Goal: Task Accomplishment & Management: Use online tool/utility

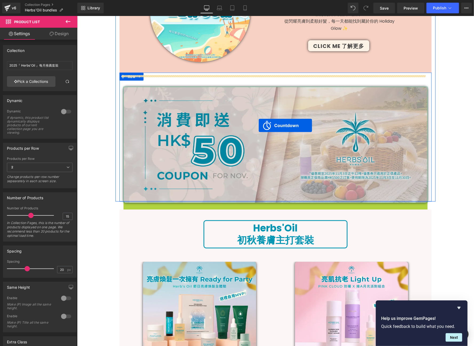
scroll to position [22, 0]
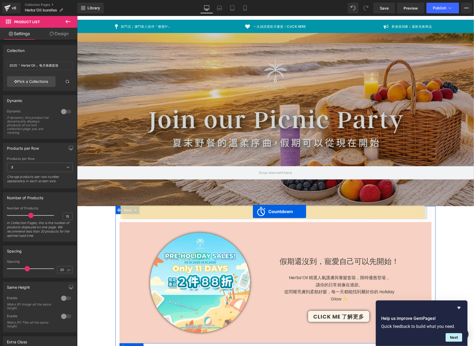
drag, startPoint x: 275, startPoint y: 205, endPoint x: 252, endPoint y: 211, distance: 24.1
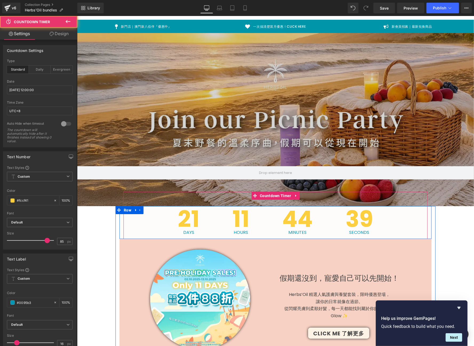
click at [369, 230] on span "39" at bounding box center [359, 219] width 28 height 23
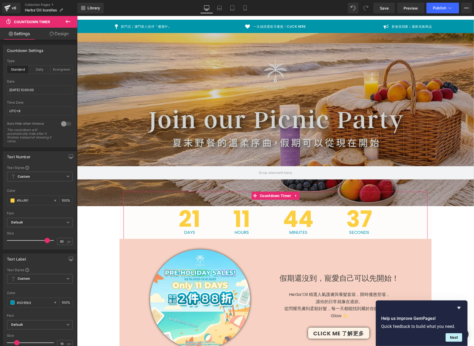
click at [57, 37] on link "Design" at bounding box center [59, 34] width 39 height 12
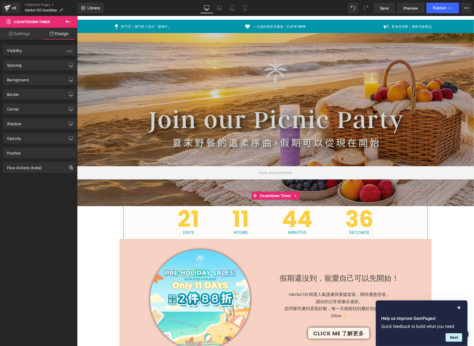
click at [36, 71] on div "Background Color & Image color transparent Color transparent 0 % Image Replace …" at bounding box center [40, 77] width 80 height 15
click at [35, 66] on div "Spacing" at bounding box center [39, 65] width 73 height 10
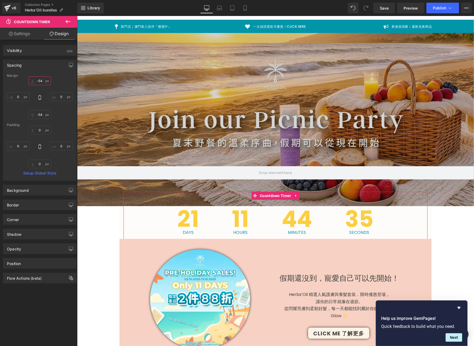
click at [43, 80] on input "-54" at bounding box center [40, 81] width 22 height 9
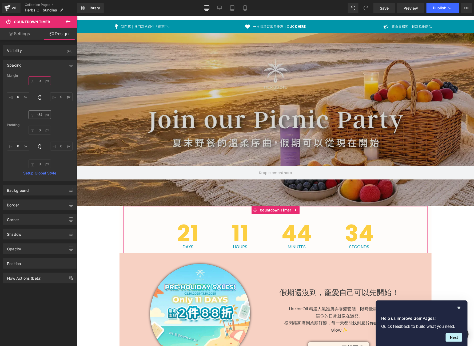
type input "0"
click at [38, 113] on input "-54" at bounding box center [40, 114] width 22 height 9
type input "0"
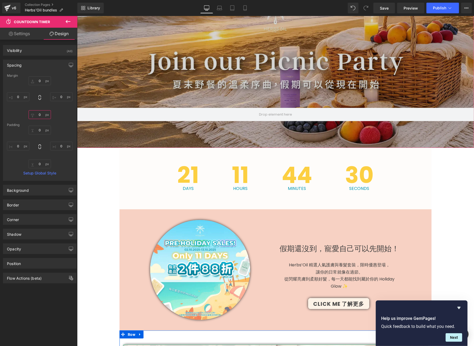
scroll to position [85, 0]
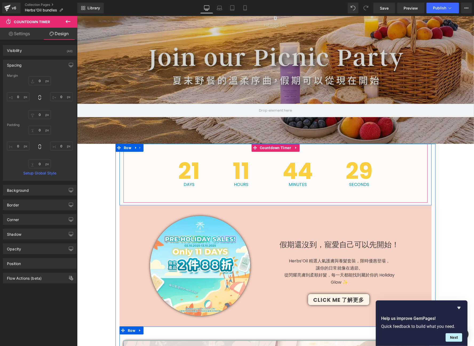
click at [183, 187] on span "Days" at bounding box center [189, 184] width 22 height 4
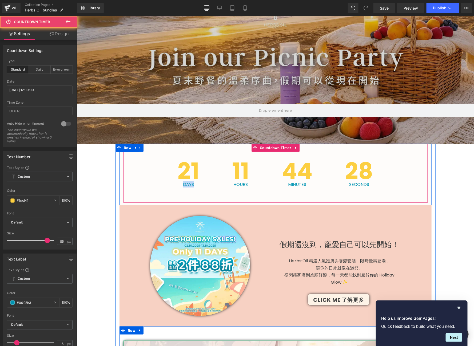
click at [183, 187] on span "Days" at bounding box center [189, 184] width 22 height 4
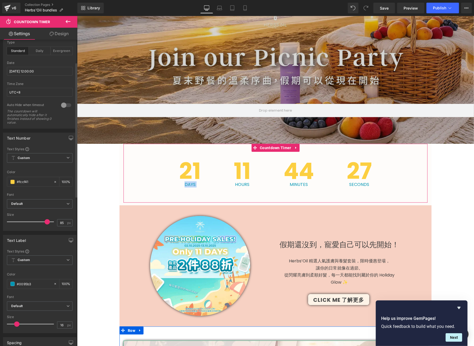
scroll to position [63, 0]
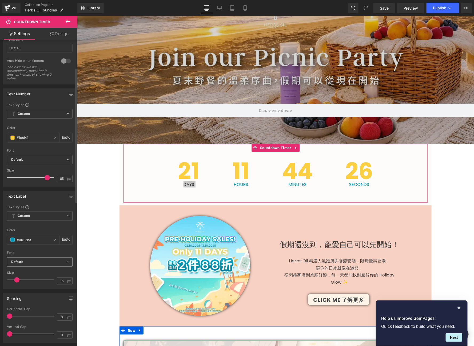
click at [44, 258] on span "Default" at bounding box center [40, 262] width 66 height 9
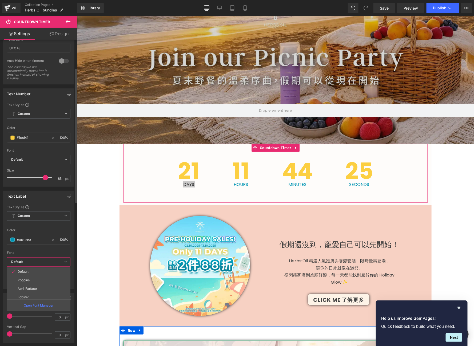
click at [44, 258] on span "Default" at bounding box center [38, 262] width 63 height 9
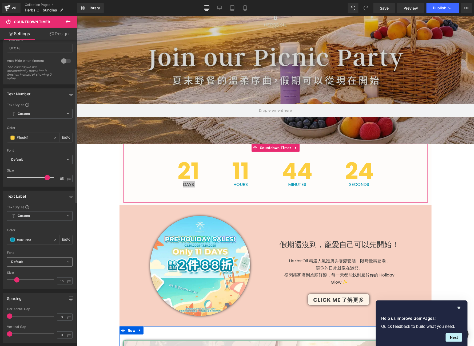
click at [46, 260] on b "Default" at bounding box center [38, 262] width 55 height 5
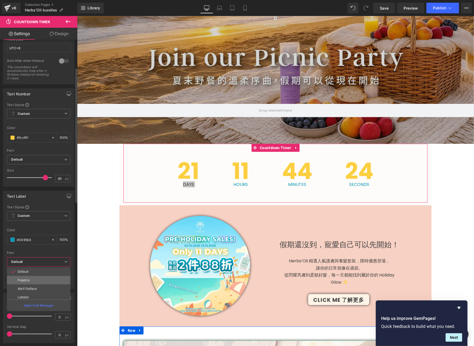
click at [42, 279] on li "Poppins" at bounding box center [40, 280] width 66 height 9
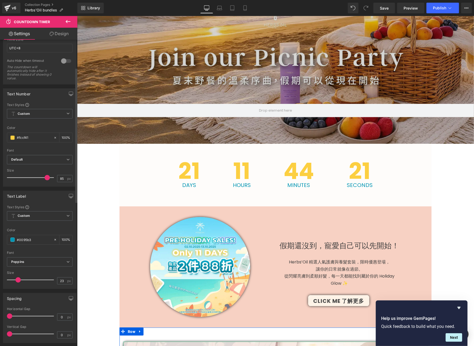
type input "24"
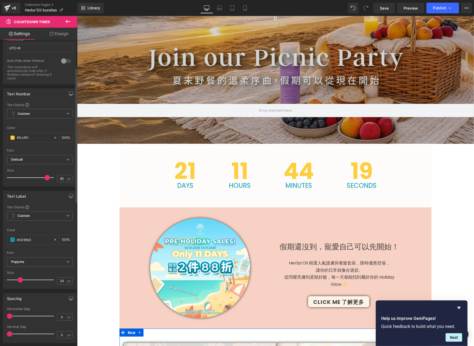
drag, startPoint x: 18, startPoint y: 280, endPoint x: 22, endPoint y: 279, distance: 3.2
click at [22, 279] on span at bounding box center [20, 280] width 5 height 5
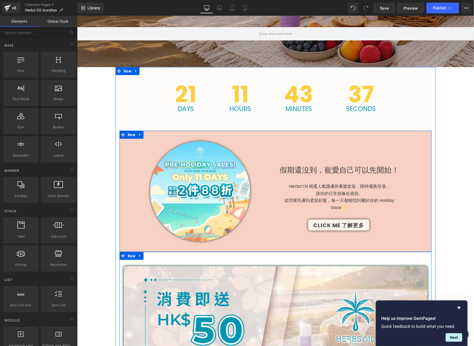
scroll to position [199, 0]
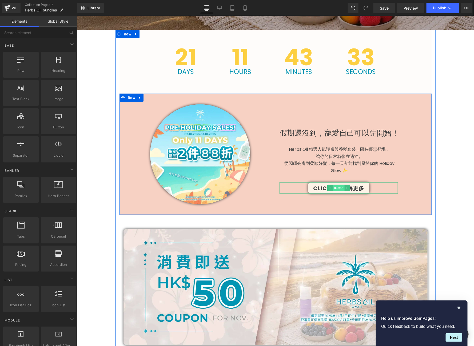
click at [338, 186] on span "Button" at bounding box center [338, 188] width 12 height 6
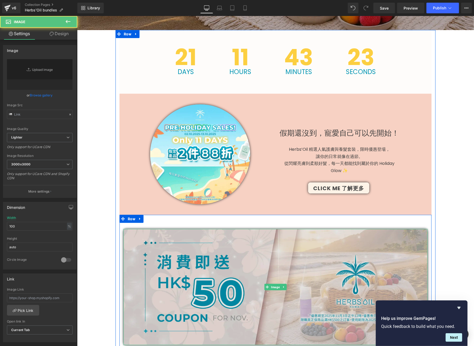
type input "https://ucarecdn.com/0c13edc2-2458-40d6-ba37-491d897a5fab/-/format/auto/-/previ…"
click at [269, 250] on img at bounding box center [275, 287] width 304 height 117
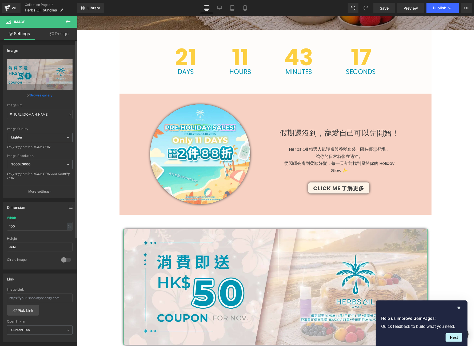
click at [50, 98] on link "Browse gallery" at bounding box center [41, 95] width 23 height 9
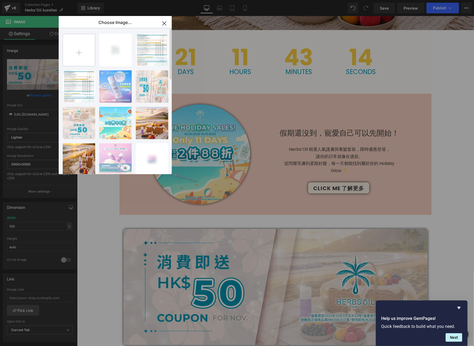
click at [82, 61] on input "file" at bounding box center [79, 50] width 32 height 32
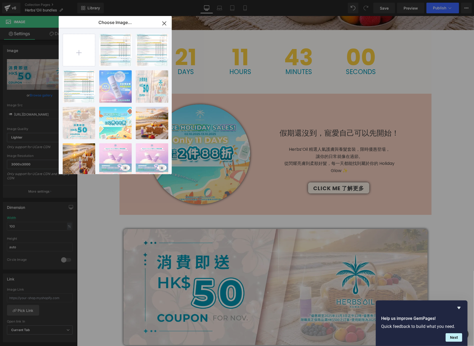
type input "C:\fakepath\50 coupon 1.2_oct2025_banner.jpg"
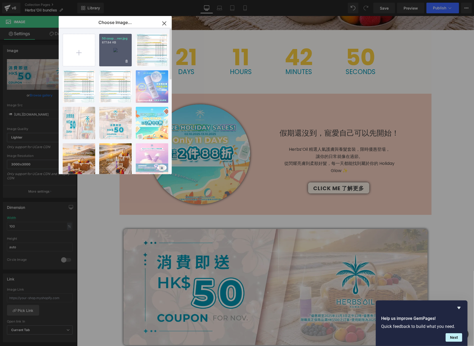
click at [125, 49] on div "50 coup...ner.jpg 877.84 KB" at bounding box center [115, 50] width 33 height 33
type input "https://ucarecdn.com/a1ae14d2-6889-46f9-bdd9-787981a005d5/-/format/auto/-/previ…"
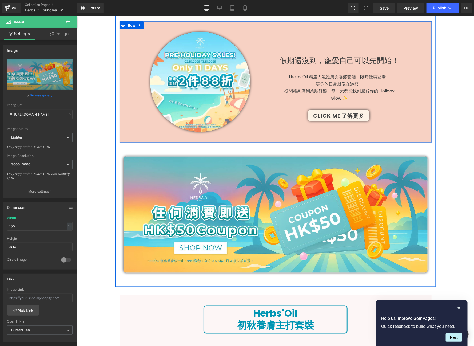
scroll to position [316, 0]
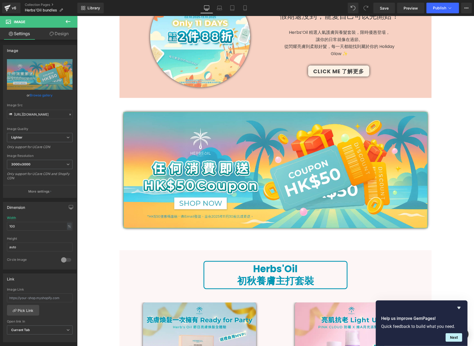
click at [54, 38] on link "Design" at bounding box center [59, 34] width 39 height 12
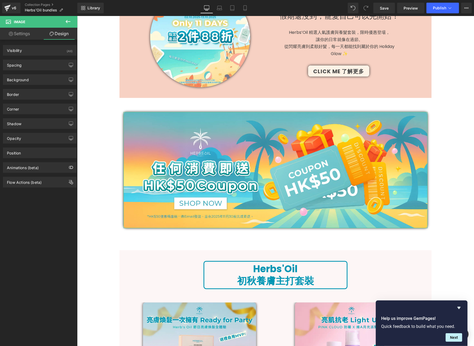
click at [37, 129] on div "Opacity 1 1" at bounding box center [40, 136] width 80 height 15
click at [38, 124] on div "Shadow" at bounding box center [39, 124] width 73 height 10
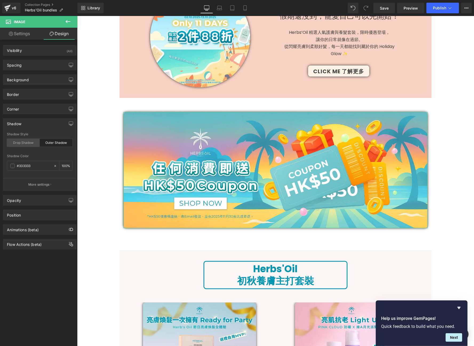
click at [24, 144] on div "Drop Shadow" at bounding box center [23, 143] width 33 height 8
type input "45"
type input "14"
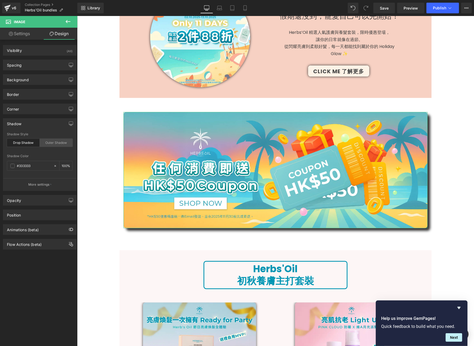
click at [48, 142] on div "Outer Shadow" at bounding box center [56, 143] width 33 height 8
type input "0"
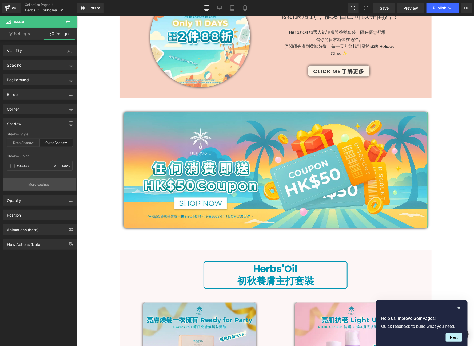
click at [47, 182] on p "More settings" at bounding box center [38, 184] width 21 height 5
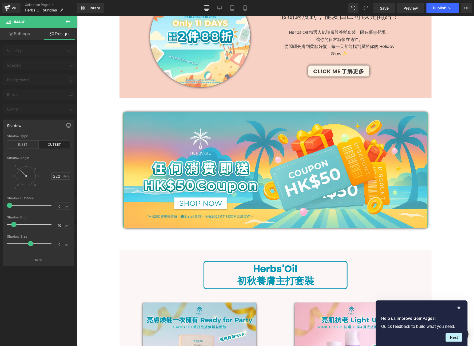
type input "220"
click at [22, 172] on div at bounding box center [26, 176] width 19 height 19
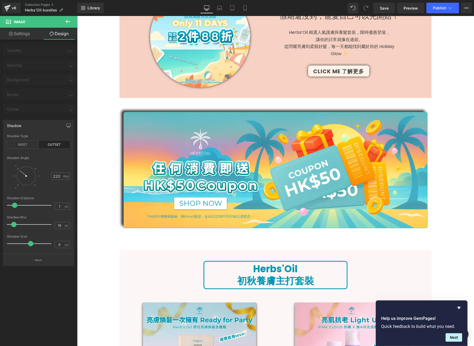
type input "0"
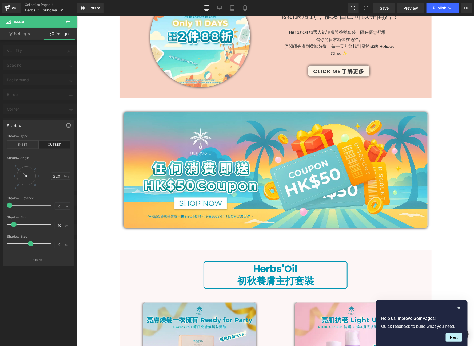
drag, startPoint x: 10, startPoint y: 206, endPoint x: -9, endPoint y: 198, distance: 21.3
click at [0, 198] on html "Button You are previewing how the will restyle your page. You can not edit Elem…" at bounding box center [237, 173] width 474 height 346
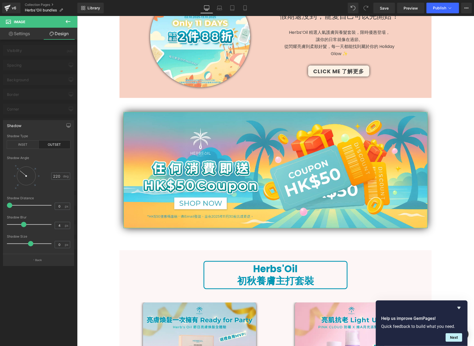
type input "0"
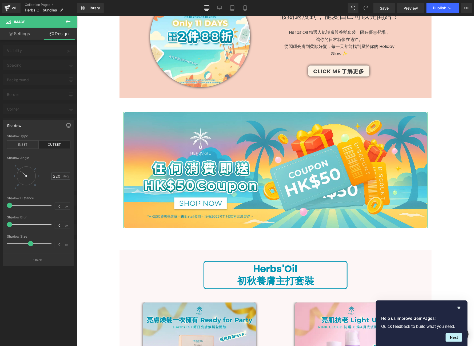
drag, startPoint x: 13, startPoint y: 224, endPoint x: 6, endPoint y: 228, distance: 7.6
click at [6, 228] on div "outset Shadow Type INSET OUTSET 220 Shadow Angle 220 deg 0px Shadow Distance 0 …" at bounding box center [38, 194] width 71 height 120
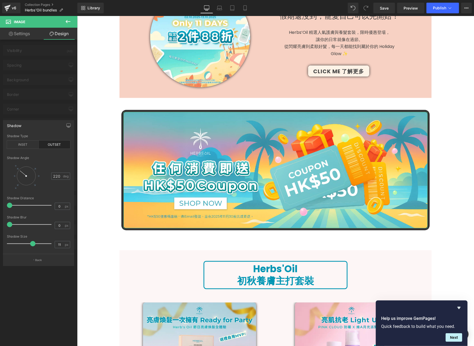
type input "13"
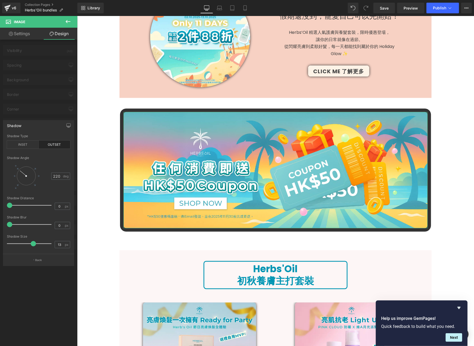
drag, startPoint x: 31, startPoint y: 242, endPoint x: 34, endPoint y: 244, distance: 3.6
click at [34, 244] on span at bounding box center [33, 243] width 5 height 5
drag, startPoint x: 10, startPoint y: 205, endPoint x: -3, endPoint y: 191, distance: 18.7
click at [0, 191] on html "Button You are previewing how the will restyle your page. You can not edit Elem…" at bounding box center [237, 173] width 474 height 346
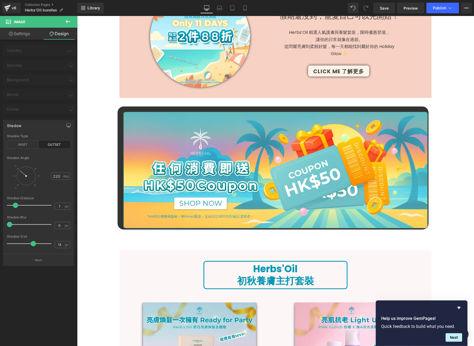
type input "0"
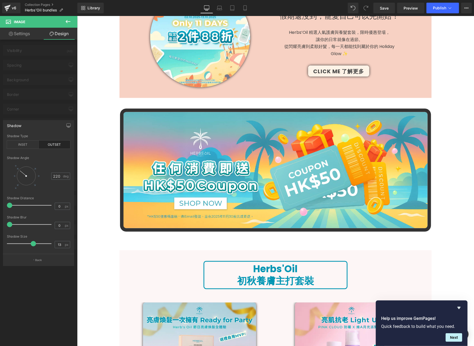
drag, startPoint x: 8, startPoint y: 206, endPoint x: -5, endPoint y: 204, distance: 13.2
click at [0, 204] on html "Button You are previewing how the will restyle your page. You can not edit Elem…" at bounding box center [237, 173] width 474 height 346
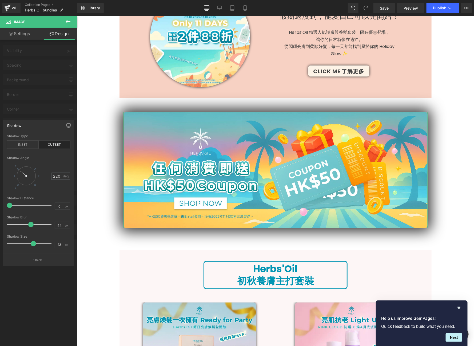
type input "43"
drag, startPoint x: 12, startPoint y: 222, endPoint x: 27, endPoint y: 222, distance: 15.5
click at [27, 222] on div at bounding box center [31, 224] width 42 height 11
click at [23, 143] on div "INSET" at bounding box center [23, 145] width 32 height 8
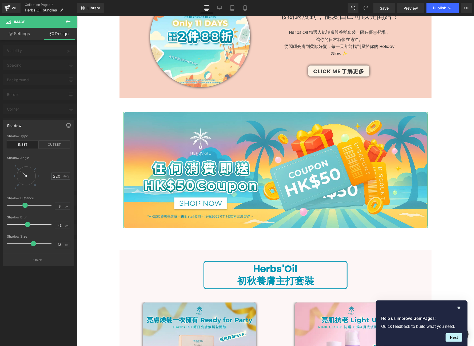
type input "0"
drag, startPoint x: 8, startPoint y: 207, endPoint x: -16, endPoint y: 213, distance: 24.8
click at [0, 213] on html "Button You are previewing how the will restyle your page. You can not edit Elem…" at bounding box center [237, 173] width 474 height 346
click at [44, 142] on div "OUTSET" at bounding box center [55, 145] width 32 height 8
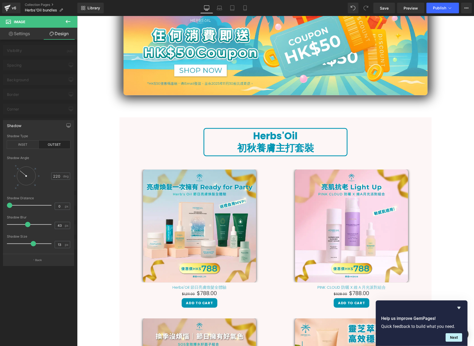
scroll to position [452, 0]
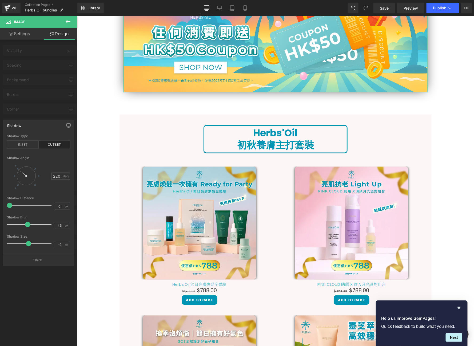
type input "-7"
drag, startPoint x: 33, startPoint y: 242, endPoint x: 29, endPoint y: 242, distance: 4.3
click at [29, 242] on span at bounding box center [28, 243] width 5 height 5
type input "34"
drag, startPoint x: 27, startPoint y: 226, endPoint x: 23, endPoint y: 227, distance: 4.2
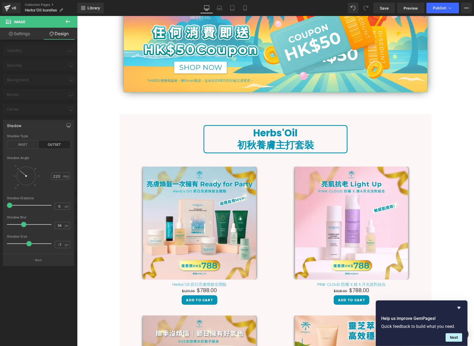
click at [23, 227] on div at bounding box center [31, 224] width 42 height 11
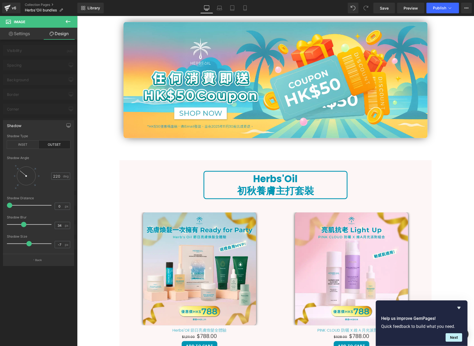
scroll to position [382, 0]
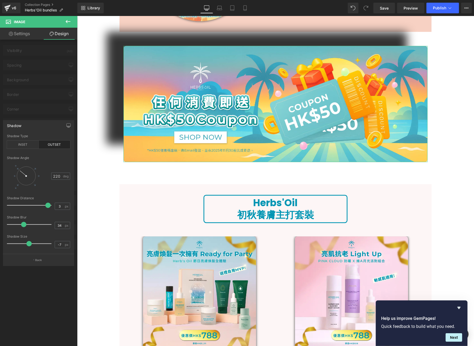
type input "0"
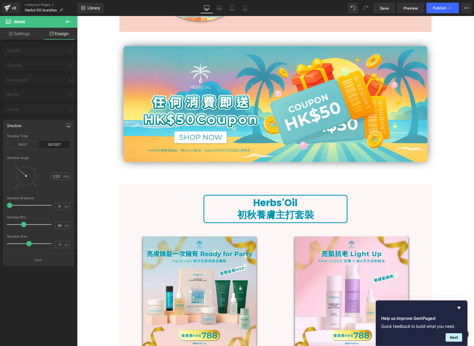
drag, startPoint x: 10, startPoint y: 205, endPoint x: -28, endPoint y: 194, distance: 39.7
click at [0, 194] on html "Button You are previewing how the will restyle your page. You can not edit Elem…" at bounding box center [237, 173] width 474 height 346
click at [61, 205] on input "0" at bounding box center [59, 206] width 9 height 7
click at [45, 259] on button "Back" at bounding box center [38, 260] width 71 height 12
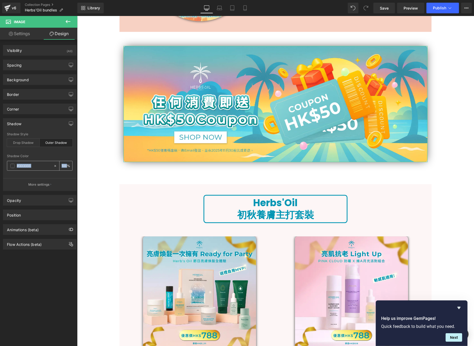
drag, startPoint x: 66, startPoint y: 164, endPoint x: 46, endPoint y: 164, distance: 20.3
click at [46, 164] on div "#333333 100 %" at bounding box center [40, 166] width 66 height 10
click at [31, 147] on div "Shadow Style Drop Shadow Outer Shadow" at bounding box center [40, 143] width 66 height 21
click at [30, 145] on div "Drop Shadow" at bounding box center [23, 143] width 33 height 8
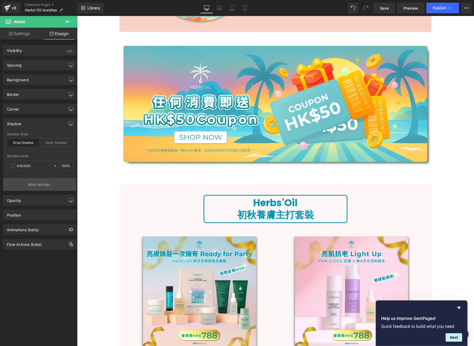
click at [36, 183] on p "More settings" at bounding box center [38, 184] width 21 height 5
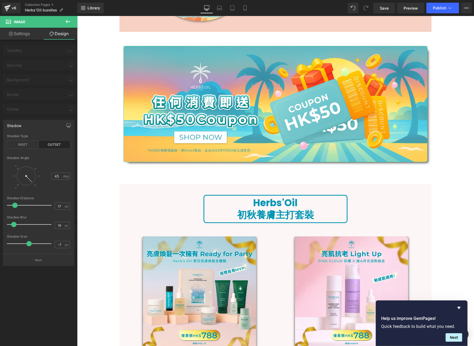
type input "18"
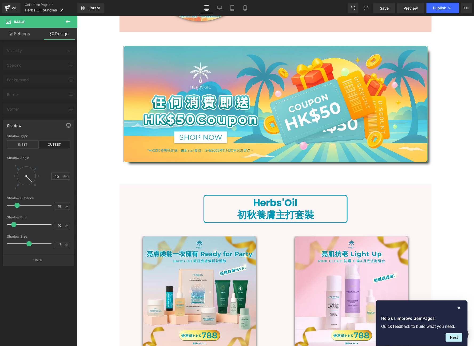
click at [17, 206] on span at bounding box center [16, 205] width 5 height 5
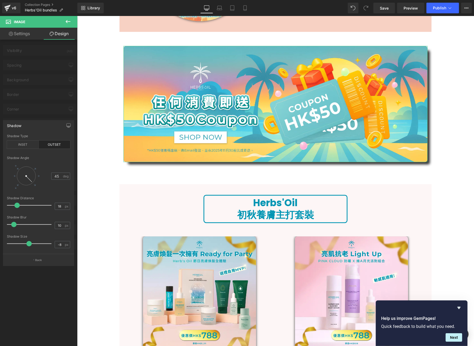
type input "-10"
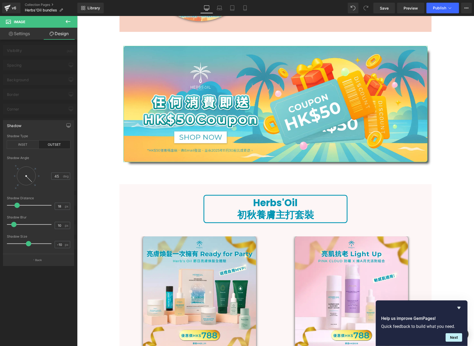
drag, startPoint x: 32, startPoint y: 242, endPoint x: 28, endPoint y: 242, distance: 4.3
click at [28, 242] on span at bounding box center [28, 243] width 5 height 5
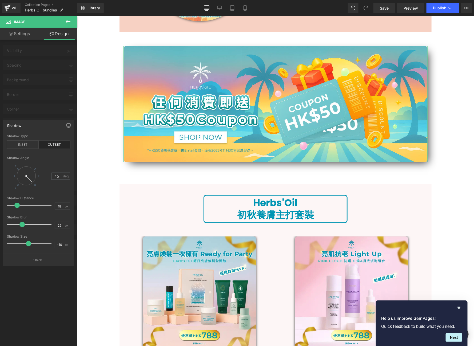
type input "28"
drag, startPoint x: 14, startPoint y: 225, endPoint x: 22, endPoint y: 227, distance: 8.0
click at [22, 227] on span at bounding box center [21, 224] width 5 height 5
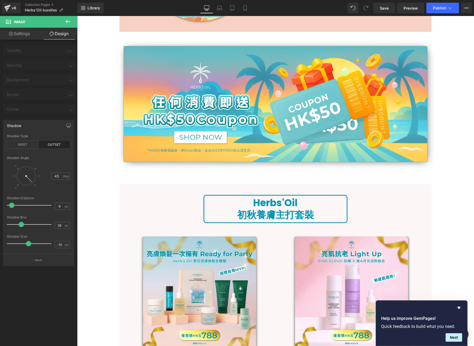
type input "8"
drag, startPoint x: 17, startPoint y: 207, endPoint x: 13, endPoint y: 208, distance: 4.2
click at [13, 208] on span at bounding box center [12, 205] width 5 height 5
click at [20, 111] on div at bounding box center [38, 182] width 77 height 333
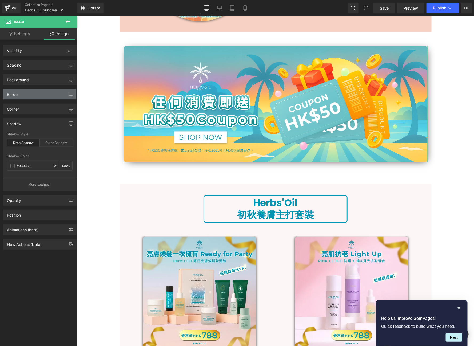
click at [26, 93] on div "Border" at bounding box center [39, 94] width 73 height 10
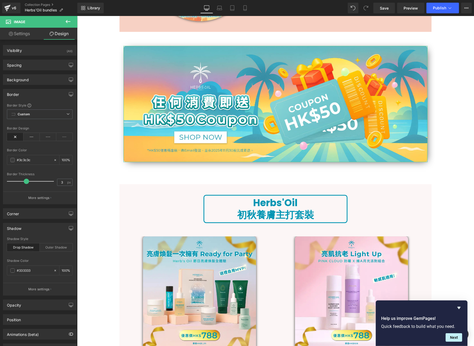
type input "0"
drag, startPoint x: 9, startPoint y: 182, endPoint x: -1, endPoint y: 183, distance: 9.5
click at [0, 183] on html "Button You are previewing how the will restyle your page. You can not edit Elem…" at bounding box center [237, 173] width 474 height 346
click at [11, 31] on link "Settings" at bounding box center [19, 34] width 39 height 12
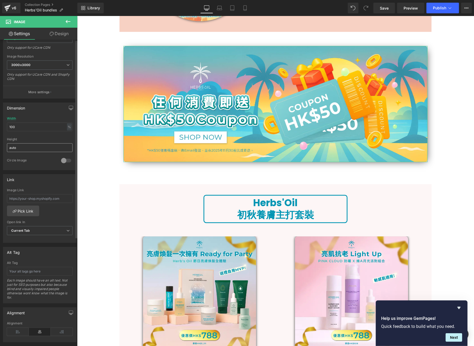
scroll to position [162, 0]
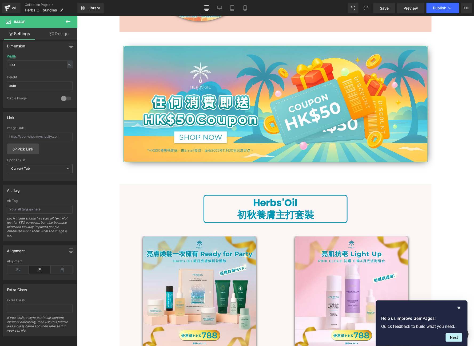
click at [48, 32] on link "Design" at bounding box center [59, 34] width 39 height 12
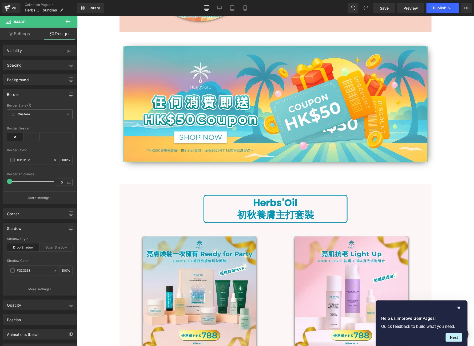
type input "100"
click at [32, 201] on button "More settings" at bounding box center [39, 198] width 73 height 13
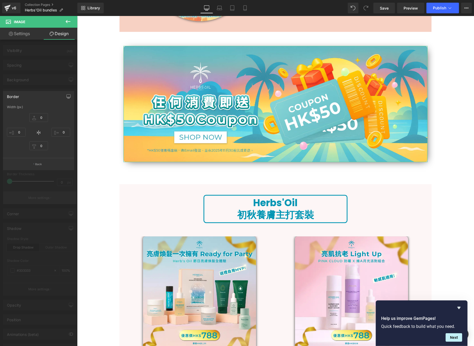
click at [32, 201] on div at bounding box center [38, 182] width 77 height 333
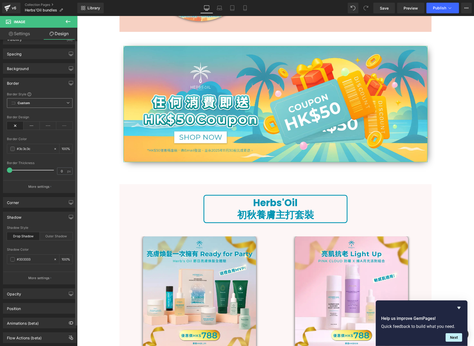
scroll to position [0, 0]
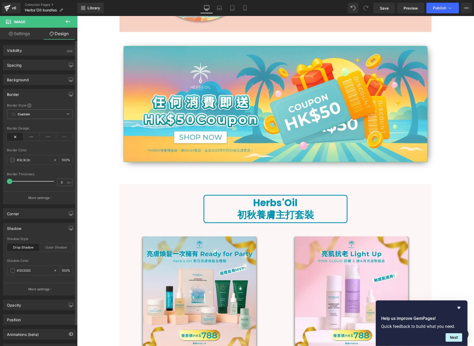
click at [27, 56] on div "Spacing Margin 43px 43 0px 0 43px 43 0px 0 Padding 0px 0 0px 0 0px 0 0px 0 Setu…" at bounding box center [40, 63] width 80 height 15
click at [26, 301] on div "Opacity" at bounding box center [39, 305] width 73 height 10
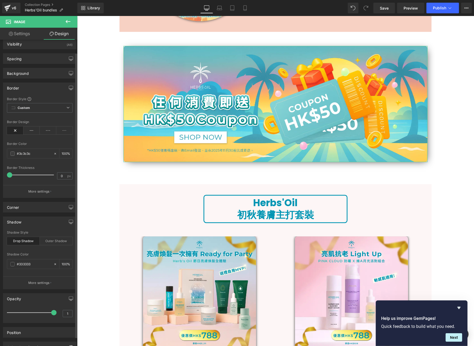
scroll to position [15, 0]
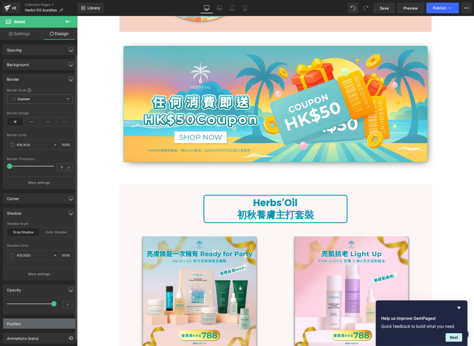
click at [18, 321] on div "Position" at bounding box center [14, 322] width 14 height 7
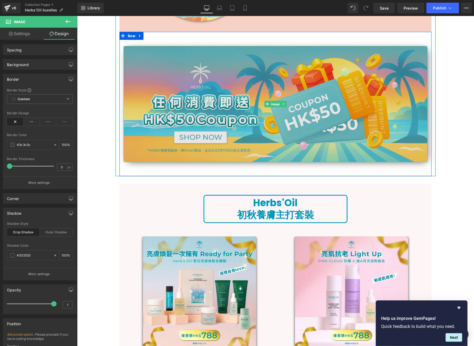
click at [178, 98] on img at bounding box center [275, 104] width 304 height 117
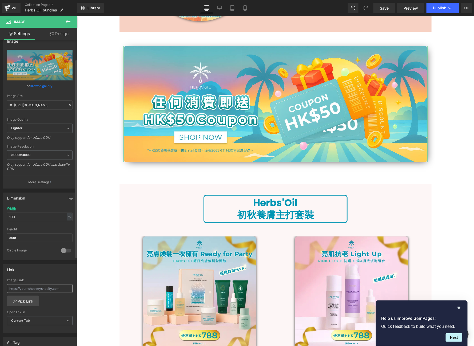
scroll to position [47, 0]
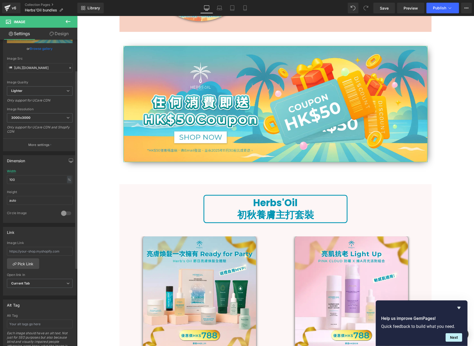
click at [67, 212] on div at bounding box center [66, 213] width 13 height 9
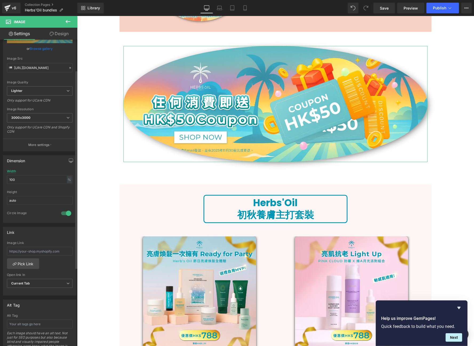
click at [67, 212] on div at bounding box center [66, 213] width 13 height 9
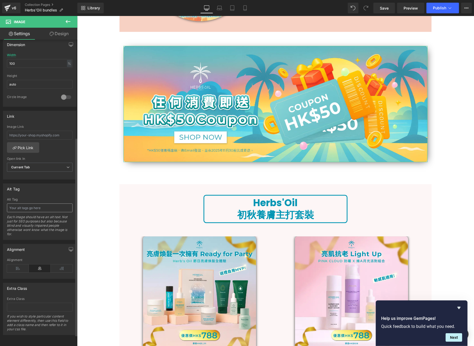
scroll to position [28, 0]
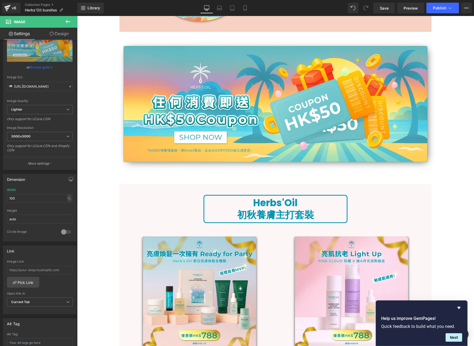
click at [52, 31] on link "Design" at bounding box center [59, 34] width 39 height 12
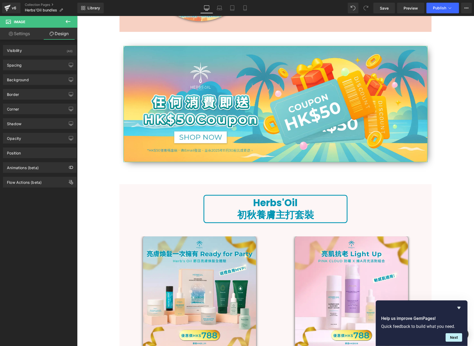
click at [15, 34] on link "Settings" at bounding box center [19, 34] width 39 height 12
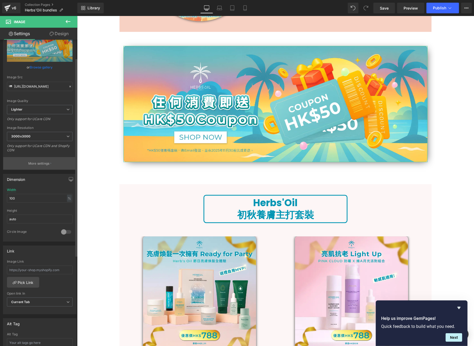
click at [37, 167] on button "More settings" at bounding box center [39, 163] width 73 height 13
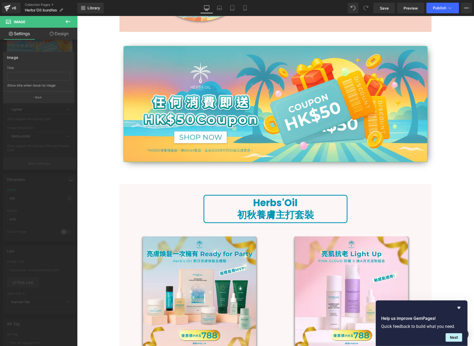
click at [37, 167] on div at bounding box center [38, 182] width 77 height 333
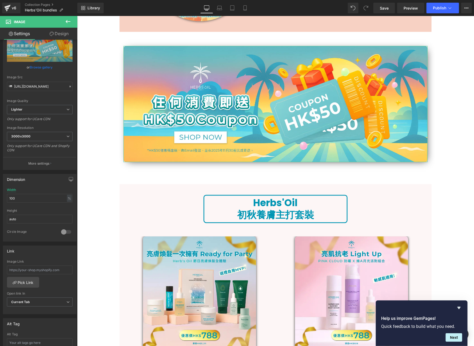
click at [52, 33] on icon at bounding box center [52, 34] width 4 height 4
type input "43"
type input "0"
type input "43"
type input "0"
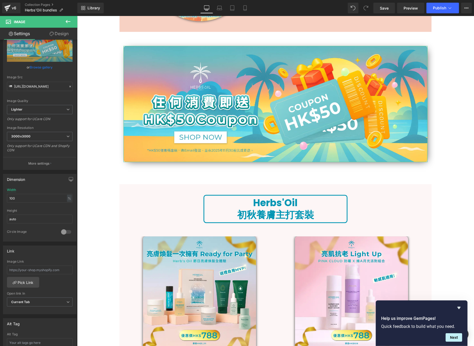
type input "0"
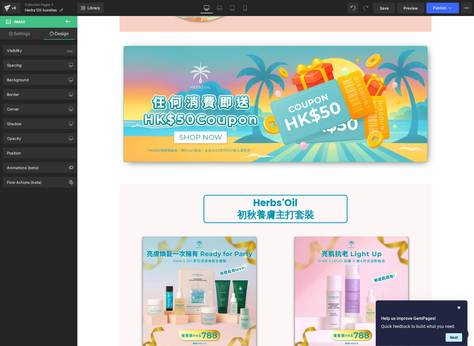
click at [51, 58] on div "Spacing Margin 43px 43 0px 0 43px 43 0px 0 Padding 0px 0 0px 0 0px 0 0px 0 Setu…" at bounding box center [40, 63] width 80 height 15
click at [48, 61] on div "Spacing" at bounding box center [39, 65] width 73 height 10
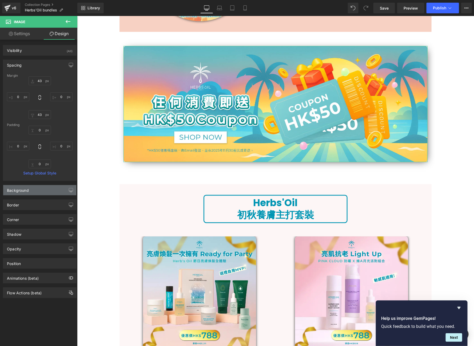
click at [42, 189] on div "Background" at bounding box center [39, 190] width 73 height 10
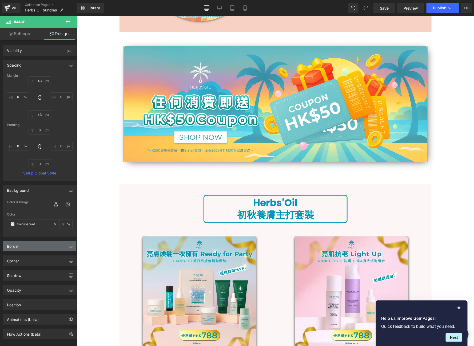
click at [45, 245] on div "Border" at bounding box center [39, 246] width 73 height 10
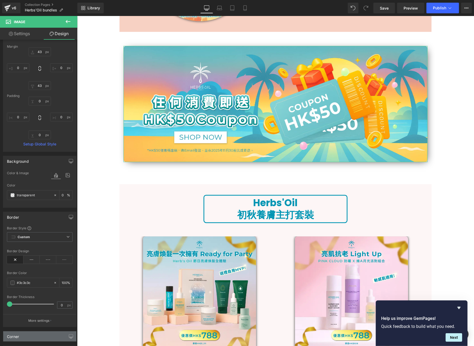
scroll to position [51, 0]
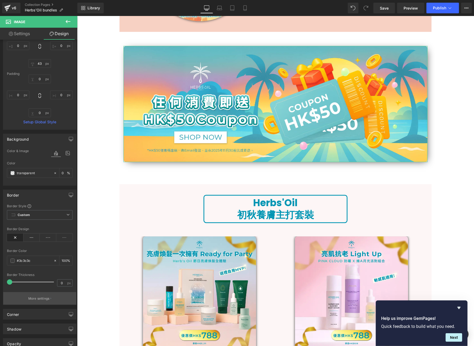
click at [38, 293] on button "More settings" at bounding box center [39, 298] width 73 height 13
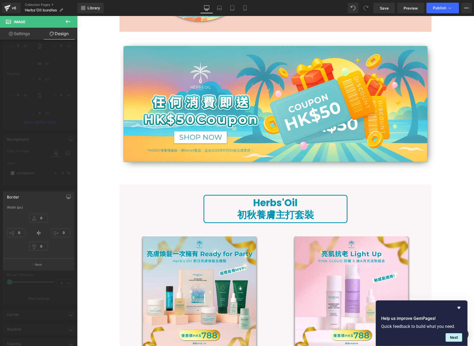
click at [39, 294] on div at bounding box center [38, 182] width 77 height 333
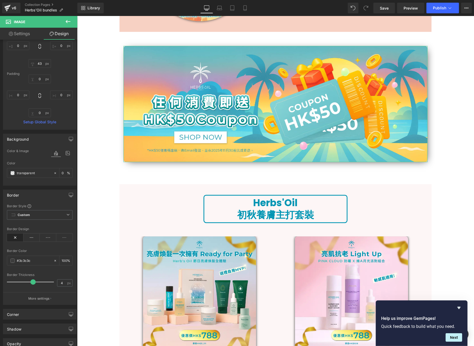
type input "0"
drag, startPoint x: 10, startPoint y: 280, endPoint x: -28, endPoint y: 287, distance: 38.4
click at [0, 287] on html "Button You are previewing how the will restyle your page. You can not edit Elem…" at bounding box center [237, 173] width 474 height 346
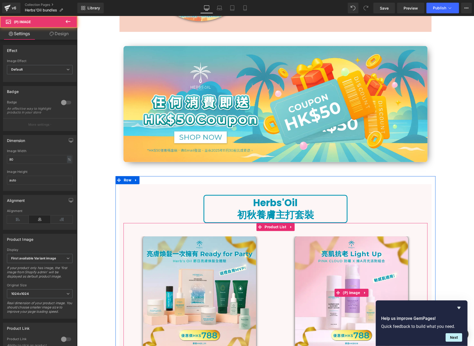
click at [321, 284] on img at bounding box center [351, 292] width 113 height 113
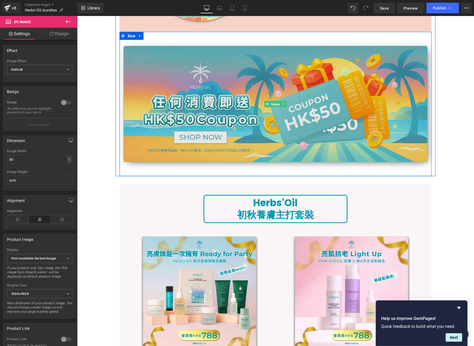
click at [177, 111] on img at bounding box center [275, 104] width 304 height 117
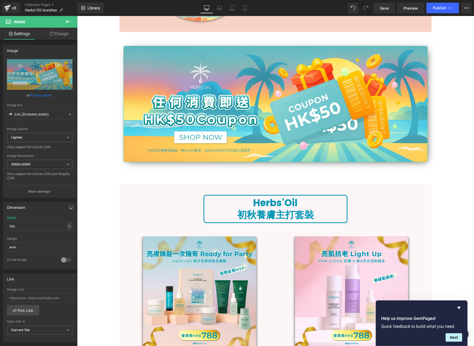
click at [61, 37] on link "Design" at bounding box center [59, 34] width 39 height 12
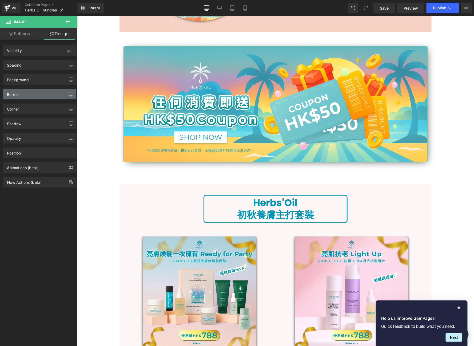
click at [34, 93] on div "Border" at bounding box center [39, 94] width 73 height 10
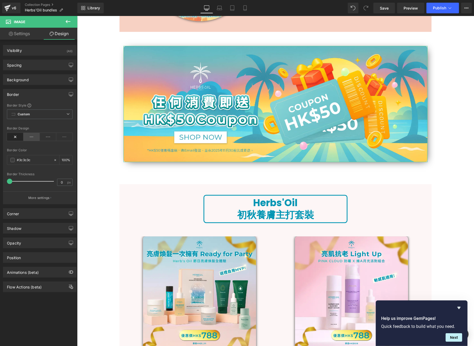
click at [27, 138] on icon at bounding box center [31, 137] width 17 height 8
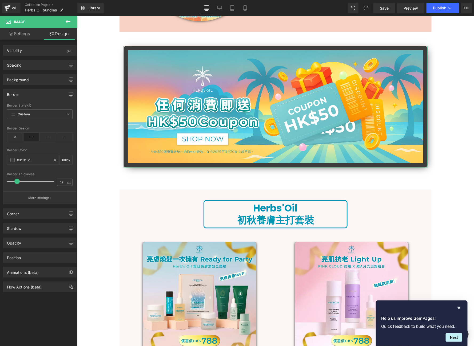
type input "18"
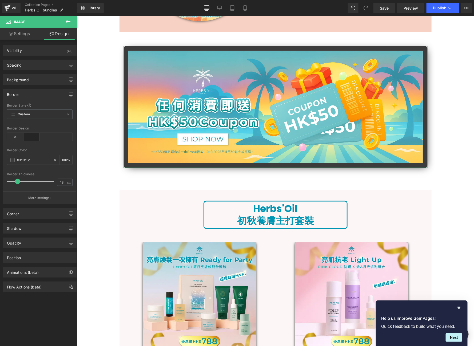
drag, startPoint x: 11, startPoint y: 182, endPoint x: 19, endPoint y: 179, distance: 7.9
click at [19, 179] on span at bounding box center [17, 181] width 5 height 5
click at [38, 219] on div "Shadow drop Shadow Style Drop Shadow Outer Shadow #333333 Shadow Color #333333 …" at bounding box center [40, 226] width 80 height 15
click at [38, 214] on div "Corner" at bounding box center [39, 214] width 73 height 10
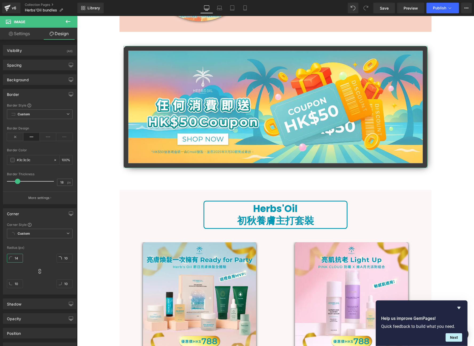
drag, startPoint x: 15, startPoint y: 256, endPoint x: 34, endPoint y: 254, distance: 19.8
click at [34, 254] on div "14px 14 10px 10 10px 10 10px 10" at bounding box center [40, 273] width 66 height 43
drag, startPoint x: 17, startPoint y: 257, endPoint x: 23, endPoint y: 241, distance: 16.8
click at [23, 241] on div "Corner Style Custom Custom Setup Global Style Custom Setup Global Style Radius …" at bounding box center [39, 259] width 73 height 72
click at [39, 270] on icon at bounding box center [39, 271] width 2 height 5
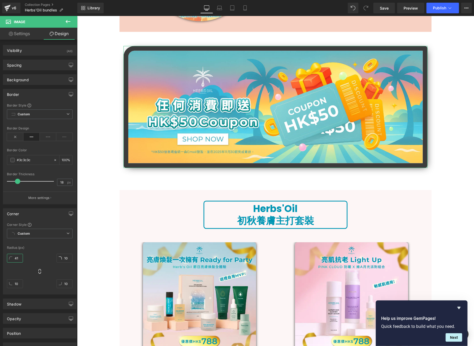
type input "37"
drag, startPoint x: 17, startPoint y: 258, endPoint x: 20, endPoint y: 260, distance: 3.8
click at [19, 260] on input "37" at bounding box center [15, 258] width 16 height 9
click at [39, 271] on icon at bounding box center [39, 271] width 5 height 5
type input "37"
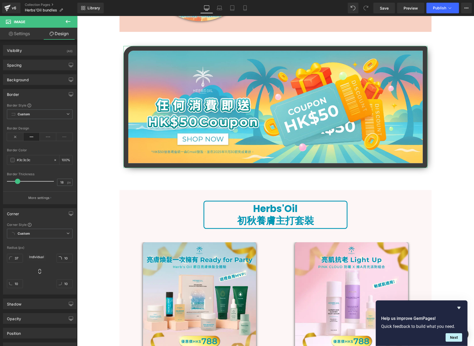
type input "37"
type input "39"
drag, startPoint x: 18, startPoint y: 257, endPoint x: 21, endPoint y: 256, distance: 3.1
click at [21, 256] on input "39" at bounding box center [15, 258] width 16 height 9
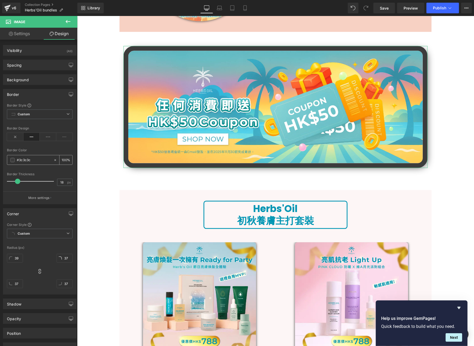
click at [44, 157] on input "#3c3c3c" at bounding box center [34, 160] width 34 height 6
type input "0"
type input "009"
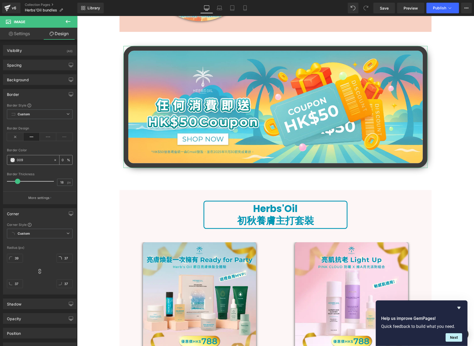
type input "100"
type input "0095"
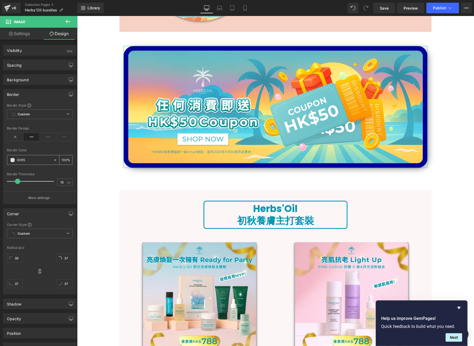
type input "33"
type input "0095B"
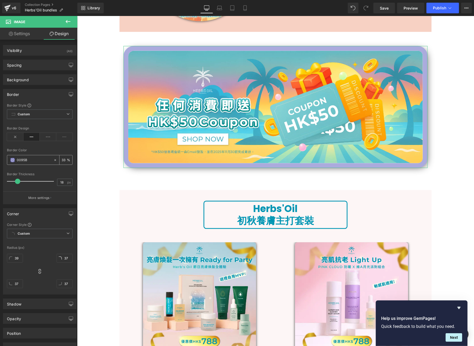
type input "0"
type input "0095B3"
type input "100"
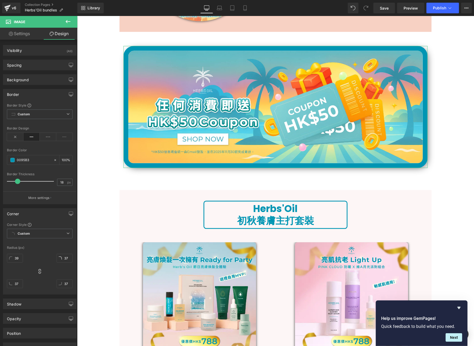
type input "#0095b3"
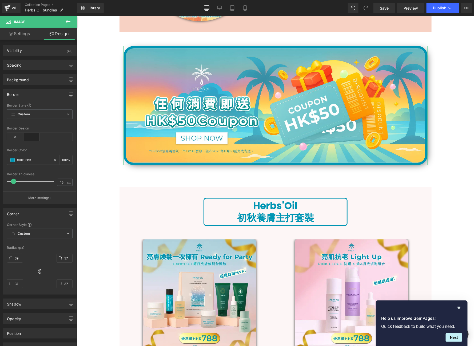
type input "16"
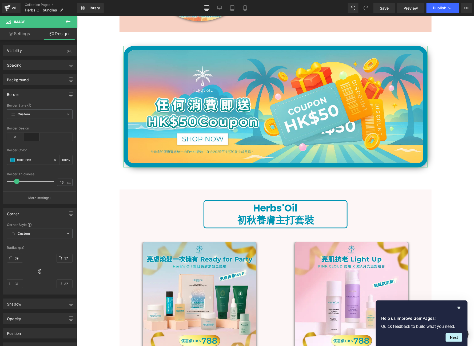
click at [15, 181] on span at bounding box center [16, 181] width 5 height 5
click at [16, 135] on icon at bounding box center [15, 137] width 17 height 8
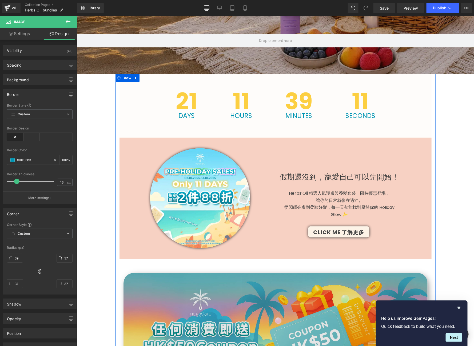
scroll to position [187, 0]
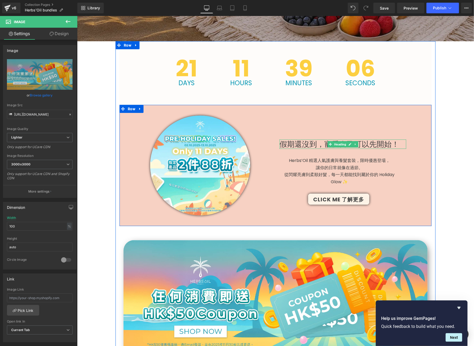
click at [329, 144] on span at bounding box center [330, 144] width 6 height 6
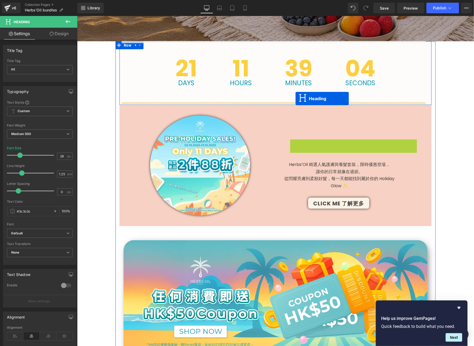
drag, startPoint x: 335, startPoint y: 143, endPoint x: 295, endPoint y: 98, distance: 59.9
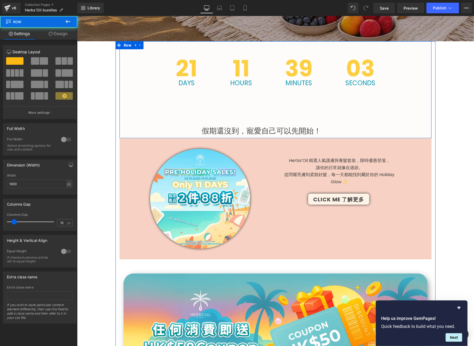
click at [277, 107] on div "21 Days 11 Hours 39 Minutes 03 Seconds Countdown Timer 假期還沒到，寵愛自己可以先開始！ Heading" at bounding box center [275, 88] width 312 height 94
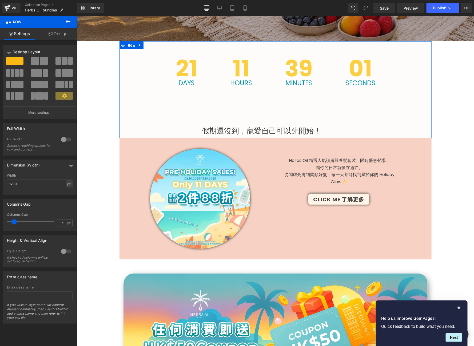
click at [72, 34] on link "Design" at bounding box center [58, 34] width 39 height 12
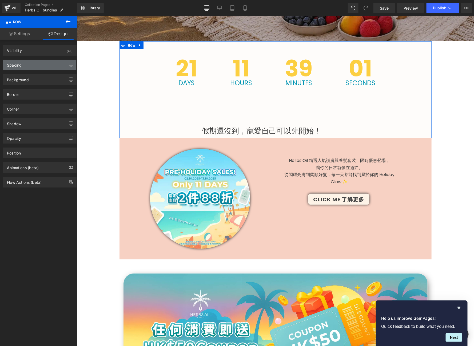
click at [44, 62] on div "Spacing" at bounding box center [39, 65] width 73 height 10
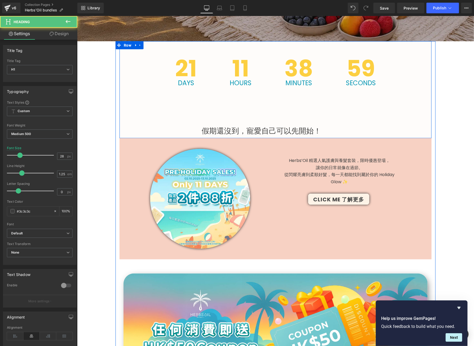
click at [218, 126] on h1 "假期還沒到，寵愛自己可以先開始！" at bounding box center [261, 130] width 276 height 9
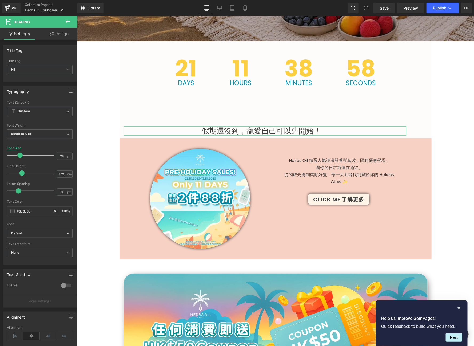
click at [67, 29] on link "Design" at bounding box center [59, 34] width 39 height 12
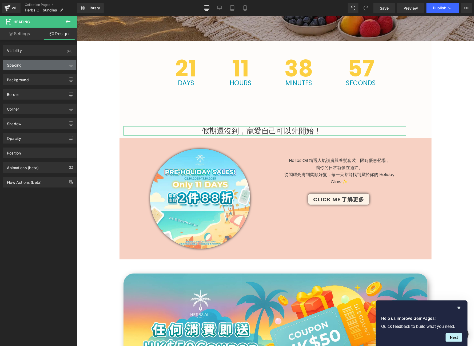
click at [44, 62] on div "Spacing" at bounding box center [39, 65] width 73 height 10
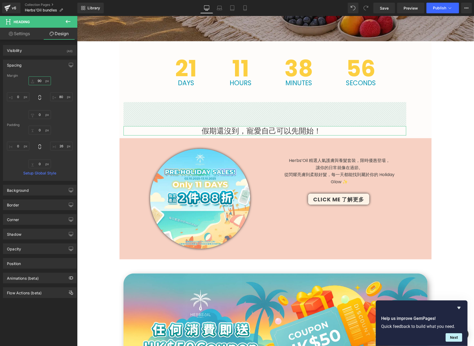
click at [34, 80] on input "90" at bounding box center [40, 81] width 22 height 9
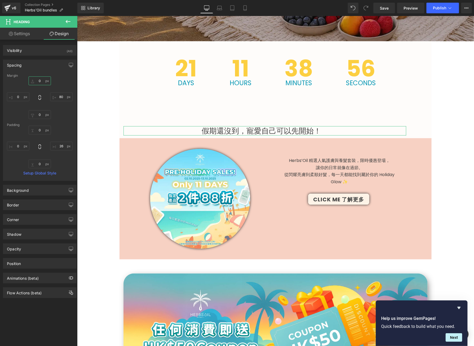
type input "0."
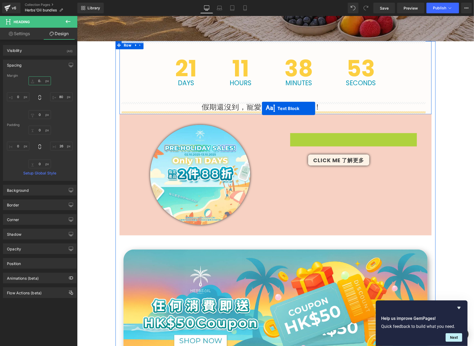
drag, startPoint x: 342, startPoint y: 146, endPoint x: 261, endPoint y: 108, distance: 89.1
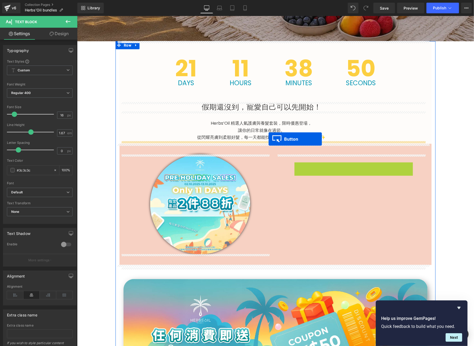
drag, startPoint x: 333, startPoint y: 167, endPoint x: 268, endPoint y: 139, distance: 70.8
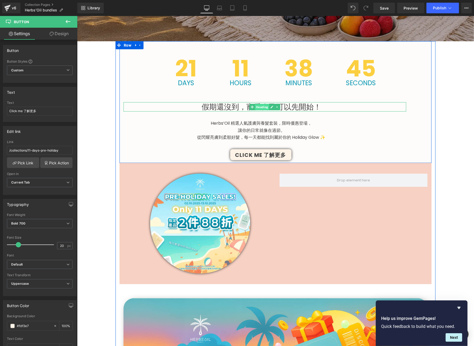
click at [258, 105] on span "Heading" at bounding box center [262, 107] width 14 height 6
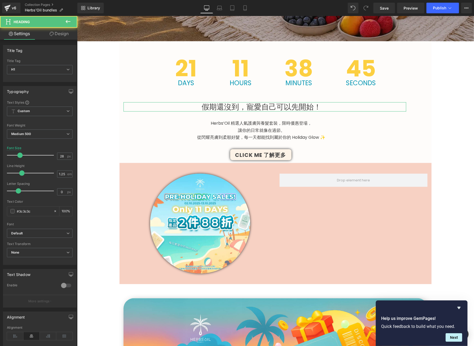
click at [64, 35] on link "Design" at bounding box center [59, 34] width 39 height 12
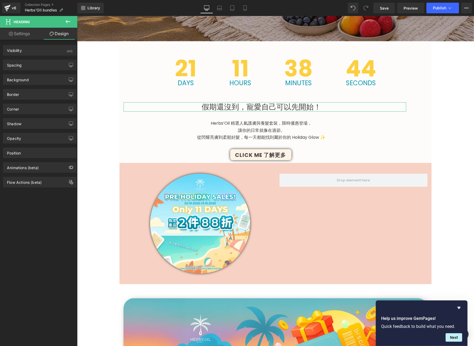
click at [51, 73] on div "Background Color & Image color transparent Color transparent 0 % Image Replace …" at bounding box center [40, 77] width 80 height 15
click at [50, 65] on div "Spacing" at bounding box center [39, 65] width 73 height 10
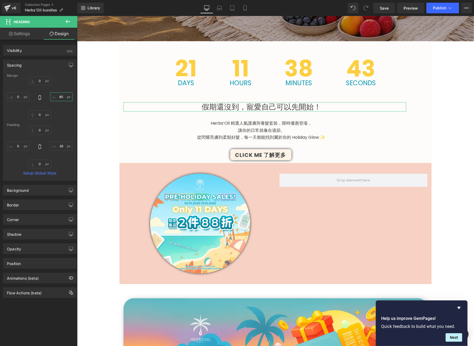
click at [58, 94] on input "80" at bounding box center [61, 97] width 22 height 9
type input "0"
click at [62, 145] on input "26" at bounding box center [61, 146] width 22 height 9
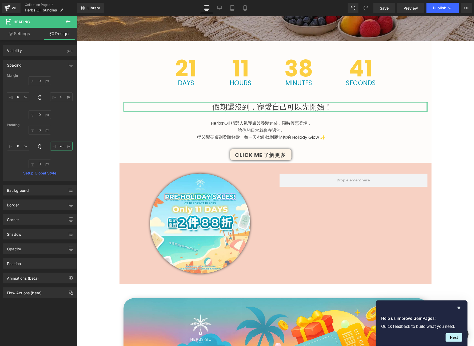
click at [62, 145] on input "26" at bounding box center [61, 146] width 22 height 9
type input "0"
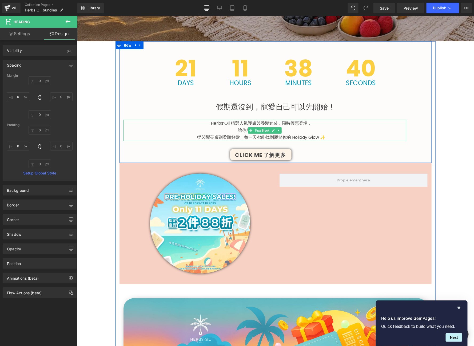
click at [281, 124] on p "Herbs’Oil 精選人氣護膚與養髮套裝，限時優惠登場，" at bounding box center [261, 123] width 276 height 7
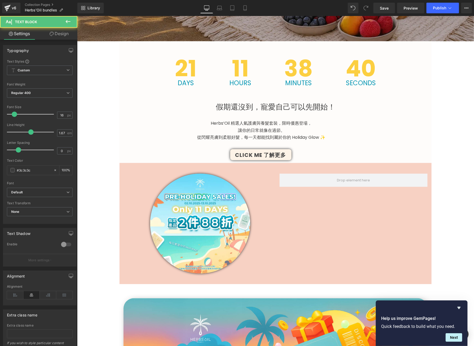
click at [70, 34] on link "Design" at bounding box center [59, 34] width 39 height 12
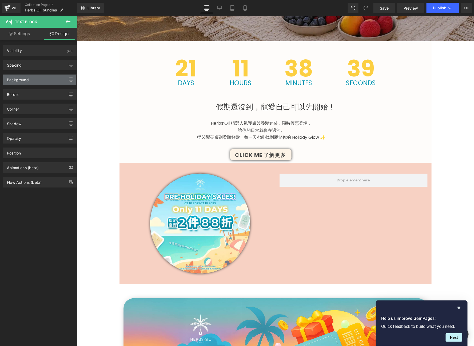
click at [55, 79] on div "Background" at bounding box center [39, 80] width 73 height 10
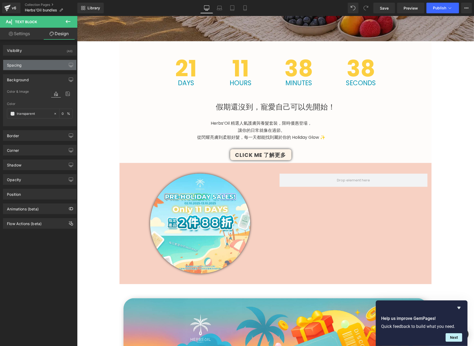
click at [41, 60] on div "Spacing" at bounding box center [39, 65] width 73 height 10
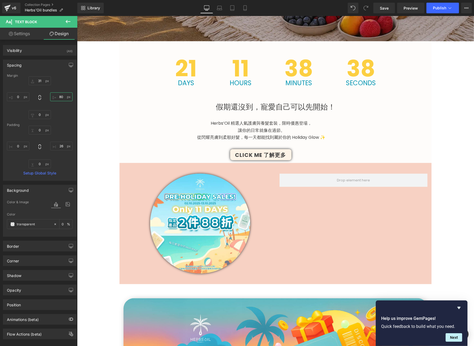
click at [58, 94] on input "80" at bounding box center [61, 97] width 22 height 9
type input "0"
click at [59, 149] on input "26" at bounding box center [61, 146] width 22 height 9
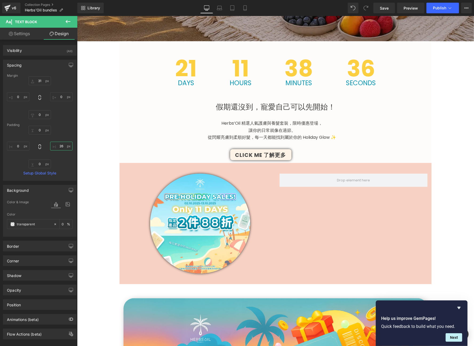
click at [59, 149] on input "26" at bounding box center [61, 146] width 22 height 9
type input "0"
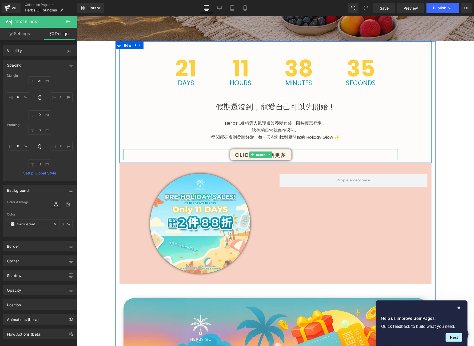
click at [276, 152] on span "Click me 了解更多" at bounding box center [260, 154] width 51 height 5
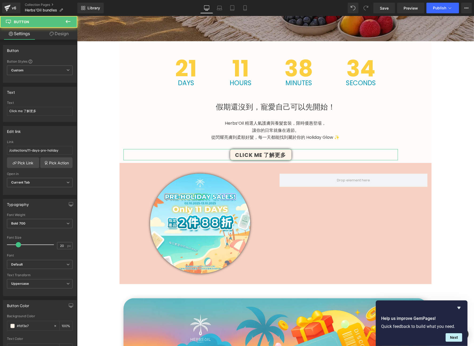
click at [58, 35] on link "Design" at bounding box center [59, 34] width 39 height 12
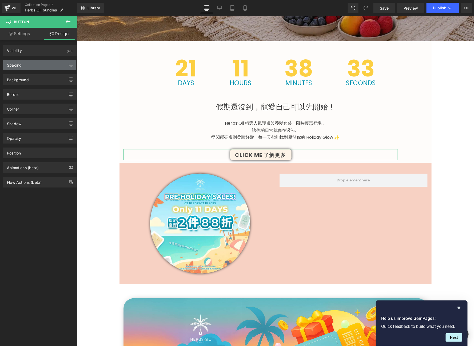
click at [51, 65] on div "Spacing" at bounding box center [39, 65] width 73 height 10
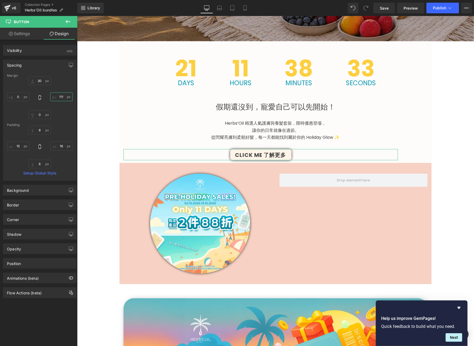
click at [59, 97] on input "111" at bounding box center [61, 97] width 22 height 9
type input "0"
click at [59, 147] on input "16" at bounding box center [61, 146] width 22 height 9
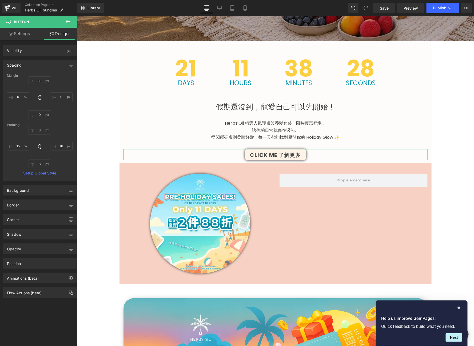
click at [19, 32] on link "Settings" at bounding box center [19, 34] width 39 height 12
type input "100"
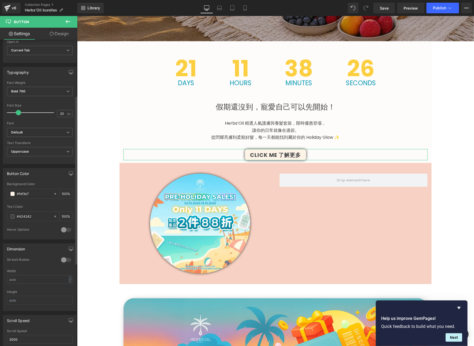
scroll to position [136, 0]
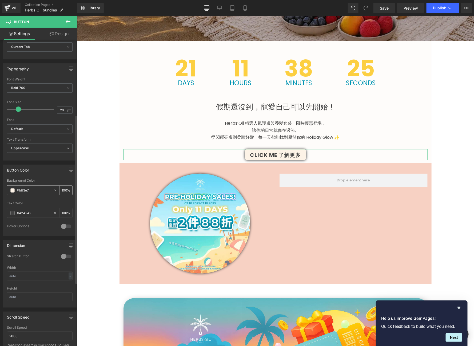
click at [35, 191] on input "#fdf3e7" at bounding box center [34, 191] width 34 height 6
type input "0"
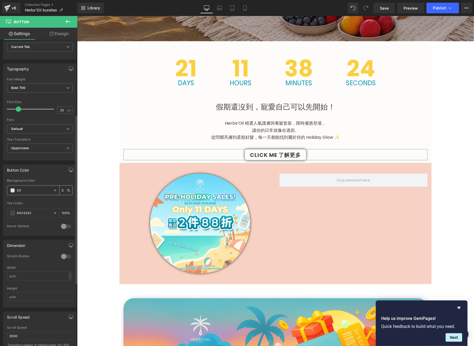
type input "009"
type input "100"
type input "0095"
type input "33"
type input "0095B"
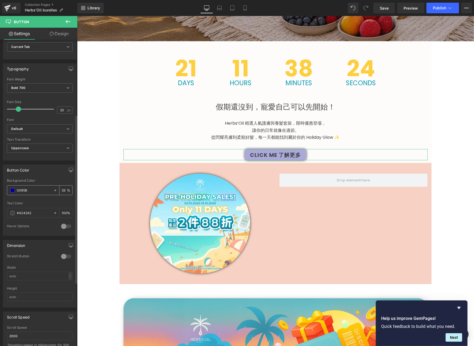
type input "0"
type input "0095B3"
type input "100"
drag, startPoint x: 36, startPoint y: 206, endPoint x: 36, endPoint y: 211, distance: 5.6
click at [36, 206] on div "Text Color #424242 100 %" at bounding box center [40, 213] width 66 height 23
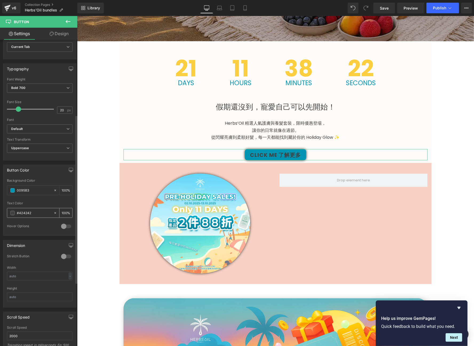
type input "#0095b3"
click at [36, 211] on input "#424242" at bounding box center [34, 213] width 34 height 6
type input "#FF"
type input "0"
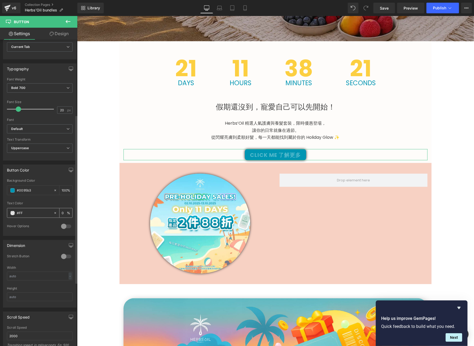
type input "#FFF"
type input "100"
type input "#FFFFF"
type input "0"
type input "#FFFFFF"
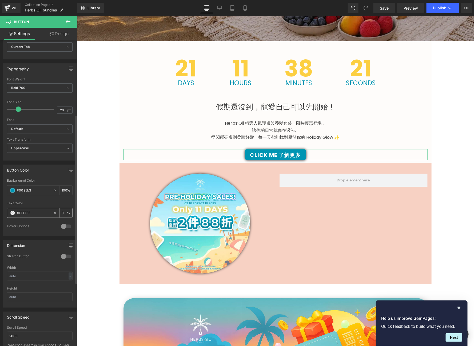
type input "100"
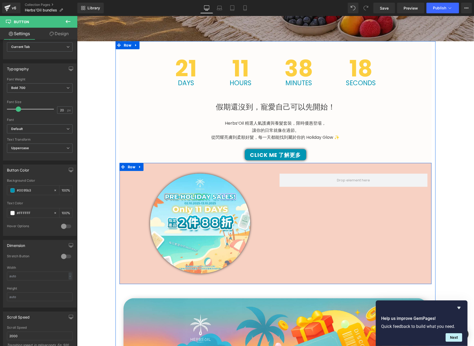
type input "#ffffff"
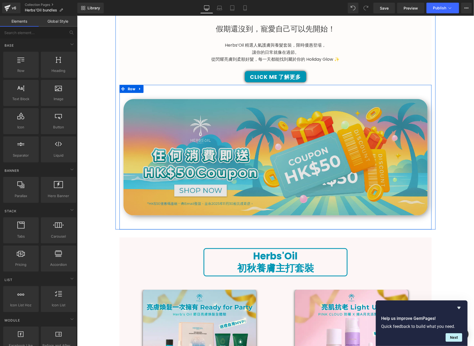
scroll to position [272, 0]
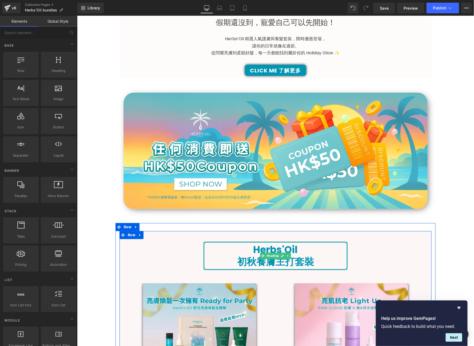
click at [237, 257] on strong "初秋養膚主打套裝" at bounding box center [275, 262] width 77 height 14
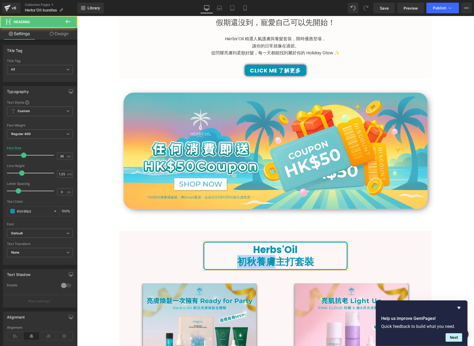
drag, startPoint x: 237, startPoint y: 259, endPoint x: 270, endPoint y: 263, distance: 32.8
click at [270, 263] on strong "初秋養膚主打套裝" at bounding box center [275, 262] width 77 height 14
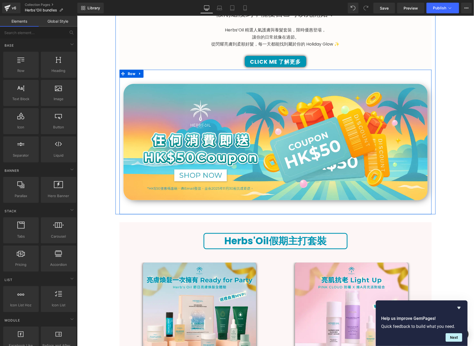
scroll to position [344, 0]
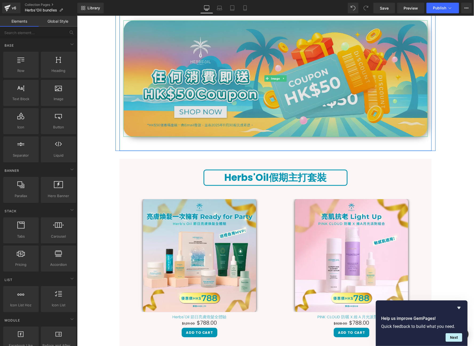
click at [262, 122] on img at bounding box center [275, 78] width 304 height 117
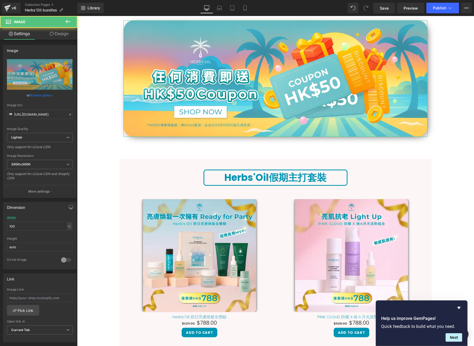
click at [50, 36] on icon at bounding box center [52, 34] width 4 height 4
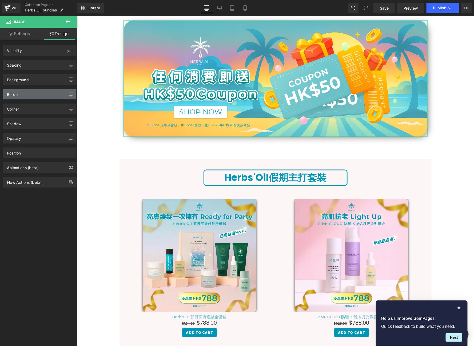
click at [46, 96] on div "Border" at bounding box center [39, 94] width 73 height 10
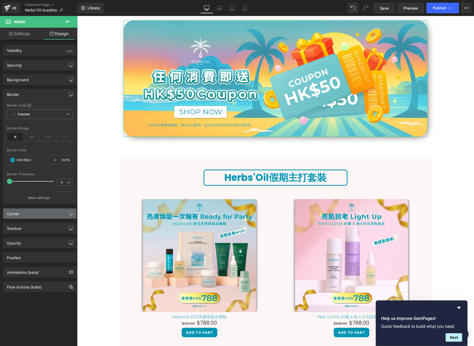
click at [41, 215] on div "Corner" at bounding box center [39, 214] width 73 height 10
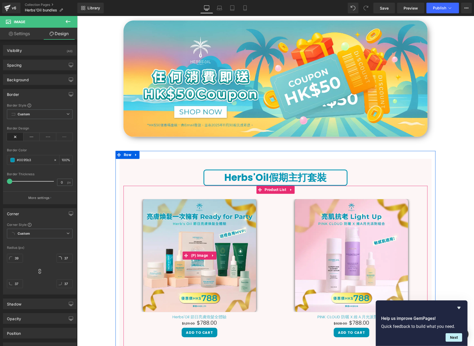
click at [188, 226] on img at bounding box center [199, 255] width 113 height 113
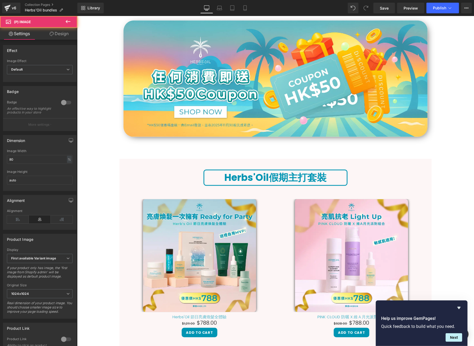
click at [65, 34] on link "Design" at bounding box center [59, 34] width 39 height 12
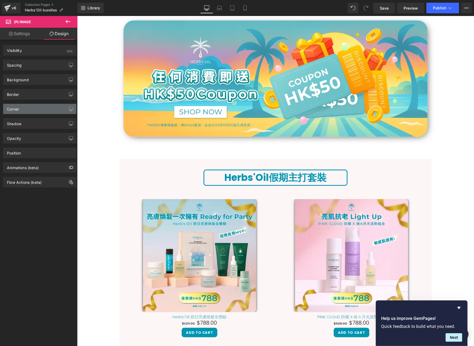
click at [31, 113] on div "Corner" at bounding box center [39, 109] width 73 height 10
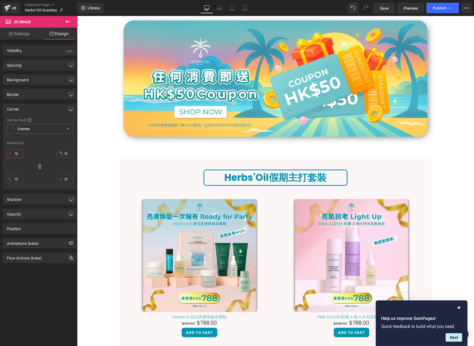
click at [18, 150] on input "10" at bounding box center [15, 153] width 16 height 9
type input "40"
type input "4"
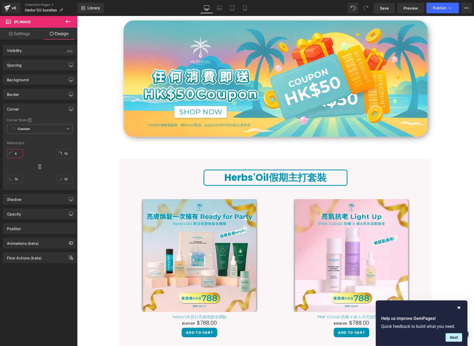
type input "4"
type input "40"
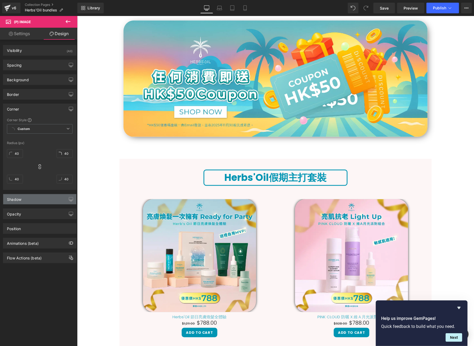
click at [34, 197] on div "Shadow" at bounding box center [39, 199] width 73 height 10
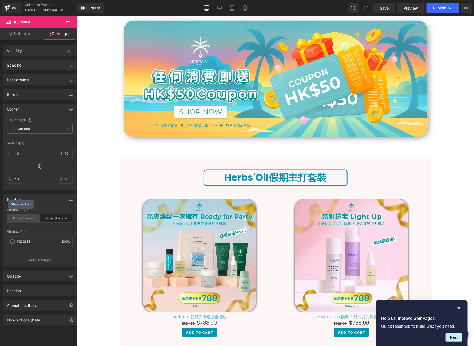
click at [23, 218] on div "Drop Shadow" at bounding box center [23, 219] width 33 height 8
type input "45"
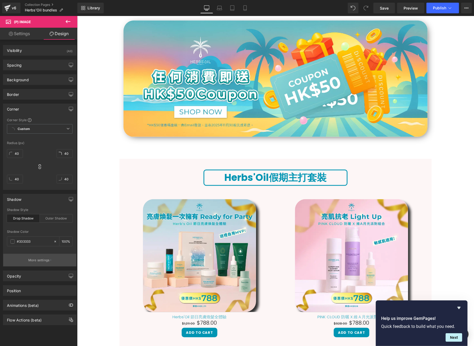
click at [45, 255] on button "More settings" at bounding box center [39, 260] width 73 height 13
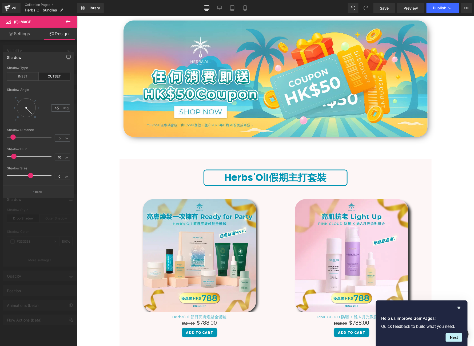
type input "4"
drag, startPoint x: 15, startPoint y: 138, endPoint x: 11, endPoint y: 138, distance: 4.3
click at [11, 138] on span at bounding box center [11, 137] width 5 height 5
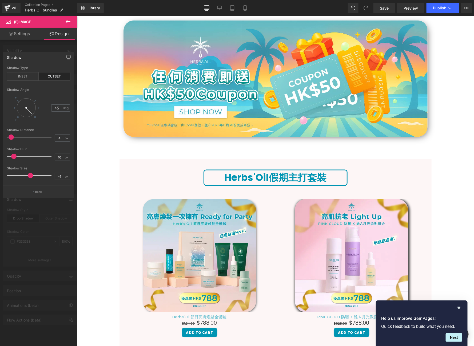
type input "-5"
click at [30, 175] on span at bounding box center [29, 175] width 5 height 5
click at [32, 76] on div "INSET" at bounding box center [23, 77] width 32 height 8
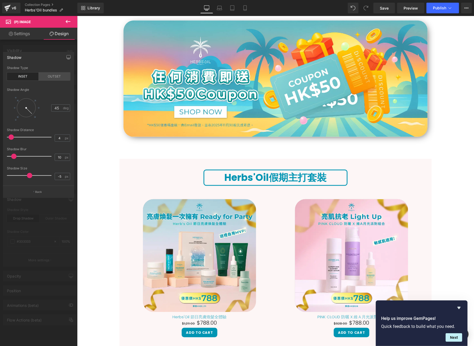
click at [49, 76] on div "OUTSET" at bounding box center [55, 77] width 32 height 8
click at [37, 194] on button "Back" at bounding box center [38, 192] width 71 height 12
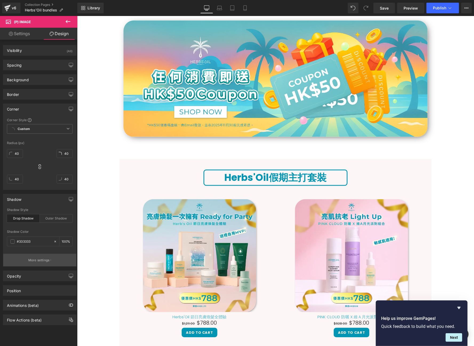
click at [47, 255] on button "More settings" at bounding box center [39, 260] width 73 height 13
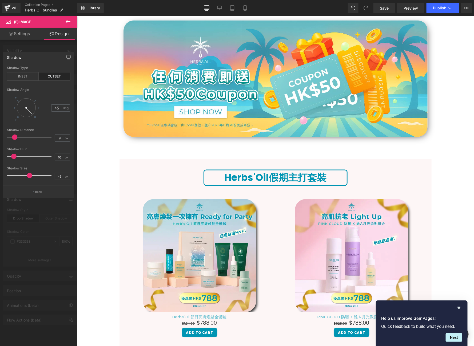
type input "8"
click at [13, 137] on span at bounding box center [12, 137] width 5 height 5
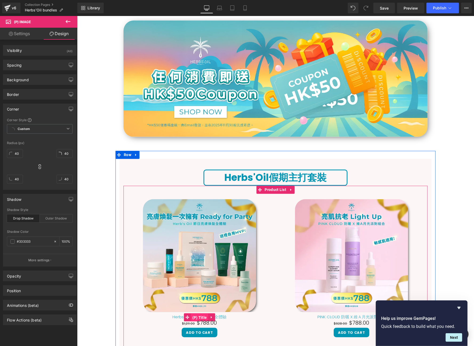
click at [199, 318] on span "(P) Title" at bounding box center [199, 318] width 17 height 8
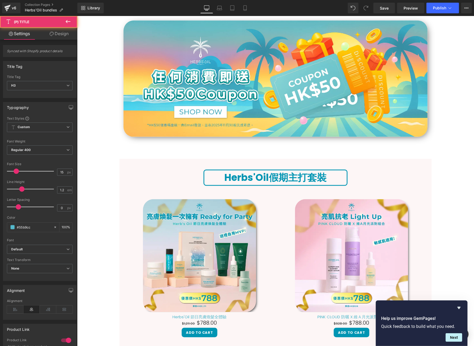
click at [66, 38] on link "Design" at bounding box center [59, 34] width 39 height 12
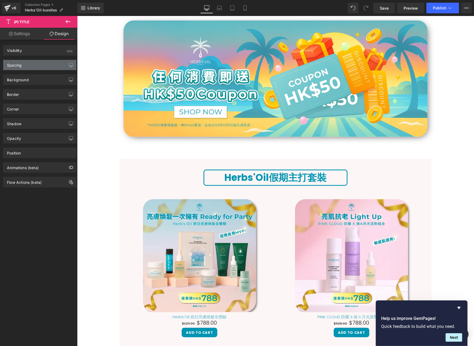
click at [47, 69] on div "Spacing" at bounding box center [39, 65] width 73 height 10
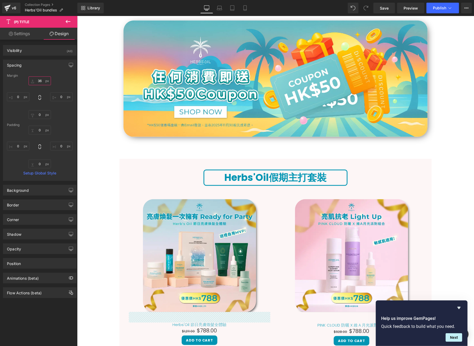
type input "36"
drag, startPoint x: 39, startPoint y: 82, endPoint x: 39, endPoint y: 75, distance: 7.0
click at [39, 75] on div "Margin 36px 36 0px 0 0px 0 0px 0 Padding 0px 0 0px 0 0px 0 0px 0 Setup Global S…" at bounding box center [39, 127] width 73 height 107
click at [205, 273] on img at bounding box center [199, 255] width 113 height 113
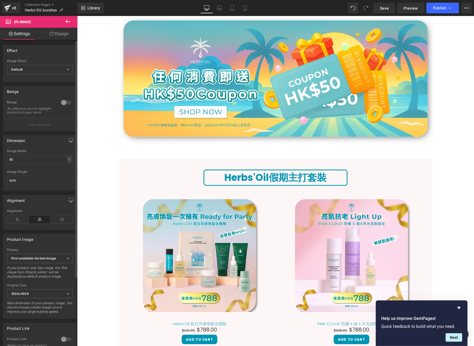
click at [58, 40] on div "Effect Default Zoom Hover Image Effect Default Default Zoom Hover last Image Ho…" at bounding box center [40, 228] width 80 height 376
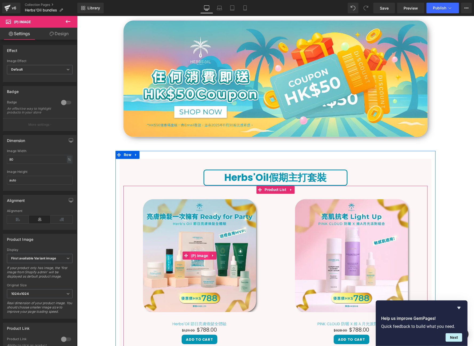
click at [197, 256] on span "(P) Image" at bounding box center [199, 256] width 20 height 8
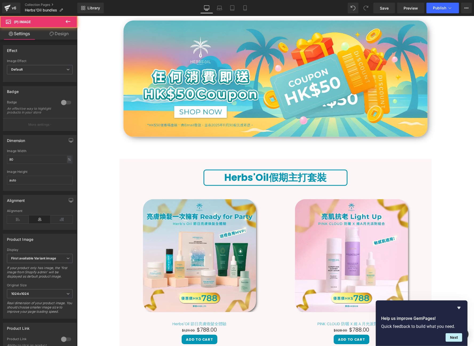
click at [63, 38] on link "Design" at bounding box center [59, 34] width 39 height 12
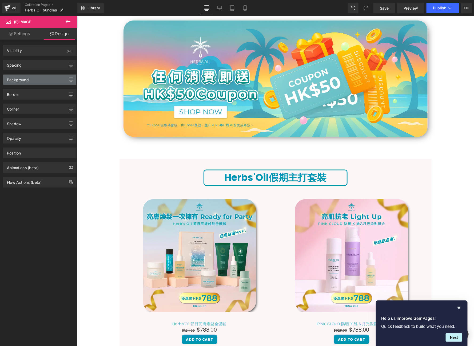
click at [44, 75] on div "Background" at bounding box center [39, 80] width 73 height 10
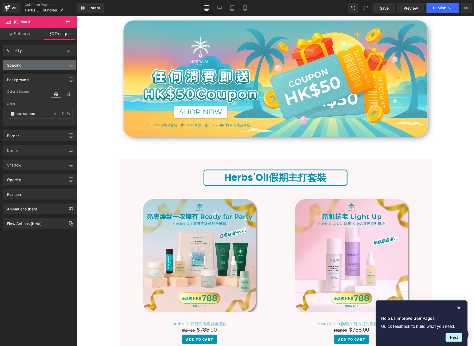
click at [44, 62] on div "Spacing" at bounding box center [39, 65] width 73 height 10
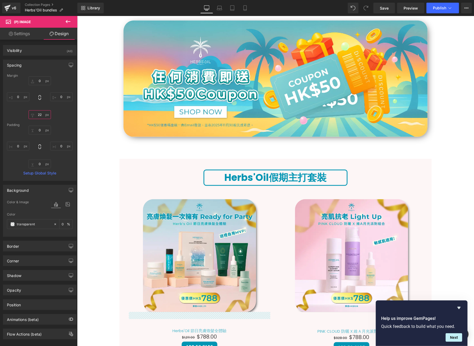
type input "21"
drag, startPoint x: 40, startPoint y: 113, endPoint x: 39, endPoint y: 115, distance: 2.7
click at [39, 115] on input "21" at bounding box center [40, 114] width 22 height 9
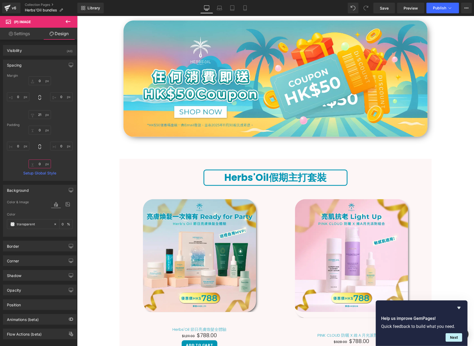
type input "0"
drag, startPoint x: 39, startPoint y: 165, endPoint x: 43, endPoint y: 169, distance: 5.8
click at [43, 169] on div "Margin 0px 0 0px 0 21px 21 0px 0 Padding 0px 0 0px 0 0px 0 0px 0 Setup Global S…" at bounding box center [39, 127] width 73 height 107
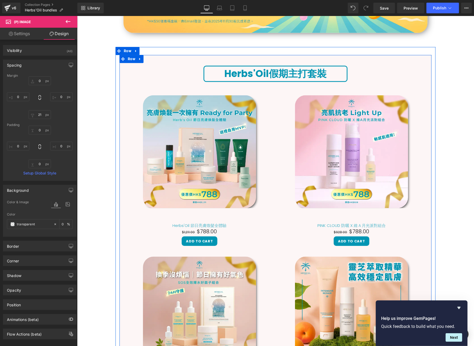
scroll to position [491, 0]
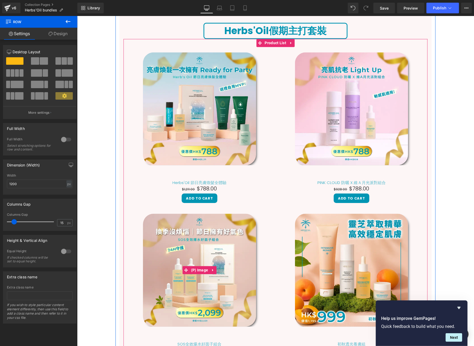
click at [262, 322] on div "Sale Off" at bounding box center [199, 270] width 141 height 113
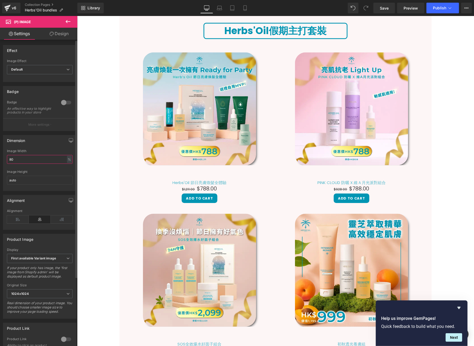
click at [26, 164] on input "80" at bounding box center [40, 159] width 66 height 9
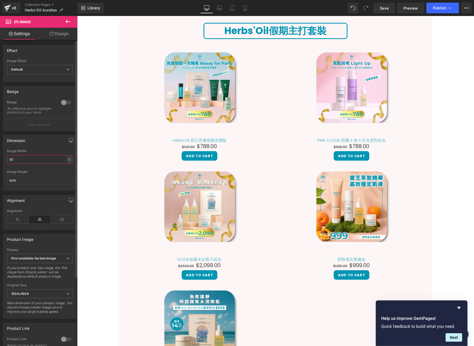
click at [23, 161] on input "50" at bounding box center [40, 159] width 66 height 9
type input "80"
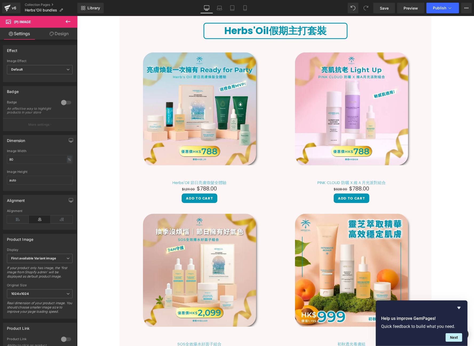
click at [46, 29] on link "Design" at bounding box center [59, 34] width 39 height 12
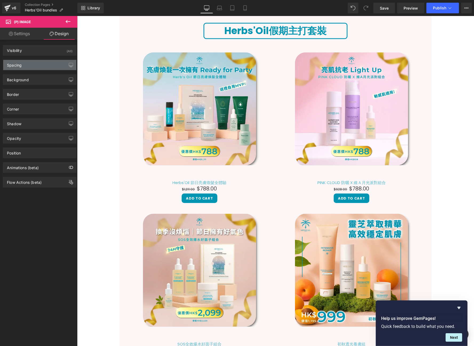
type input "0"
type input "21"
type input "0"
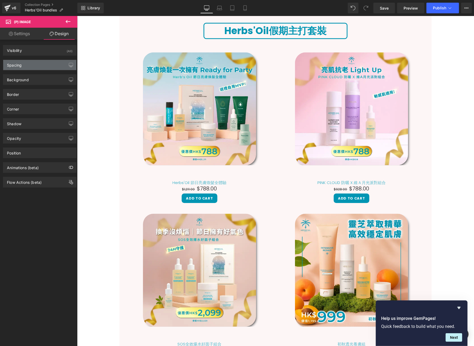
type input "0"
click at [37, 65] on div "Spacing" at bounding box center [39, 65] width 73 height 10
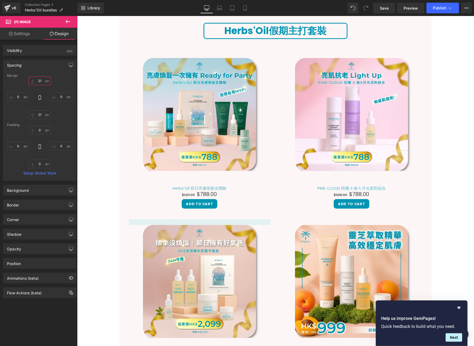
drag, startPoint x: 36, startPoint y: 79, endPoint x: 41, endPoint y: 79, distance: 4.3
click at [40, 84] on input "21" at bounding box center [40, 81] width 22 height 9
click at [41, 79] on input "21" at bounding box center [40, 81] width 22 height 9
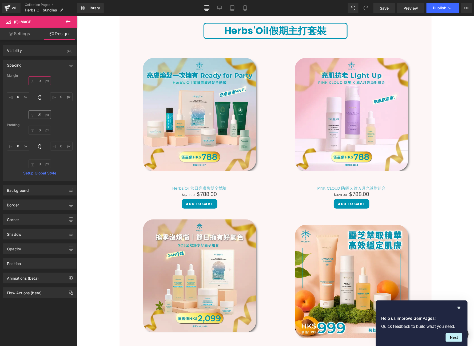
type input "0"
click at [39, 110] on input "21" at bounding box center [40, 114] width 22 height 9
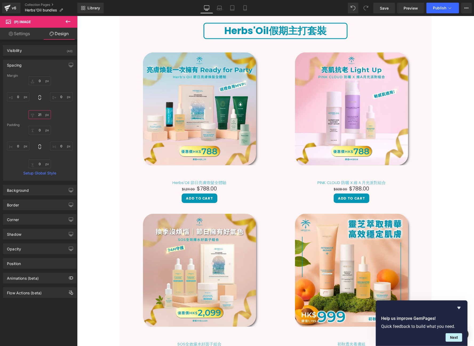
click at [39, 110] on input "21" at bounding box center [40, 114] width 22 height 9
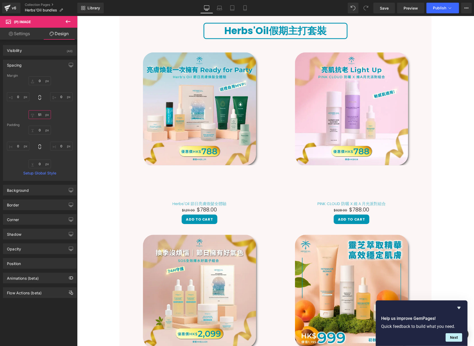
type input "46"
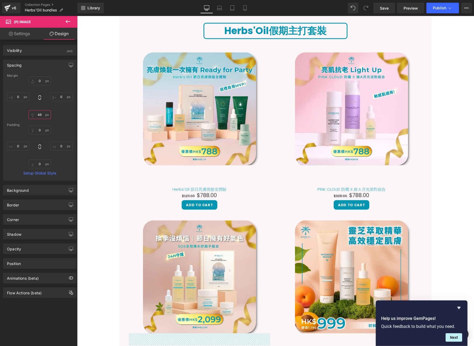
drag, startPoint x: 39, startPoint y: 111, endPoint x: 46, endPoint y: 107, distance: 7.5
click at [46, 107] on div "0 0 0px 0 46px 46 0px 0" at bounding box center [40, 98] width 66 height 43
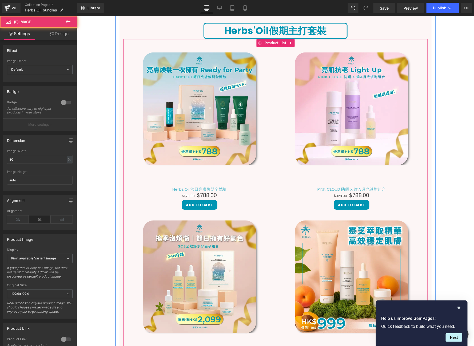
click at [199, 162] on img at bounding box center [199, 108] width 113 height 113
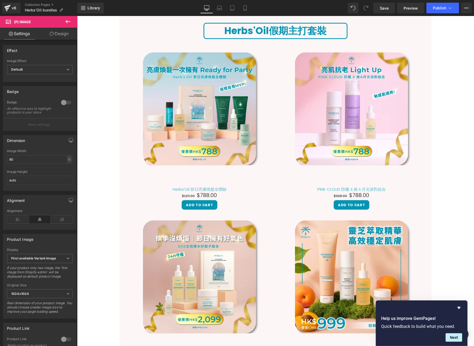
click at [55, 36] on link "Design" at bounding box center [59, 34] width 39 height 12
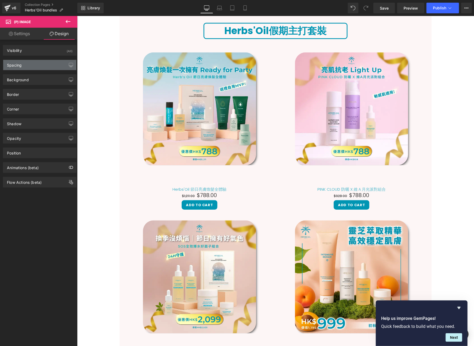
click at [45, 68] on div "Spacing" at bounding box center [39, 65] width 73 height 10
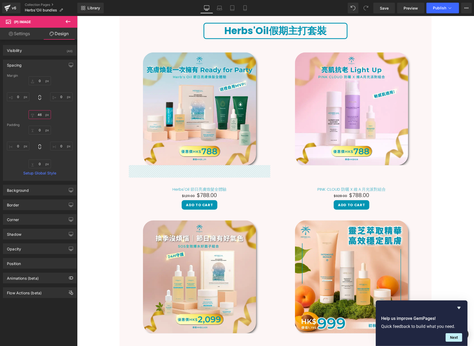
drag, startPoint x: 41, startPoint y: 115, endPoint x: 42, endPoint y: 111, distance: 3.5
click at [42, 111] on input "46" at bounding box center [40, 114] width 22 height 9
type input "35"
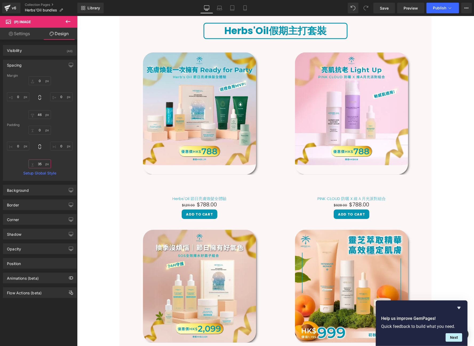
drag, startPoint x: 40, startPoint y: 162, endPoint x: 46, endPoint y: 153, distance: 10.7
click at [46, 153] on div "0px 0 0px 0 35px 35 0px 0" at bounding box center [40, 147] width 66 height 43
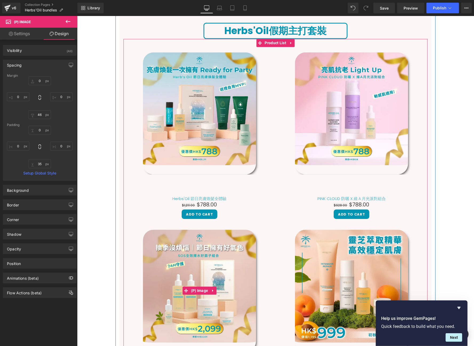
click at [211, 272] on img at bounding box center [199, 291] width 113 height 122
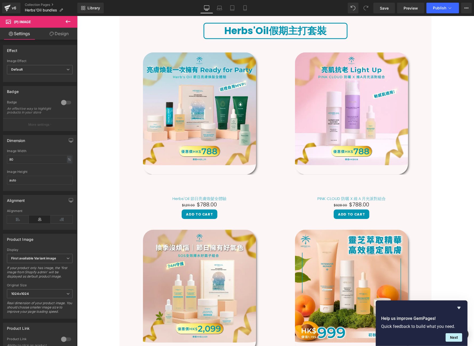
click at [58, 35] on link "Design" at bounding box center [59, 34] width 39 height 12
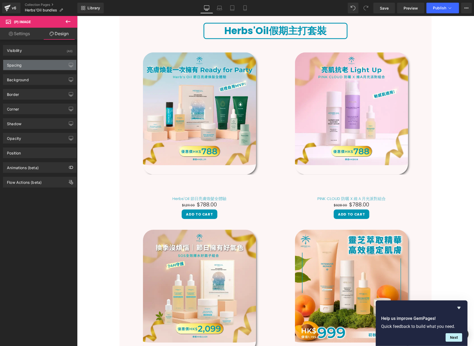
click at [37, 66] on div "Spacing" at bounding box center [39, 65] width 73 height 10
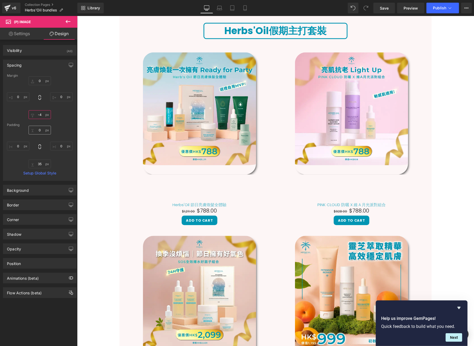
drag, startPoint x: 38, startPoint y: 113, endPoint x: 46, endPoint y: 129, distance: 18.1
click at [45, 126] on div "Margin 0px 0 0px 0 -4px -4 0px 0 Padding 0px 0 0px 0 35px 35 0px 0 Setup Global…" at bounding box center [39, 127] width 73 height 107
type input "-4"
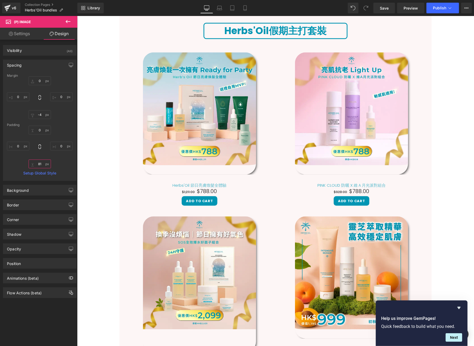
type input "78"
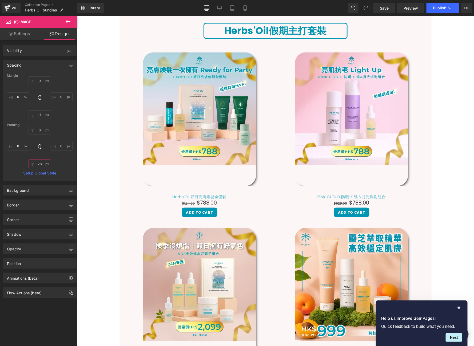
drag, startPoint x: 43, startPoint y: 166, endPoint x: 46, endPoint y: 154, distance: 11.8
click at [46, 154] on div "0px 0 0px 0 78px 78 0px 0" at bounding box center [40, 147] width 66 height 43
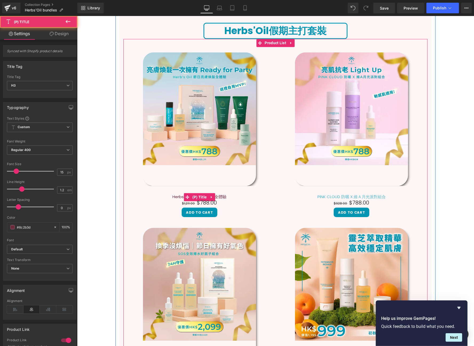
click at [197, 197] on div "Herbs'Oil 節日亮膚煥髮全體驗 (P) Title" at bounding box center [199, 197] width 141 height 6
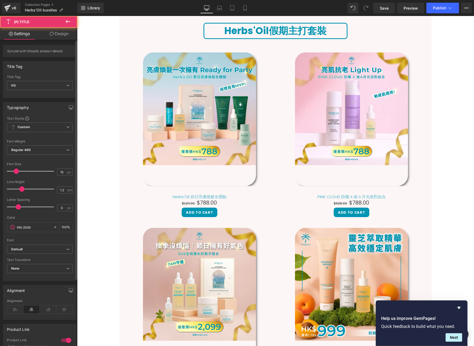
click at [55, 42] on div "Synced with Shopify product details" at bounding box center [40, 49] width 80 height 16
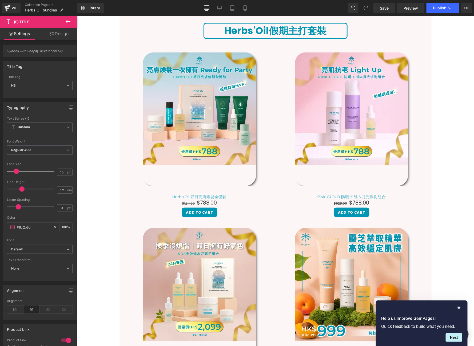
click at [57, 35] on link "Design" at bounding box center [59, 34] width 39 height 12
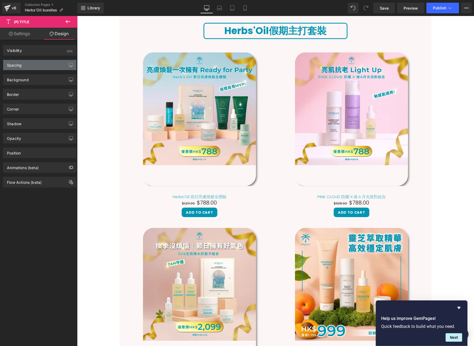
click at [53, 67] on div "Spacing" at bounding box center [39, 65] width 73 height 10
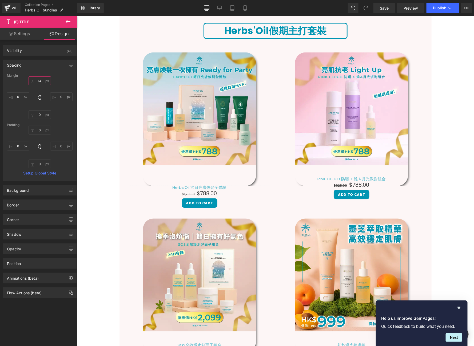
type input "15"
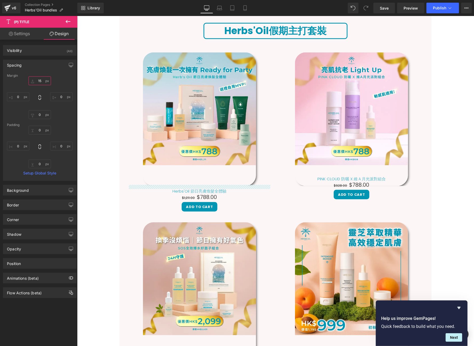
drag, startPoint x: 43, startPoint y: 81, endPoint x: 41, endPoint y: 86, distance: 5.9
click at [41, 86] on div "15px 15 0px 0 0px 0 0px 0" at bounding box center [40, 98] width 66 height 43
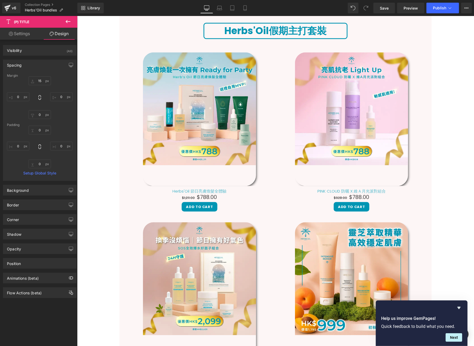
click at [68, 21] on icon at bounding box center [68, 21] width 5 height 3
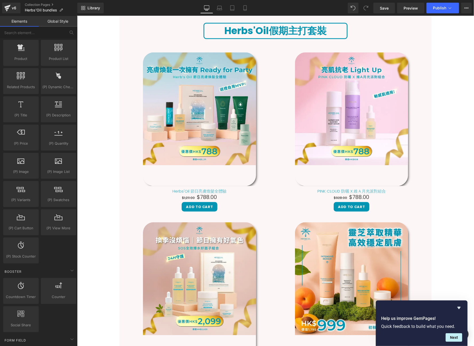
scroll to position [465, 0]
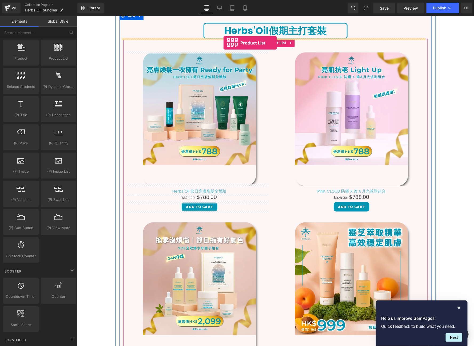
drag, startPoint x: 138, startPoint y: 62, endPoint x: 223, endPoint y: 43, distance: 86.8
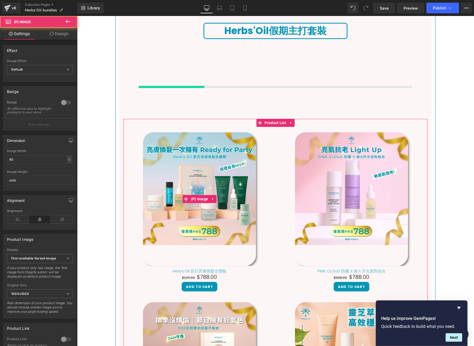
click at [213, 160] on img at bounding box center [199, 199] width 113 height 134
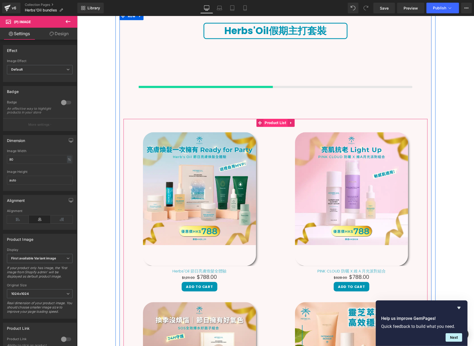
click at [272, 123] on span "Product List" at bounding box center [275, 123] width 24 height 8
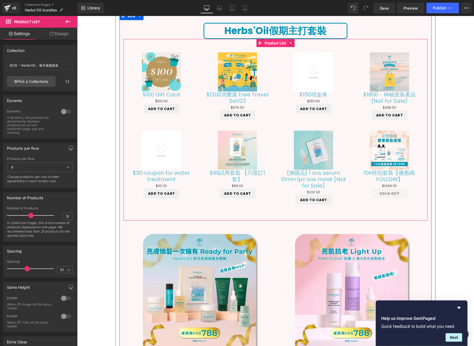
click at [267, 43] on span "Product List" at bounding box center [275, 43] width 24 height 8
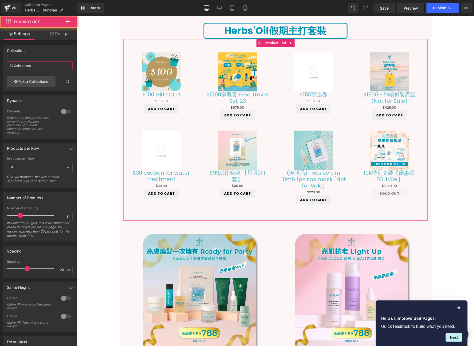
click at [59, 64] on input "All Collections" at bounding box center [40, 65] width 66 height 9
click at [45, 81] on link "Pick a Collections" at bounding box center [31, 81] width 49 height 11
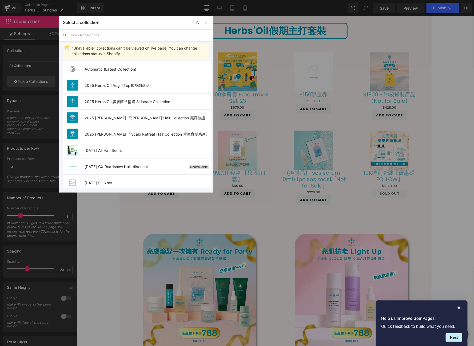
click at [128, 35] on input "text" at bounding box center [140, 35] width 138 height 12
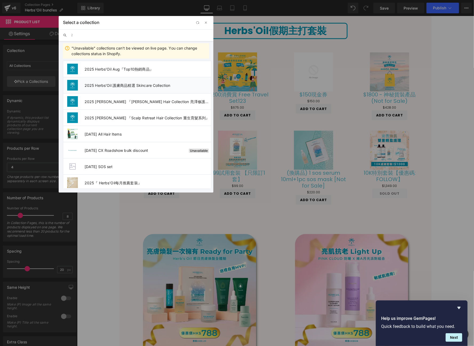
type input "2"
click at [121, 87] on span "2025 Herbs'Oil 護膚商品精選 Skincare Collection" at bounding box center [148, 85] width 126 height 5
type input "2025 Herbs'Oil 護膚商品精選 Skincare Collection"
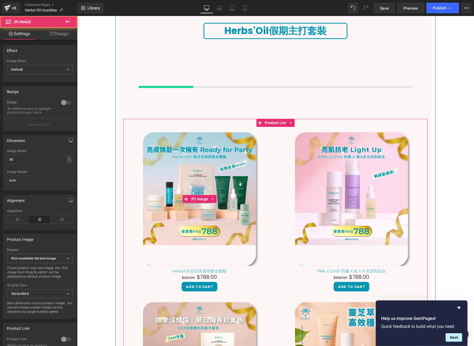
click at [170, 150] on img at bounding box center [199, 199] width 113 height 134
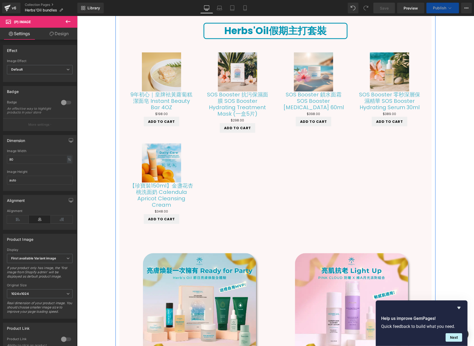
click at [278, 138] on div at bounding box center [275, 183] width 304 height 91
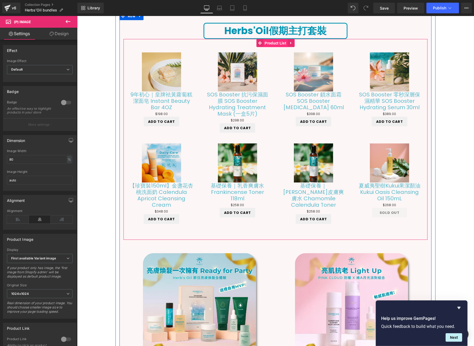
click at [280, 42] on span "Product List" at bounding box center [275, 43] width 24 height 8
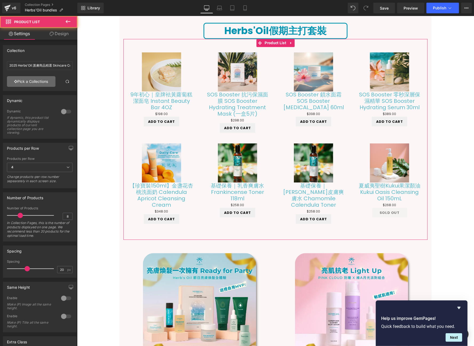
click at [29, 85] on link "Pick a Collections" at bounding box center [31, 81] width 49 height 11
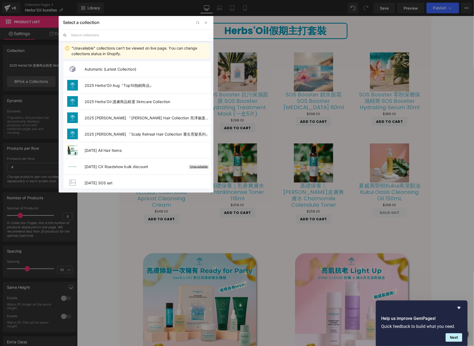
click at [137, 37] on input "text" at bounding box center [140, 35] width 138 height 12
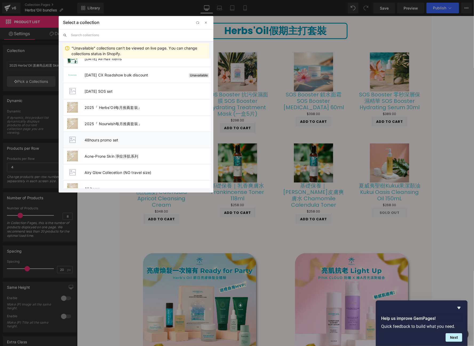
scroll to position [21, 0]
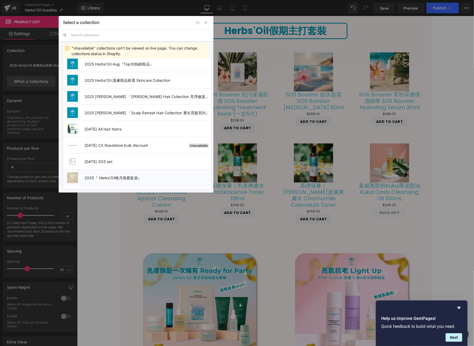
click at [127, 172] on li "2025『 Herbs'Oil每月推薦套裝』" at bounding box center [137, 178] width 148 height 16
type input "2025『 Herbs'Oil每月推薦套裝』"
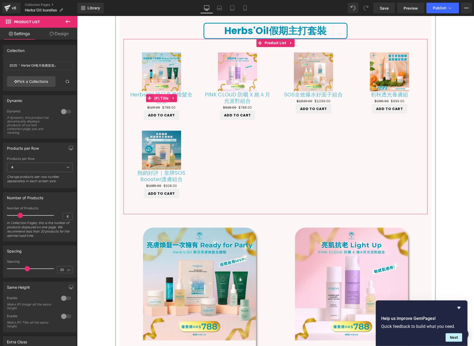
click at [164, 94] on span "(P) Title" at bounding box center [161, 98] width 17 height 8
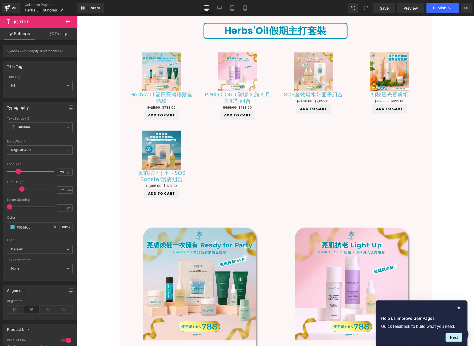
click at [62, 32] on link "Design" at bounding box center [59, 34] width 39 height 12
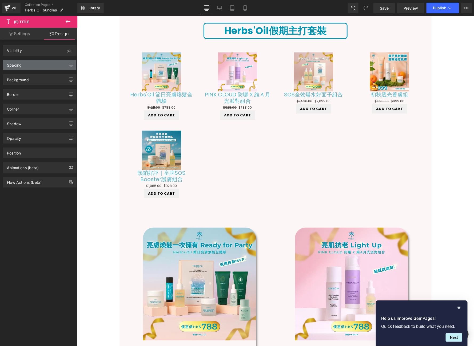
click at [42, 63] on div "Spacing" at bounding box center [39, 65] width 73 height 10
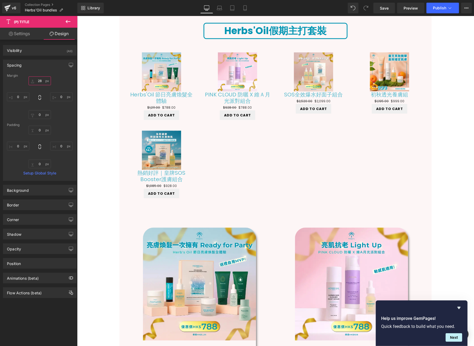
type input "29"
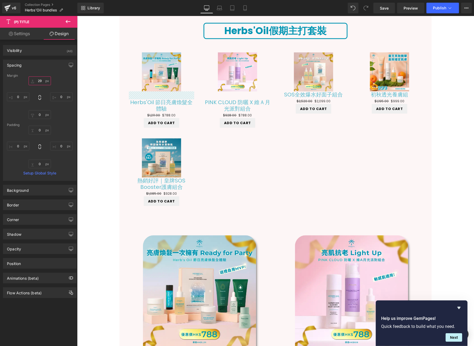
drag, startPoint x: 42, startPoint y: 80, endPoint x: 42, endPoint y: 72, distance: 7.7
click at [42, 72] on div "Spacing Margin 29px 29 0px 0 0px 0 0px 0 Padding 0px 0 0px 0 0px 0 0px 0 Setup …" at bounding box center [40, 120] width 74 height 121
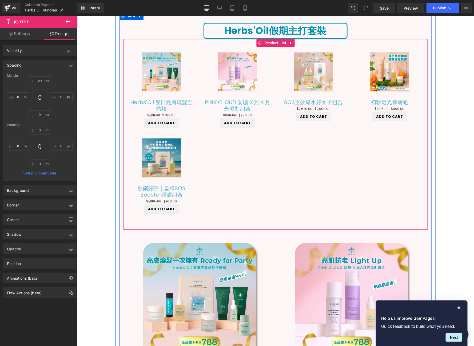
click at [164, 72] on span "(P) Image" at bounding box center [161, 71] width 16 height 6
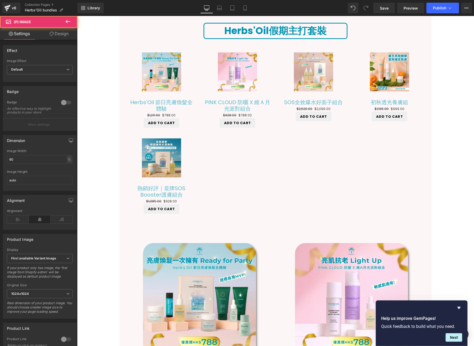
click at [66, 35] on link "Design" at bounding box center [59, 34] width 39 height 12
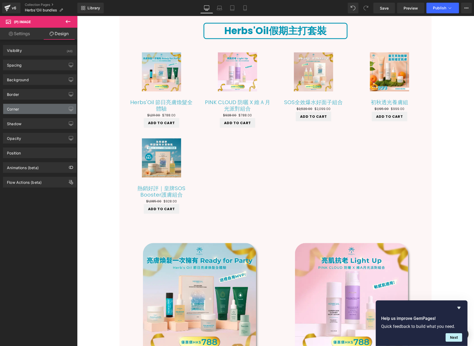
drag, startPoint x: 36, startPoint y: 104, endPoint x: 34, endPoint y: 108, distance: 4.3
click at [35, 109] on div "Corner" at bounding box center [39, 109] width 73 height 10
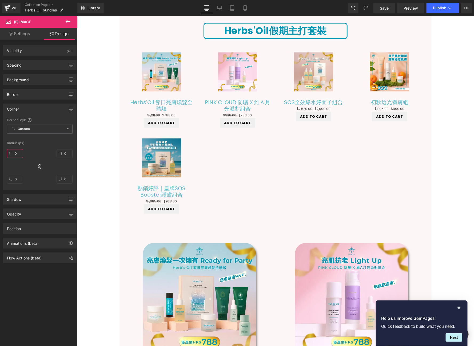
click at [14, 155] on input "0" at bounding box center [15, 153] width 16 height 9
type input "40"
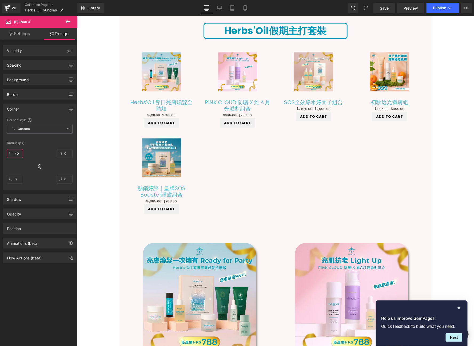
type input "40"
click at [13, 153] on input "40" at bounding box center [15, 153] width 16 height 9
type input "25"
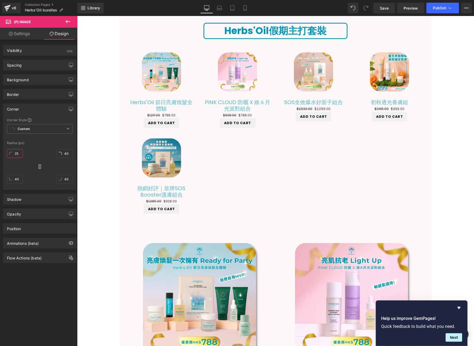
type input "25"
click at [22, 192] on div "Shadow Shadow Style Drop Shadow Outer Shadow #333333 Shadow Color #333333 100 %…" at bounding box center [40, 197] width 80 height 15
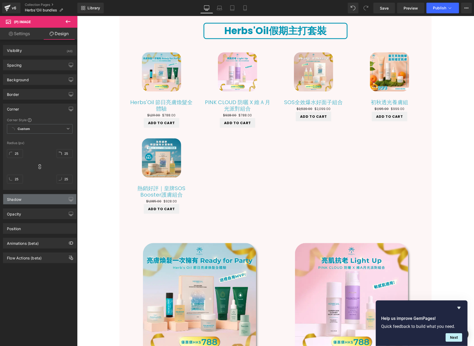
click at [22, 198] on div "Shadow" at bounding box center [39, 199] width 73 height 10
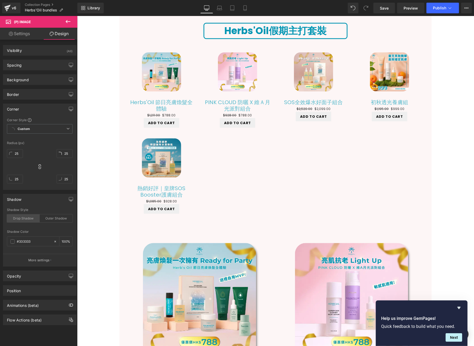
click at [15, 218] on div "Drop Shadow" at bounding box center [23, 219] width 33 height 8
type input "45"
type input "14"
type input "10"
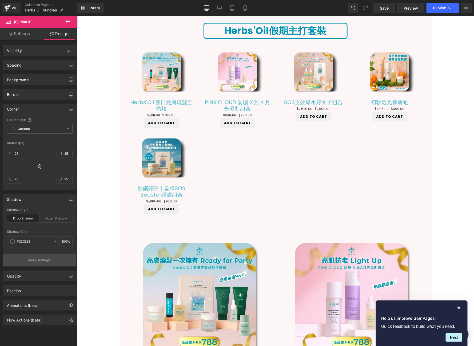
click at [44, 256] on button "More settings" at bounding box center [39, 260] width 73 height 13
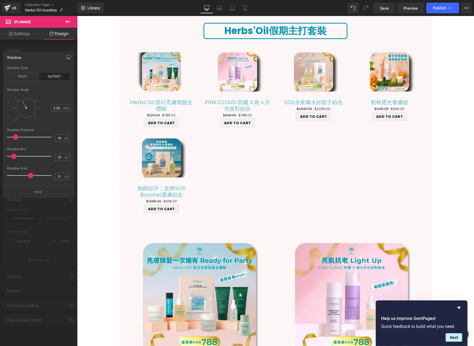
drag, startPoint x: 24, startPoint y: 102, endPoint x: 19, endPoint y: 97, distance: 7.2
click at [19, 97] on div at bounding box center [26, 107] width 25 height 25
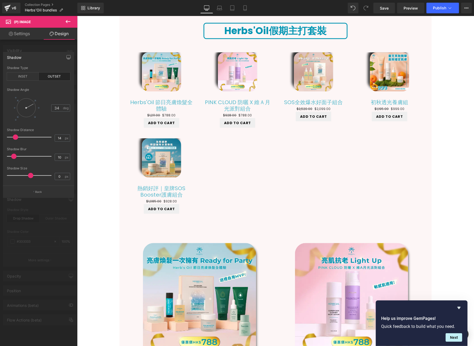
type input "40"
drag, startPoint x: 20, startPoint y: 100, endPoint x: 29, endPoint y: 110, distance: 13.6
click at [29, 109] on div at bounding box center [30, 105] width 10 height 7
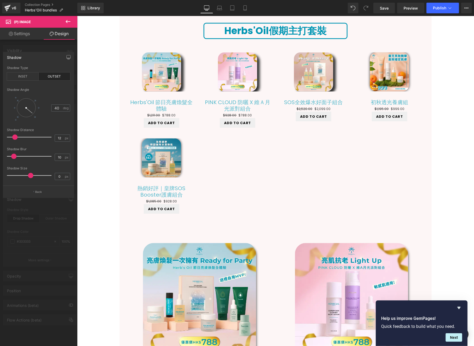
type input "11"
drag, startPoint x: 14, startPoint y: 136, endPoint x: 13, endPoint y: 140, distance: 4.7
click at [13, 140] on div at bounding box center [31, 137] width 42 height 11
type input "-10"
click at [28, 179] on div at bounding box center [31, 175] width 42 height 11
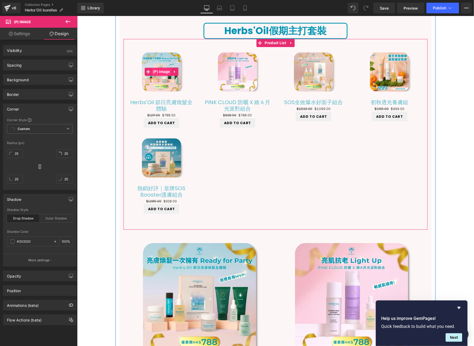
click at [161, 70] on span "(P) Image" at bounding box center [161, 71] width 20 height 8
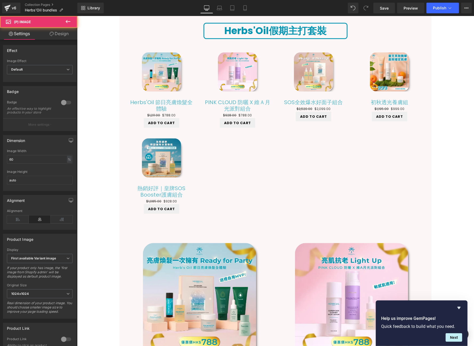
click at [55, 33] on link "Design" at bounding box center [59, 34] width 39 height 12
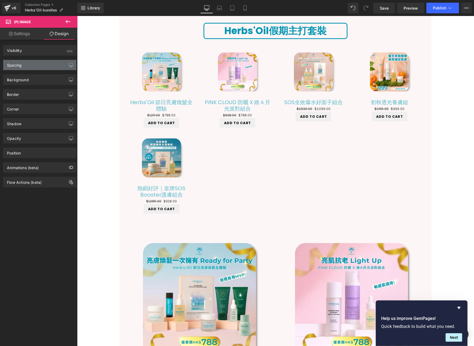
click at [34, 64] on div "Spacing" at bounding box center [39, 65] width 73 height 10
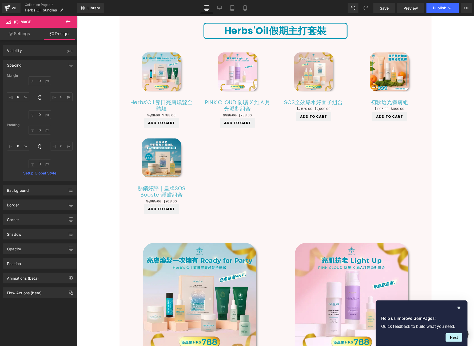
click at [38, 110] on div "0px 0 0px 0 0px 0 0px 0" at bounding box center [40, 98] width 66 height 43
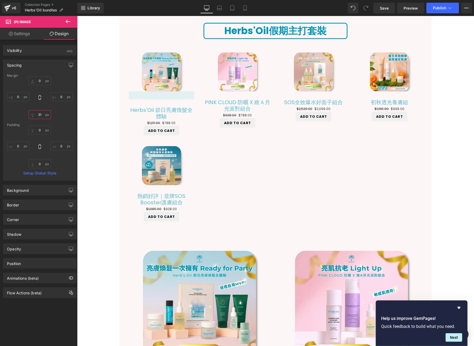
type input "32"
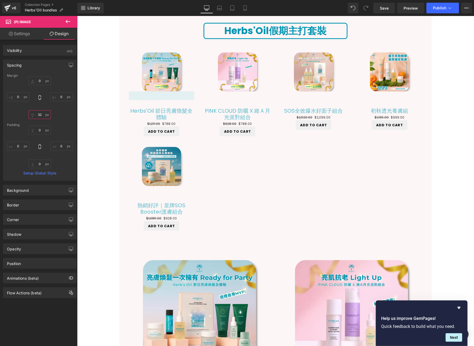
drag, startPoint x: 38, startPoint y: 115, endPoint x: 38, endPoint y: 106, distance: 8.5
click at [38, 106] on div "0px 0 0px 0 32px 32 0px 0" at bounding box center [40, 98] width 66 height 43
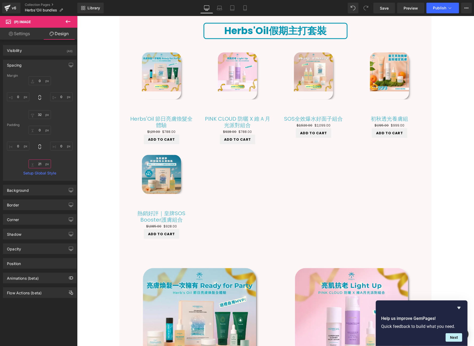
type input "21"
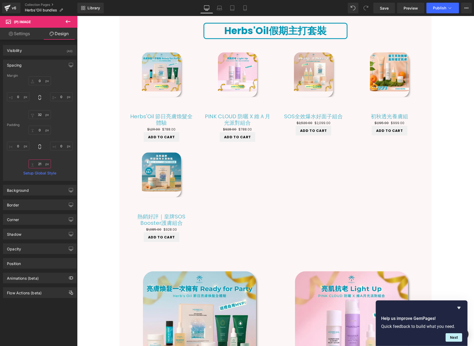
drag, startPoint x: 42, startPoint y: 163, endPoint x: 46, endPoint y: 163, distance: 4.3
click at [46, 163] on input "21" at bounding box center [40, 164] width 22 height 9
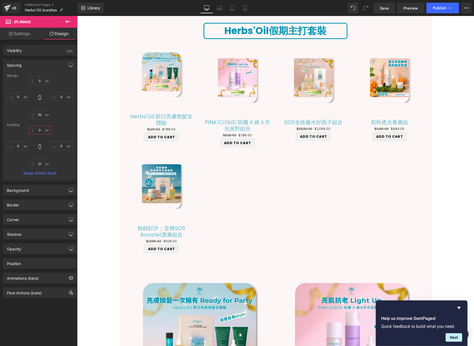
type input "0"
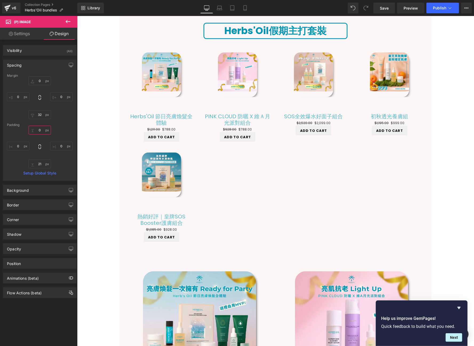
drag, startPoint x: 38, startPoint y: 130, endPoint x: 39, endPoint y: 137, distance: 6.9
click at [39, 137] on div "0px 0 0px 0 21px 21 0px 0" at bounding box center [40, 147] width 66 height 43
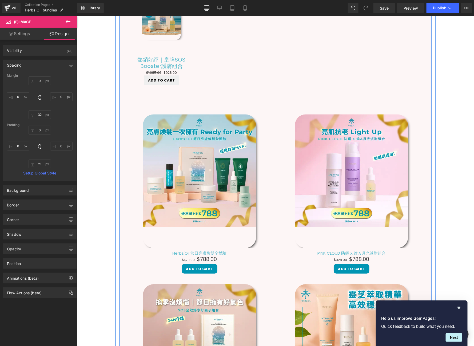
scroll to position [381, 0]
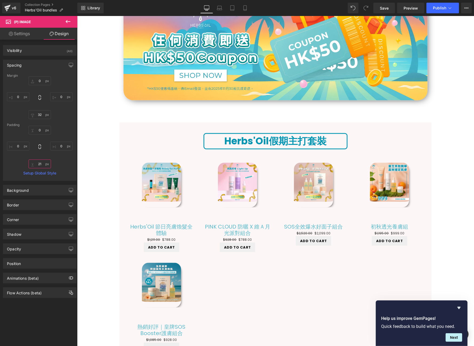
click at [39, 163] on input "21" at bounding box center [40, 164] width 22 height 9
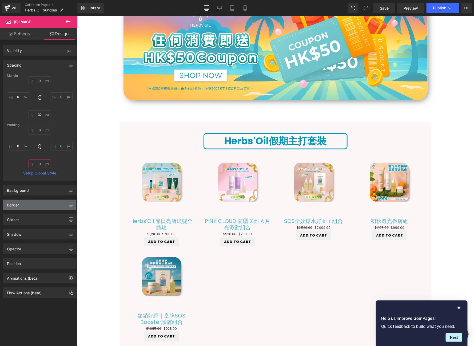
type input "0"
click at [42, 205] on div "Border" at bounding box center [39, 205] width 73 height 10
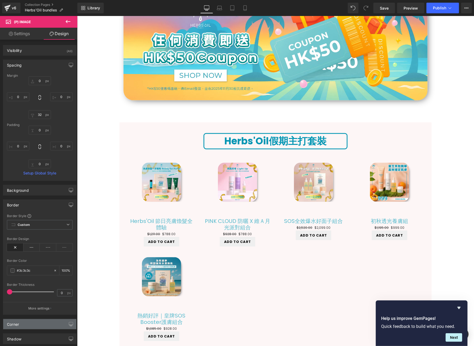
click at [41, 320] on div "Corner" at bounding box center [39, 324] width 73 height 10
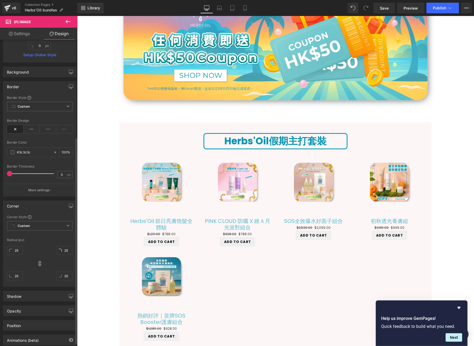
scroll to position [147, 0]
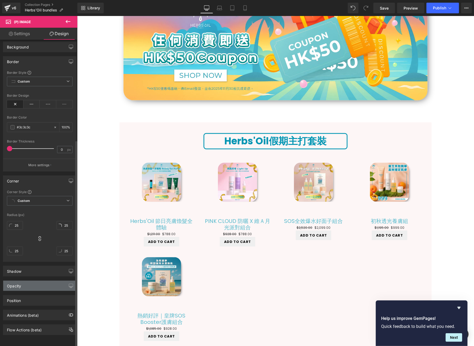
click at [41, 281] on div "Opacity" at bounding box center [39, 286] width 73 height 10
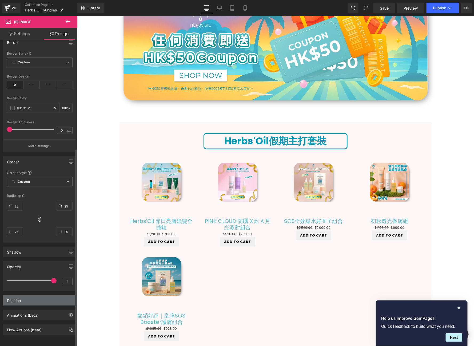
scroll to position [167, 0]
click at [47, 296] on div "Position" at bounding box center [39, 301] width 73 height 10
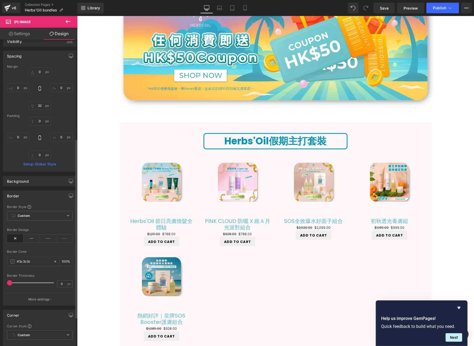
scroll to position [0, 0]
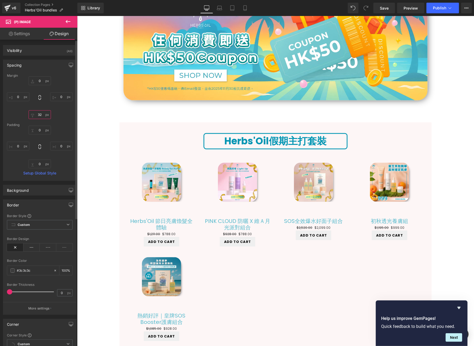
click at [39, 114] on input "32" at bounding box center [40, 114] width 22 height 9
click at [39, 114] on input "0" at bounding box center [40, 114] width 22 height 9
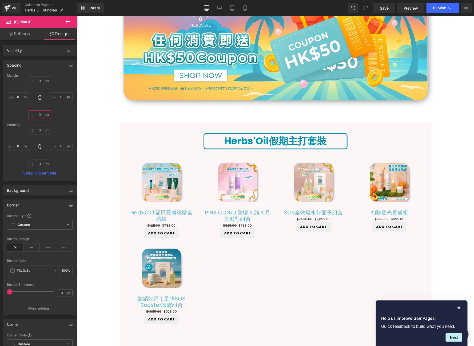
type input "0"
click at [21, 35] on link "Settings" at bounding box center [19, 34] width 39 height 12
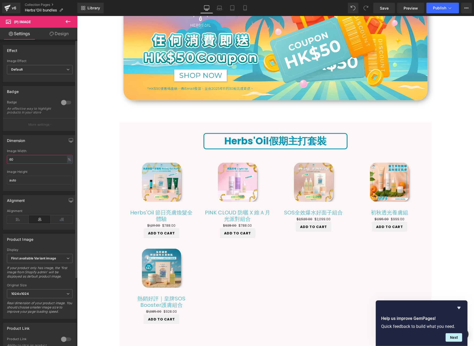
click at [35, 163] on input "60" at bounding box center [40, 159] width 66 height 9
type input "80"
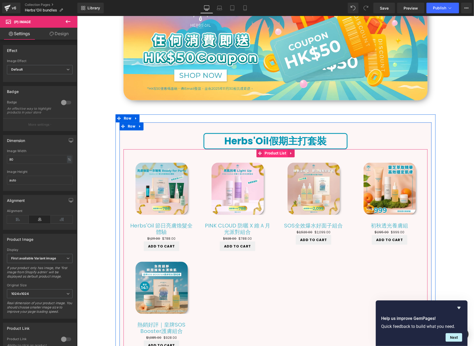
click at [264, 150] on span "Product List" at bounding box center [275, 153] width 24 height 8
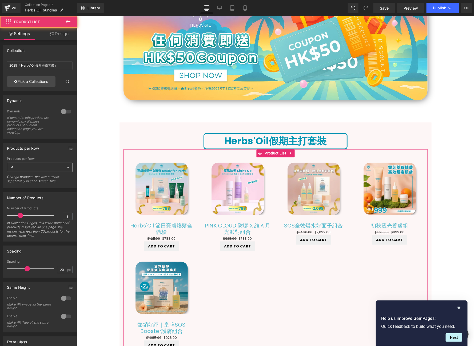
click at [40, 165] on span "4" at bounding box center [40, 167] width 66 height 9
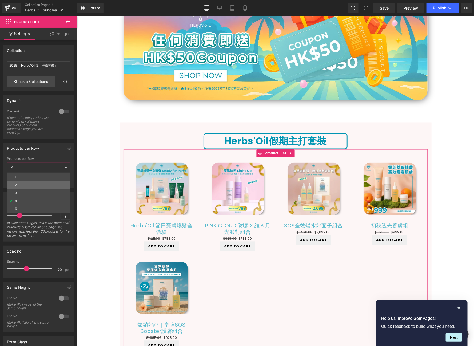
click at [33, 187] on li "2" at bounding box center [38, 185] width 63 height 8
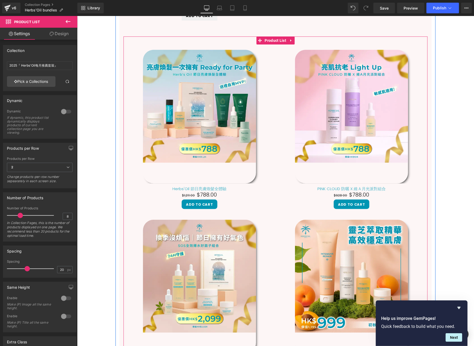
scroll to position [928, 0]
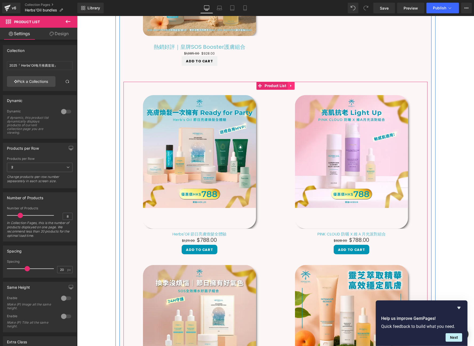
click at [290, 86] on link at bounding box center [290, 86] width 7 height 8
click at [292, 85] on icon at bounding box center [294, 86] width 4 height 4
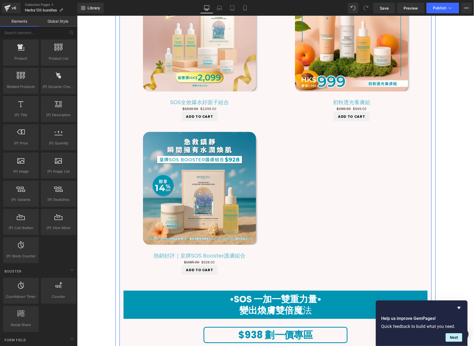
scroll to position [718, 0]
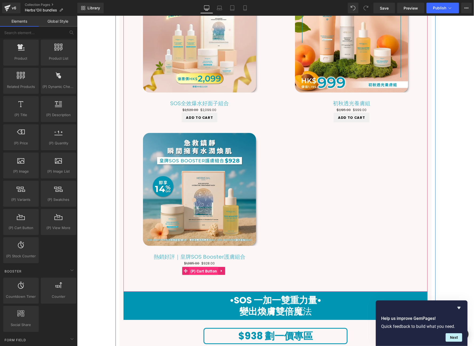
click at [201, 270] on span "(P) Cart Button" at bounding box center [203, 271] width 29 height 8
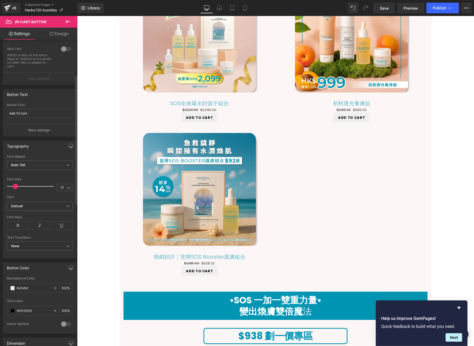
scroll to position [156, 0]
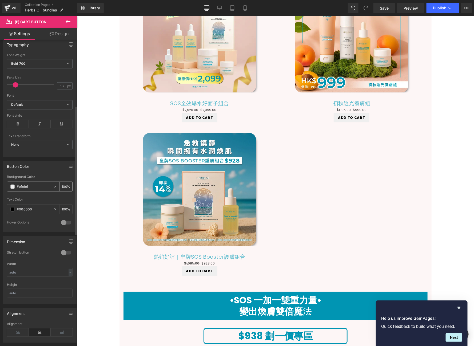
click at [26, 182] on div "#efefef" at bounding box center [30, 186] width 46 height 9
click at [31, 186] on input "#efefef" at bounding box center [34, 187] width 34 height 6
type input "#0"
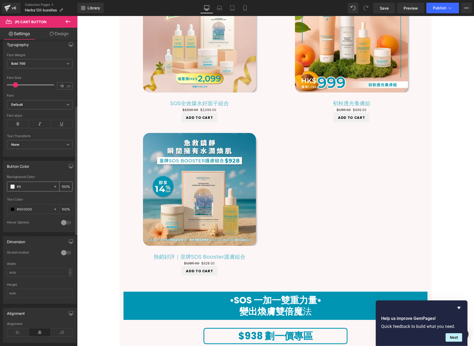
type input "0"
type input "#009"
type input "100"
type input "#0095"
type input "33"
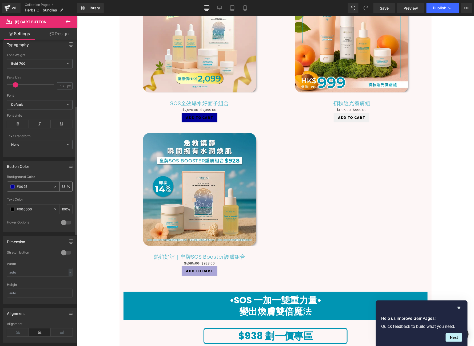
type input "#0095b"
type input "0"
type input "#0095b3"
type input "100"
type input "#0095b3"
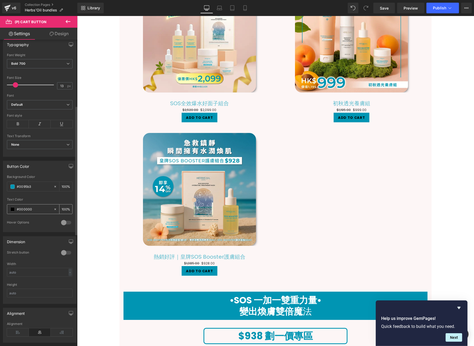
click at [32, 209] on input "#000000" at bounding box center [34, 210] width 34 height 6
type input "#f"
type input "0"
type input "#fff"
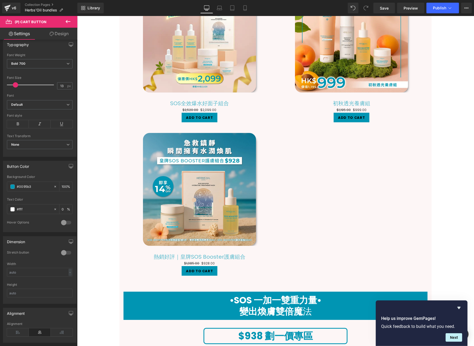
type input "100"
type input "#fffff"
type input "0"
type input "#ffffff"
type input "100"
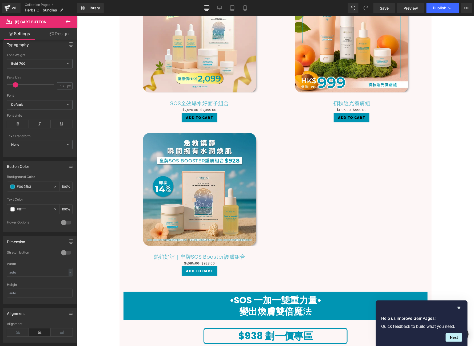
type input "#ffffff"
click at [70, 31] on link "Design" at bounding box center [59, 34] width 39 height 12
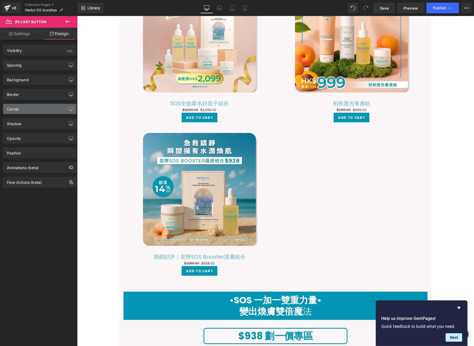
click at [41, 107] on div "Corner" at bounding box center [39, 109] width 73 height 10
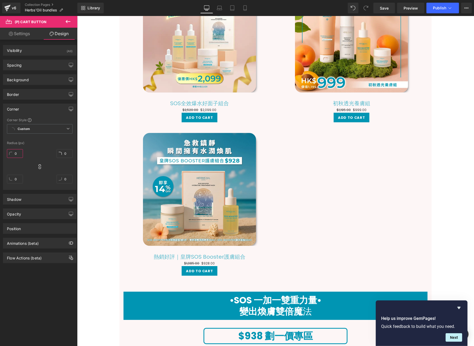
click at [15, 155] on input "0" at bounding box center [15, 153] width 16 height 9
type input "25"
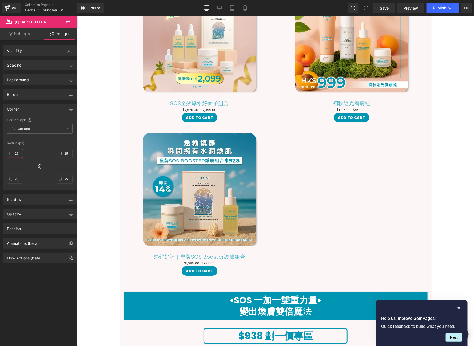
click at [14, 152] on input "25" at bounding box center [15, 153] width 16 height 9
type input "10"
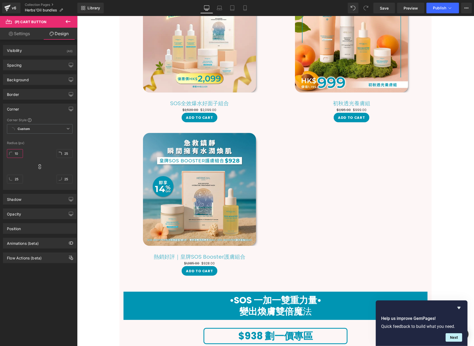
type input "10"
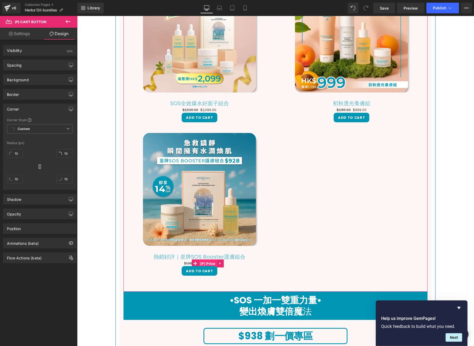
click at [206, 261] on span "(P) Price" at bounding box center [207, 264] width 18 height 8
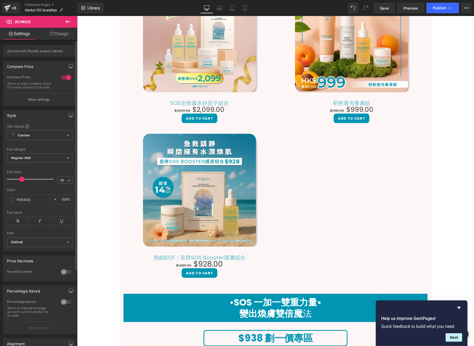
type input "31"
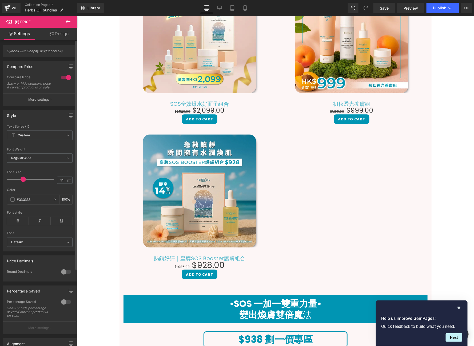
scroll to position [720, 0]
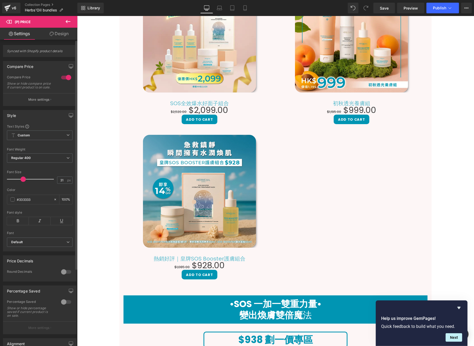
drag, startPoint x: 15, startPoint y: 182, endPoint x: 23, endPoint y: 182, distance: 8.0
click at [23, 182] on span at bounding box center [23, 179] width 5 height 5
click at [61, 35] on link "Design" at bounding box center [59, 34] width 39 height 12
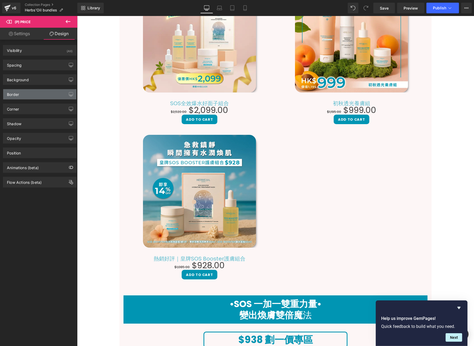
type input "0"
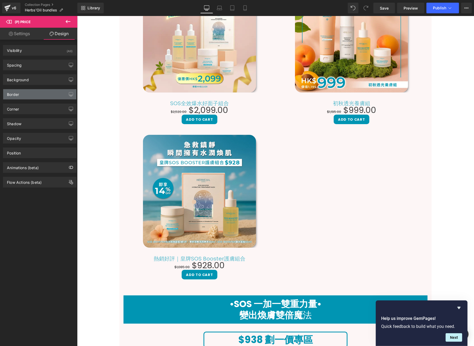
type input "0"
click at [41, 64] on div "Spacing" at bounding box center [39, 65] width 73 height 10
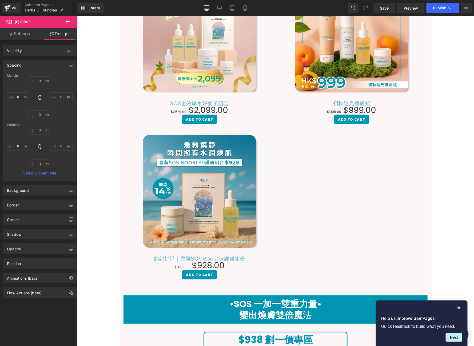
click at [40, 126] on div "Padding" at bounding box center [40, 125] width 66 height 4
click at [40, 127] on input "0" at bounding box center [40, 130] width 22 height 9
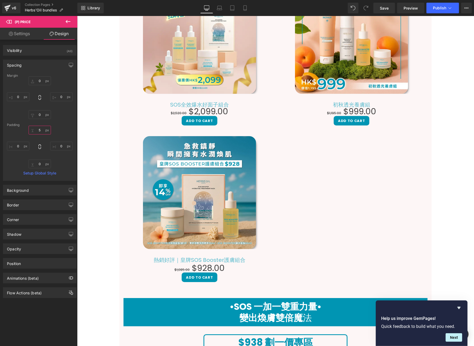
scroll to position [721, 0]
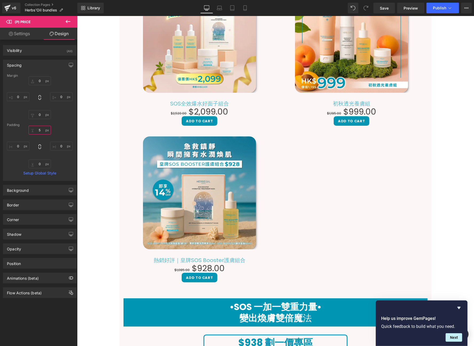
click at [40, 127] on input "5" at bounding box center [40, 130] width 22 height 9
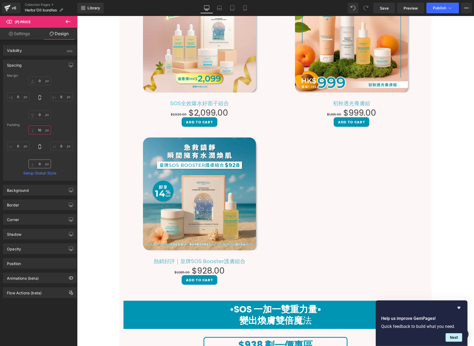
type input "10"
click at [41, 165] on input "0" at bounding box center [40, 164] width 22 height 9
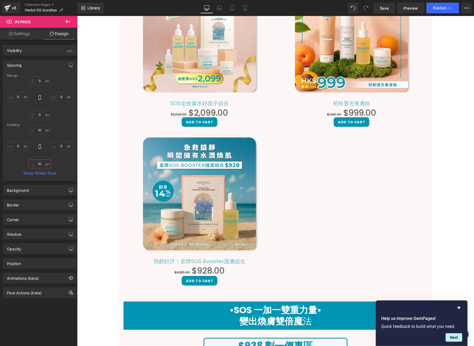
scroll to position [723, 0]
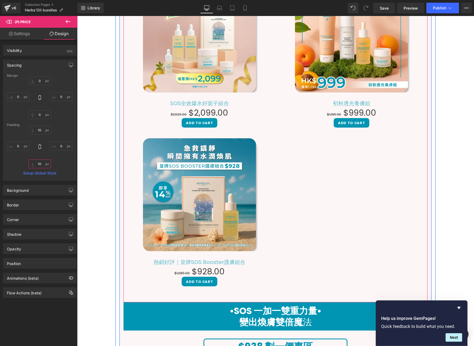
type input "10"
click at [313, 181] on div "Sale Off (P) Image Herbs'Oil 節日亮膚煥髮全體驗 (P) Title $1,211.00 $788.00 (P) Price Ad…" at bounding box center [275, 50] width 304 height 487
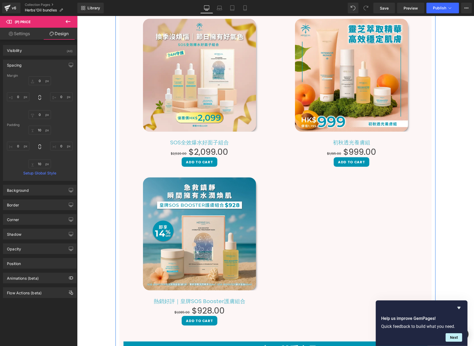
scroll to position [397, 0]
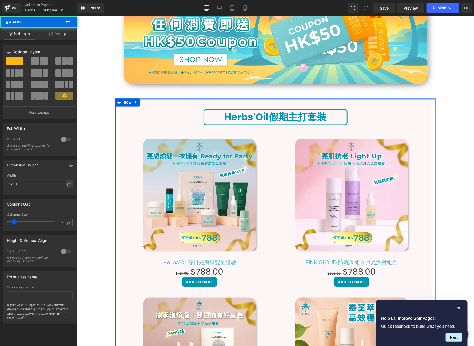
drag, startPoint x: 264, startPoint y: 103, endPoint x: 263, endPoint y: 95, distance: 8.4
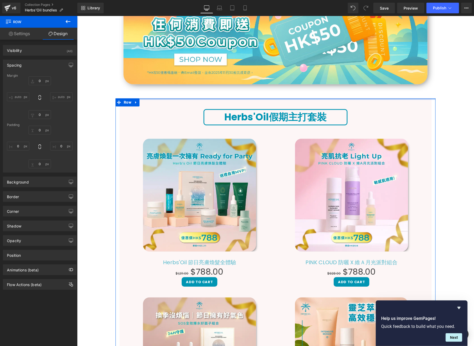
type input "0"
type input "10"
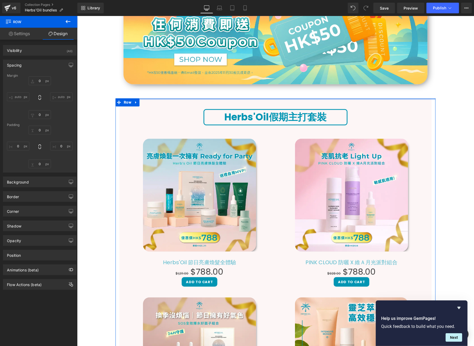
type input "0"
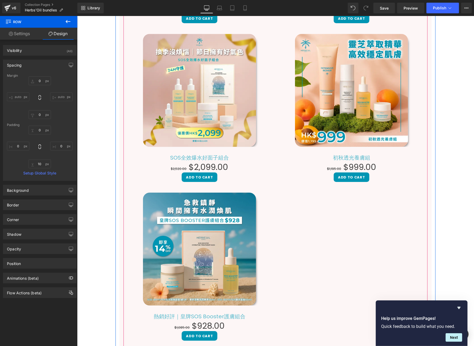
scroll to position [936, 0]
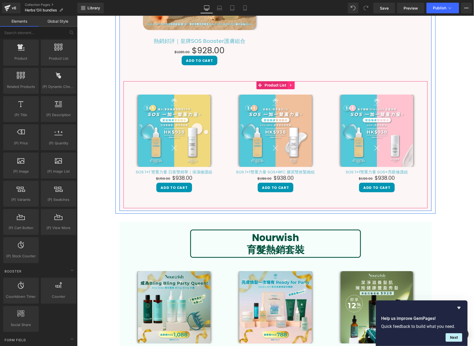
click at [289, 83] on icon at bounding box center [291, 85] width 4 height 4
click at [292, 83] on icon at bounding box center [294, 85] width 4 height 4
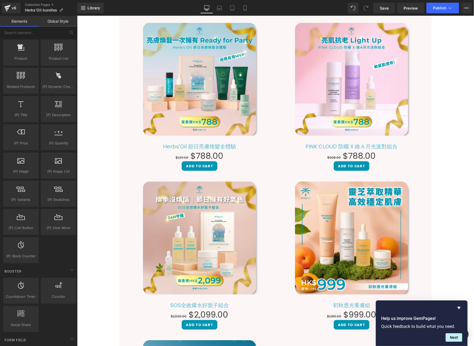
scroll to position [426, 0]
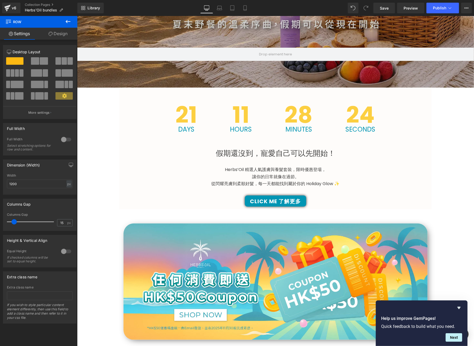
scroll to position [0, 0]
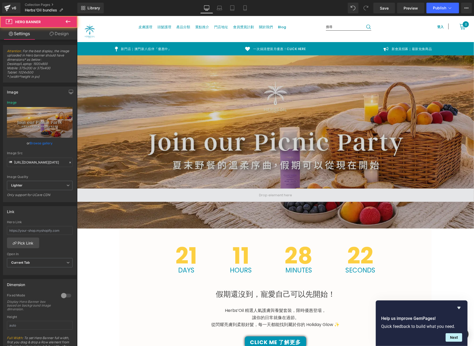
click at [136, 193] on span at bounding box center [275, 195] width 397 height 13
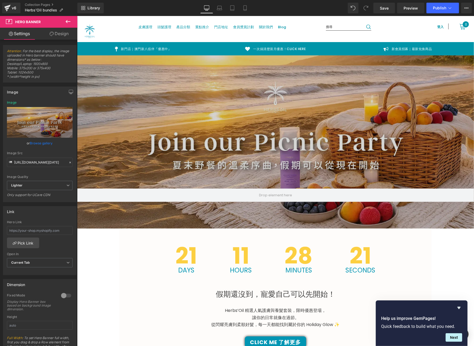
click at [69, 18] on button at bounding box center [68, 22] width 19 height 12
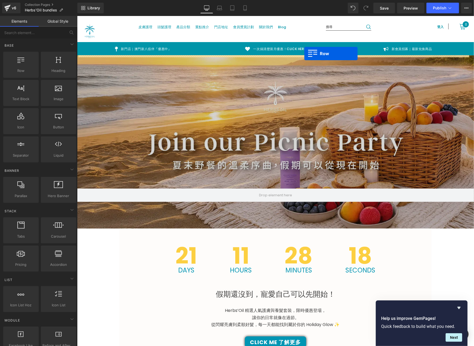
drag, startPoint x: 104, startPoint y: 85, endPoint x: 304, endPoint y: 53, distance: 202.0
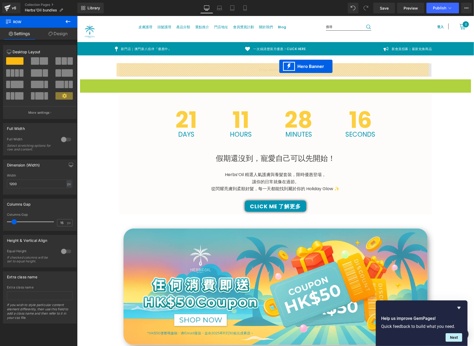
drag, startPoint x: 276, startPoint y: 85, endPoint x: 279, endPoint y: 66, distance: 18.9
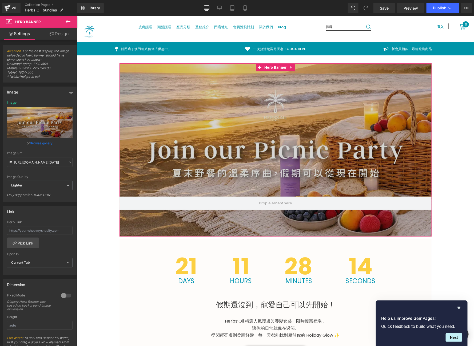
click at [53, 38] on link "Design" at bounding box center [59, 34] width 39 height 12
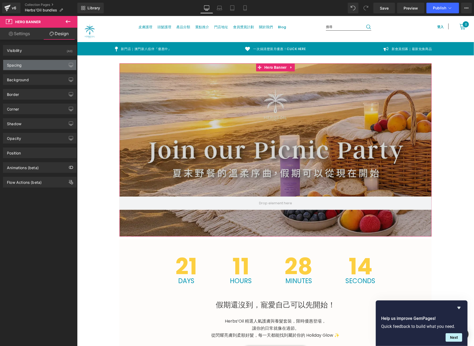
click at [47, 62] on div "Spacing" at bounding box center [39, 65] width 73 height 10
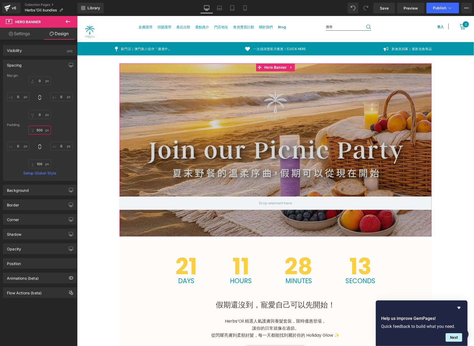
click at [43, 130] on input "500" at bounding box center [40, 130] width 22 height 9
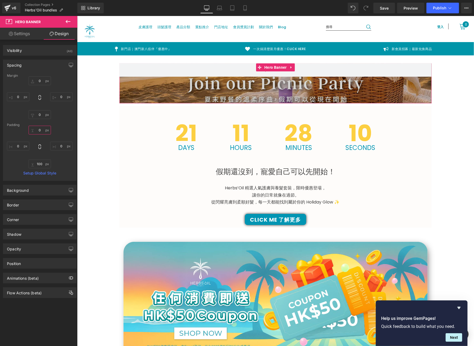
click at [39, 133] on input "0" at bounding box center [40, 130] width 22 height 9
type input "500"
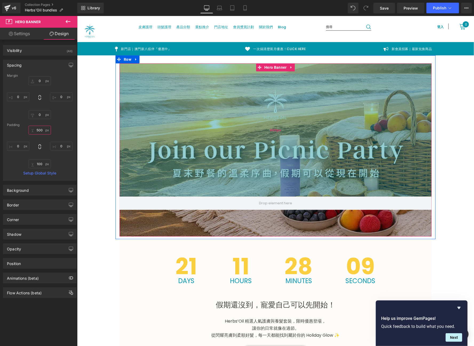
click at [252, 103] on div "500px" at bounding box center [275, 129] width 312 height 133
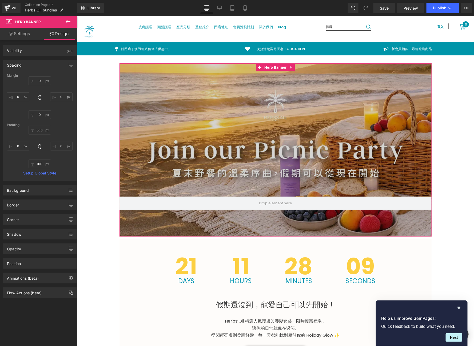
click at [2, 32] on link "Settings" at bounding box center [19, 34] width 39 height 12
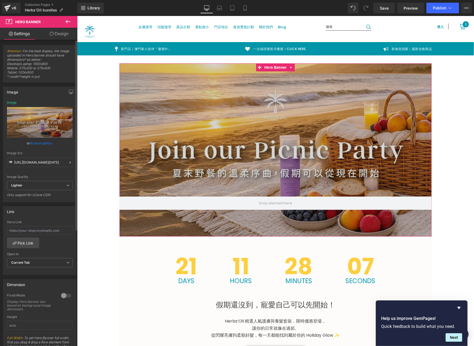
click at [67, 295] on div at bounding box center [66, 296] width 13 height 9
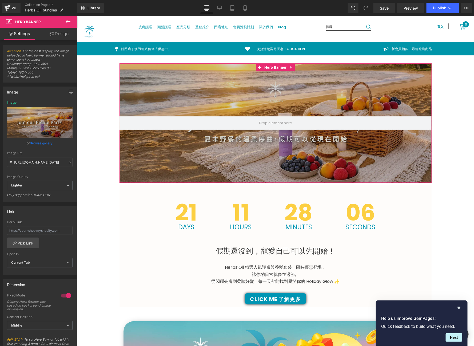
click at [62, 33] on link "Design" at bounding box center [59, 34] width 39 height 12
type input "0"
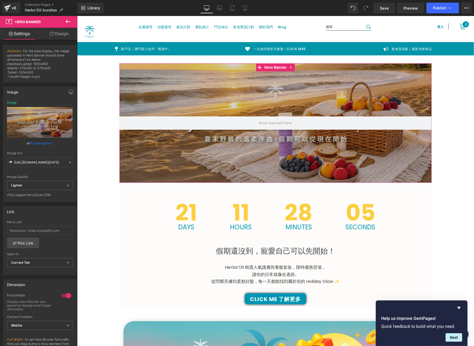
type input "0"
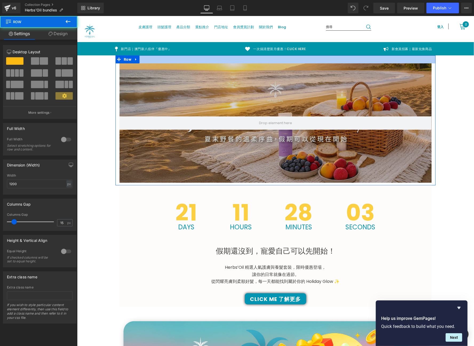
click at [201, 58] on div at bounding box center [275, 59] width 320 height 8
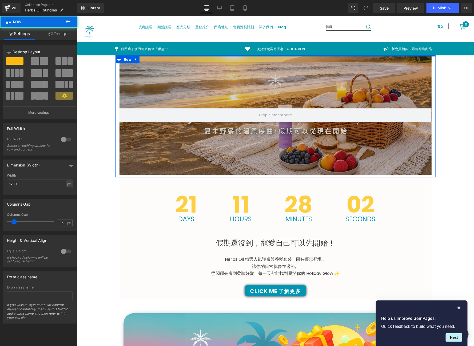
drag, startPoint x: 201, startPoint y: 58, endPoint x: 224, endPoint y: 70, distance: 26.0
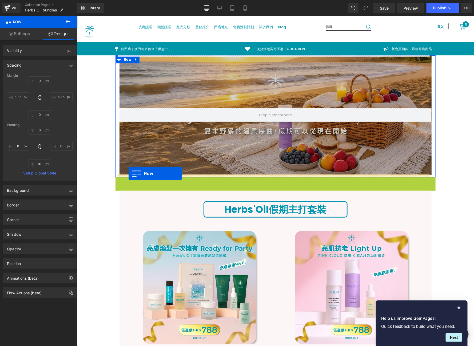
drag, startPoint x: 125, startPoint y: 180, endPoint x: 128, endPoint y: 173, distance: 7.5
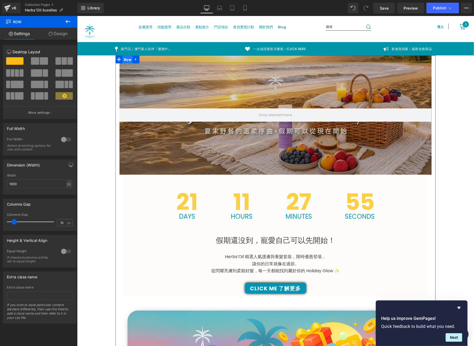
click at [122, 57] on span "Row" at bounding box center [127, 59] width 10 height 8
click at [56, 33] on link "Design" at bounding box center [58, 34] width 39 height 12
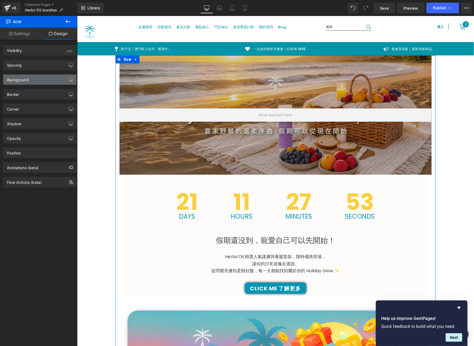
click at [29, 77] on div "Background" at bounding box center [39, 80] width 73 height 10
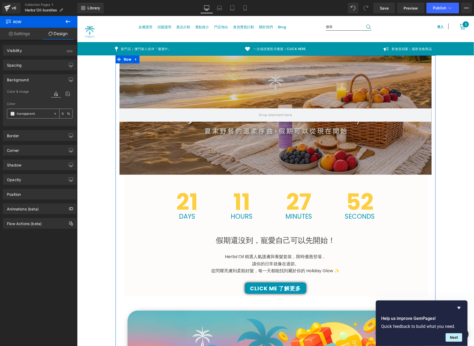
click at [37, 113] on input "transparent" at bounding box center [34, 114] width 34 height 6
paste input "#ddf1ea"
type input "#ddf1ea"
type input "100"
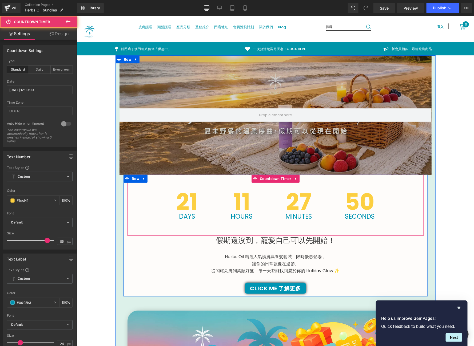
click at [406, 186] on div "21 Days 11 Hours 27 Minutes 50 Seconds" at bounding box center [275, 205] width 296 height 61
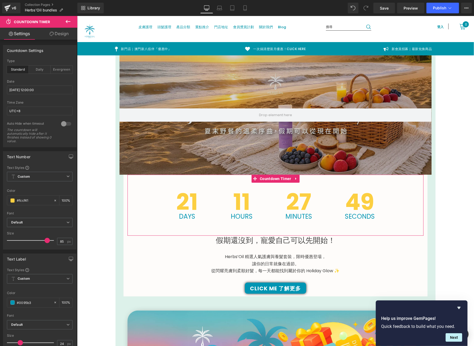
click at [63, 32] on link "Design" at bounding box center [59, 34] width 39 height 12
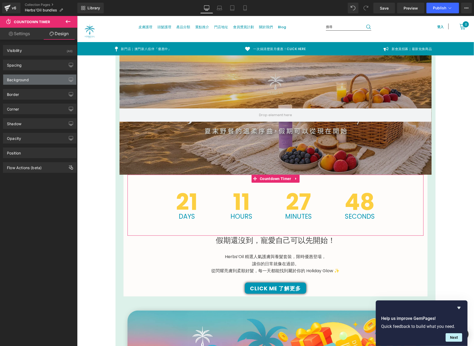
click at [48, 77] on div "Background" at bounding box center [39, 80] width 73 height 10
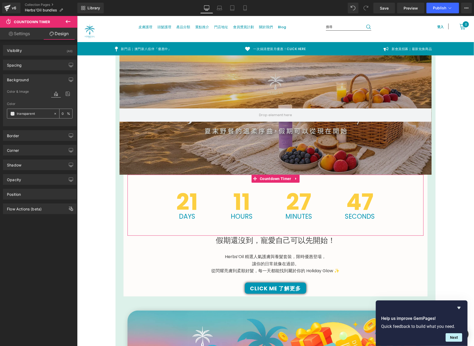
click at [37, 118] on div "transparent 0 %" at bounding box center [40, 114] width 66 height 10
click at [37, 115] on input "transparent" at bounding box center [34, 114] width 34 height 6
paste input "#ddf1ea"
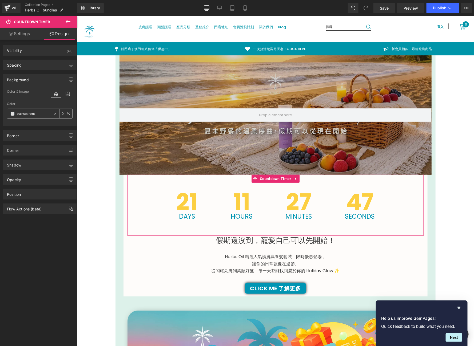
type input "#ddf1ea"
type input "100"
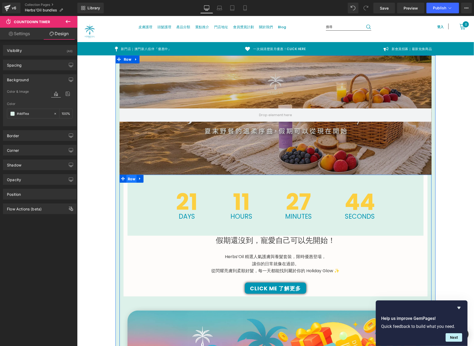
click at [128, 182] on span "Row" at bounding box center [131, 179] width 10 height 8
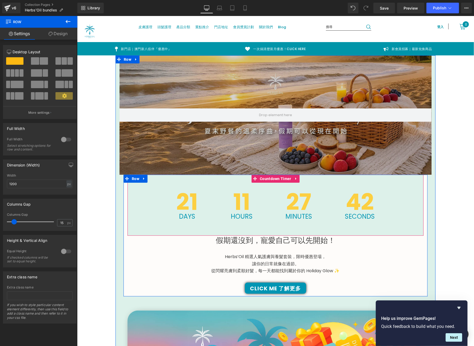
click at [134, 184] on div "21 Days 11 Hours 27 Minutes 42 Seconds" at bounding box center [275, 205] width 296 height 61
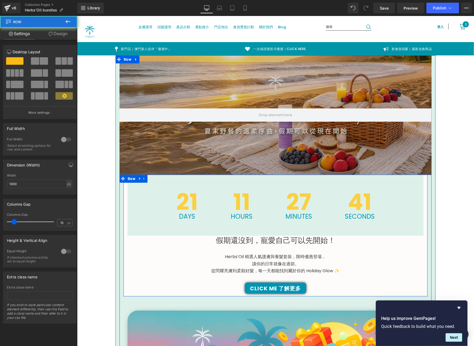
click at [123, 195] on div "21 Days 11 Hours 27 Minutes 41 Seconds Countdown Timer 假期還沒到，寵愛自己可以先開始！ Heading…" at bounding box center [275, 234] width 304 height 119
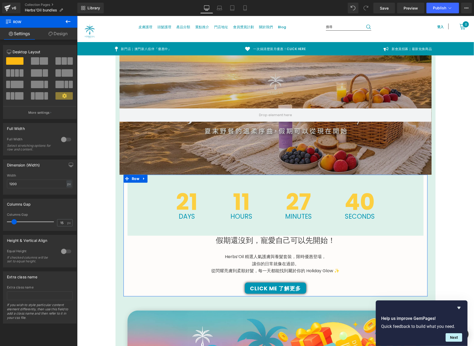
click at [71, 41] on div "Column Size Customizer 12 Desktop Layout Laptop Layout Tablet Layout Mobile Lay…" at bounding box center [40, 80] width 80 height 78
click at [63, 40] on div "12 12 12 Column Size Customizer 12 Desktop Layout Laptop Layout Tablet Layout M…" at bounding box center [40, 182] width 80 height 284
click at [62, 35] on link "Design" at bounding box center [58, 34] width 39 height 12
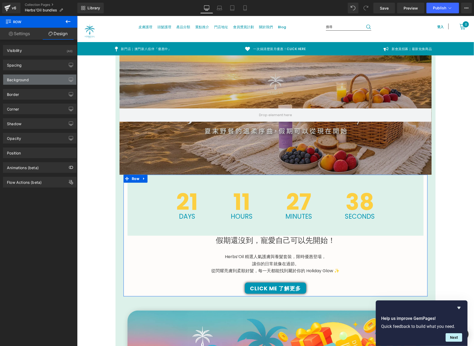
click at [25, 84] on div "Background" at bounding box center [39, 80] width 73 height 10
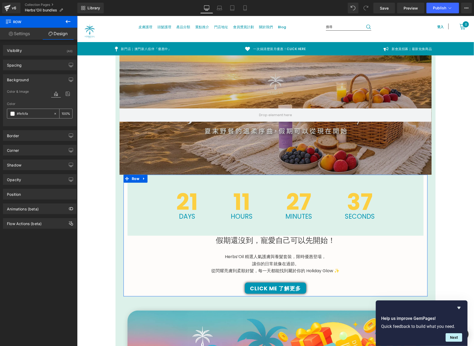
click at [33, 115] on input "#fefcfa" at bounding box center [34, 114] width 34 height 6
paste input "ddf1e"
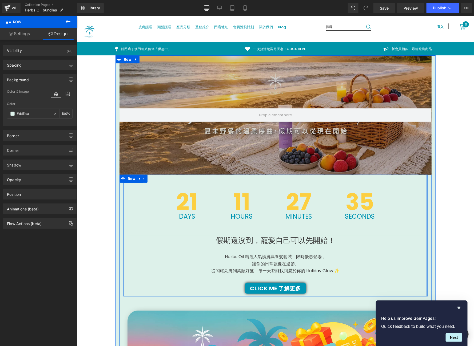
scroll to position [145, 0]
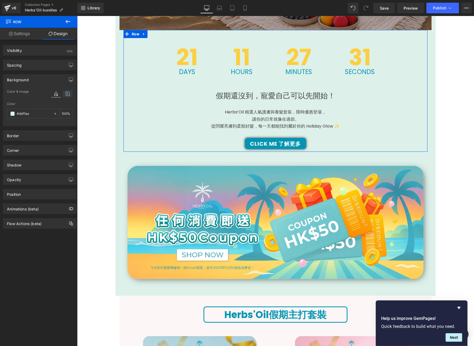
type input "#ddf1ea"
click at [63, 94] on icon at bounding box center [68, 93] width 10 height 7
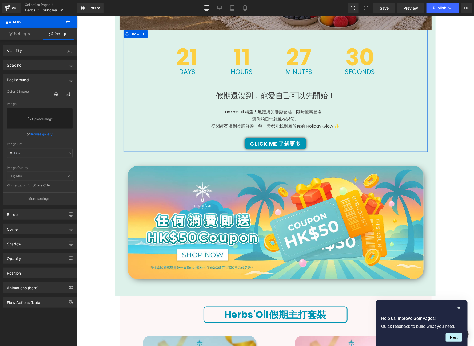
click at [35, 130] on link "Browse gallery" at bounding box center [41, 134] width 23 height 9
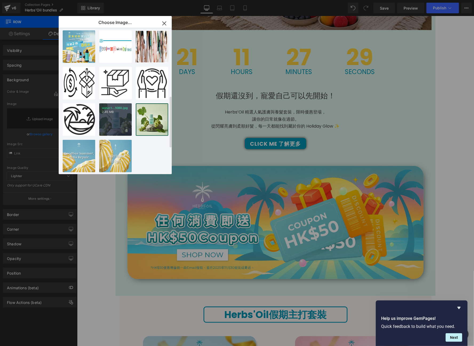
scroll to position [0, 0]
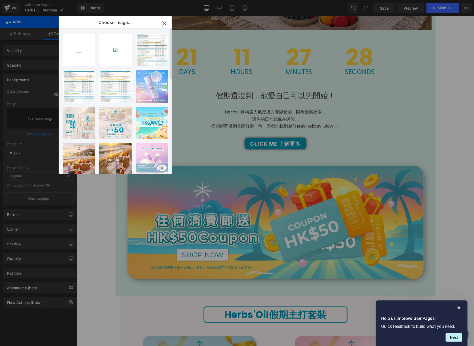
click at [78, 53] on input "file" at bounding box center [79, 50] width 32 height 32
type input "C:\fakepath\564654.png"
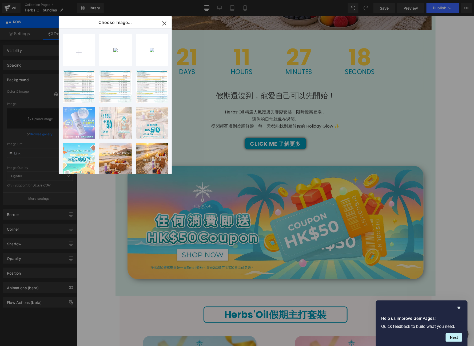
click at [162, 22] on icon "button" at bounding box center [164, 23] width 9 height 9
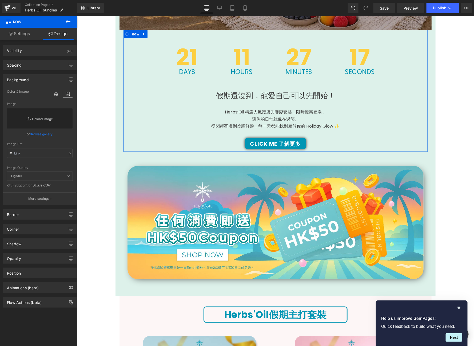
click at [43, 123] on link "Replace Image" at bounding box center [40, 119] width 66 height 20
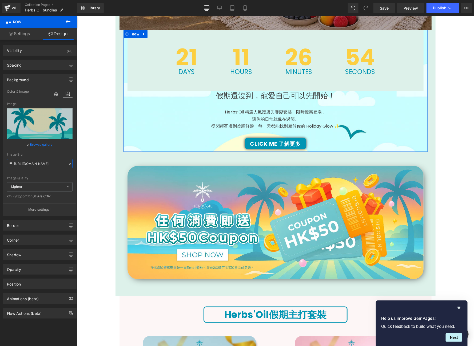
click at [42, 163] on input "https://ucarecdn.com/146d73d4-c80c-4ec5-8e57-dcb81e2ad1f5/-/format/auto/-/previ…" at bounding box center [40, 163] width 66 height 9
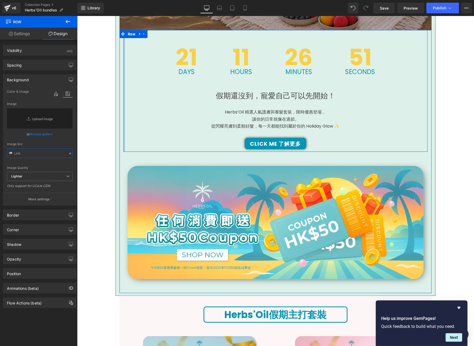
click at [123, 86] on div at bounding box center [123, 91] width 1 height 122
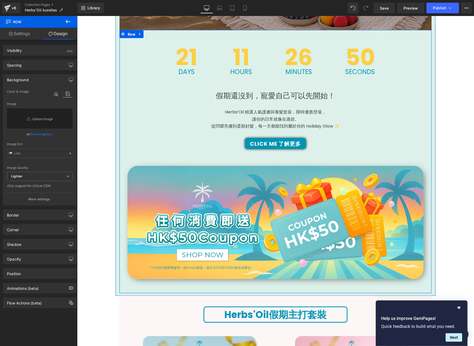
click at [126, 35] on span "Row" at bounding box center [131, 34] width 10 height 8
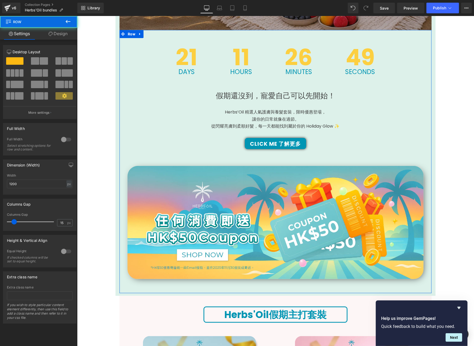
click at [53, 34] on link "Design" at bounding box center [58, 34] width 39 height 12
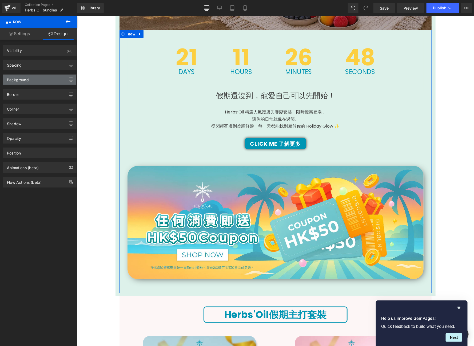
click at [42, 78] on div "Background" at bounding box center [39, 80] width 73 height 10
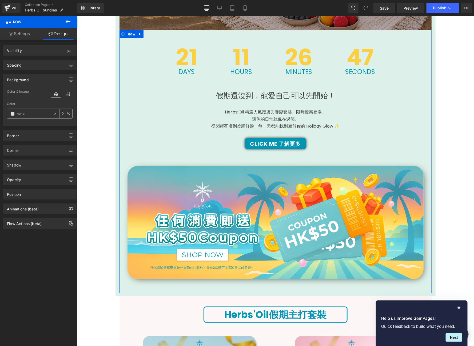
click at [41, 113] on input "none" at bounding box center [34, 114] width 34 height 6
paste input "https://ucarecdn.com/146d73d4-c80c-4ec5-8e57-dcb81e2ad1f5/-/format/auto/-/previ…"
click at [66, 94] on icon at bounding box center [68, 93] width 10 height 7
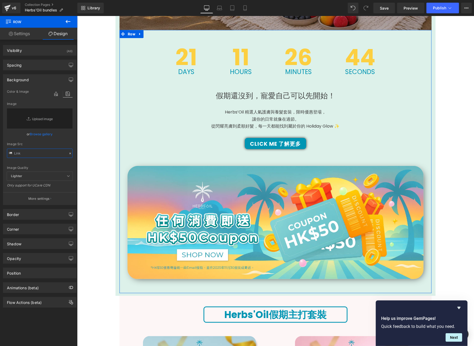
click at [34, 150] on input "text" at bounding box center [40, 153] width 66 height 9
paste input "https://ucarecdn.com/146d73d4-c80c-4ec5-8e57-dcb81e2ad1f5/-/format/auto/-/previ…"
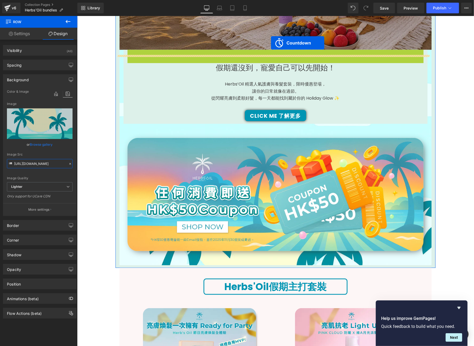
scroll to position [120, 0]
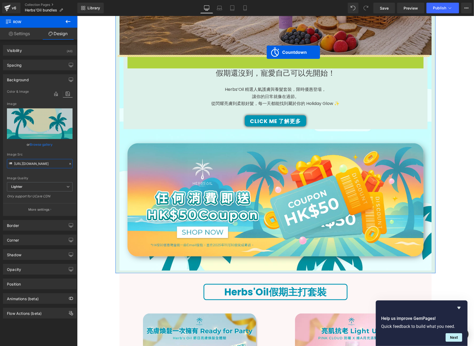
drag, startPoint x: 274, startPoint y: 32, endPoint x: 266, endPoint y: 52, distance: 21.4
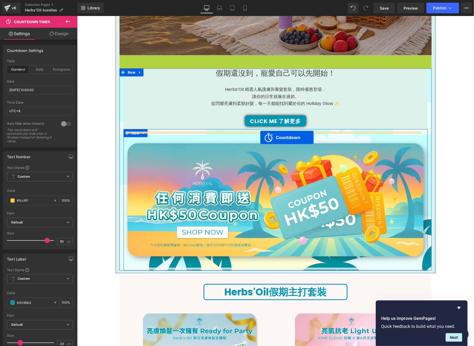
drag, startPoint x: 273, startPoint y: 58, endPoint x: 260, endPoint y: 137, distance: 80.6
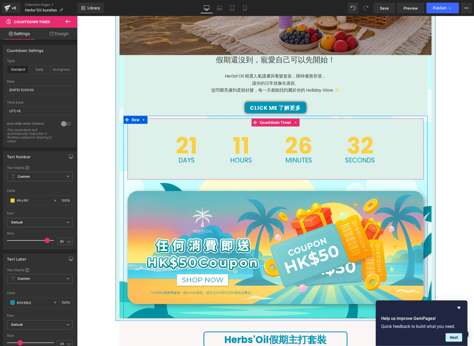
click at [147, 143] on div "21 Days 11 Hours 26 Minutes 32 Seconds" at bounding box center [275, 148] width 296 height 61
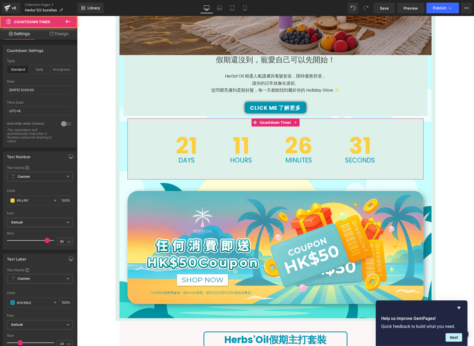
click at [62, 32] on link "Design" at bounding box center [59, 34] width 39 height 12
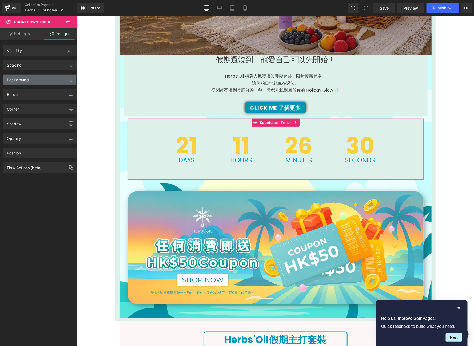
click at [42, 78] on div "Background" at bounding box center [39, 80] width 73 height 10
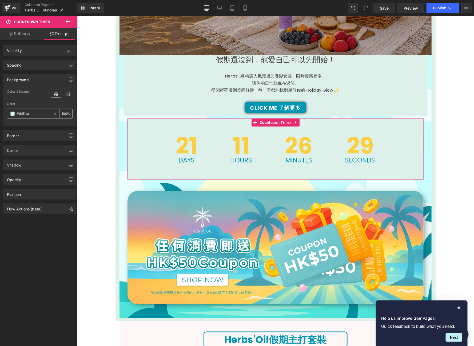
click at [39, 112] on input "#ddf1ea" at bounding box center [34, 114] width 34 height 6
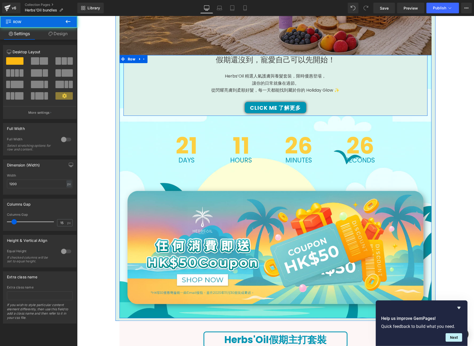
click at [193, 94] on div "假期還沒到，寵愛自己可以先開始！ Heading Herbs’Oil 精選人氣護膚與養髮套裝，限時優惠登場， 讓你的日常就像在過節。 從閃耀亮膚到柔順好髮，每…" at bounding box center [275, 84] width 304 height 58
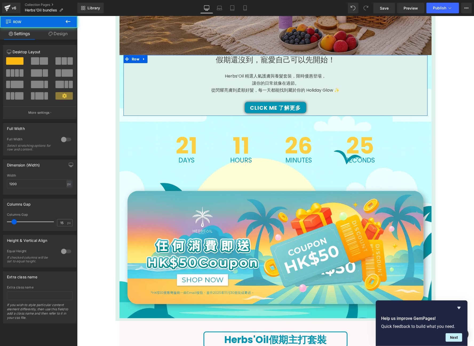
click at [51, 33] on icon at bounding box center [51, 34] width 4 height 4
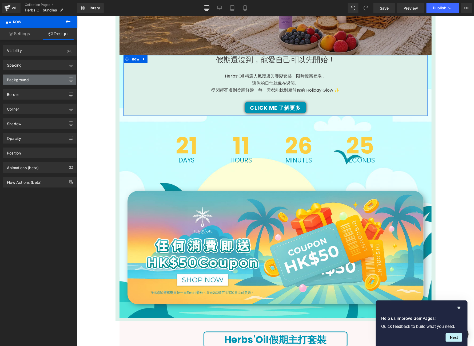
click at [44, 81] on div "Background" at bounding box center [39, 80] width 73 height 10
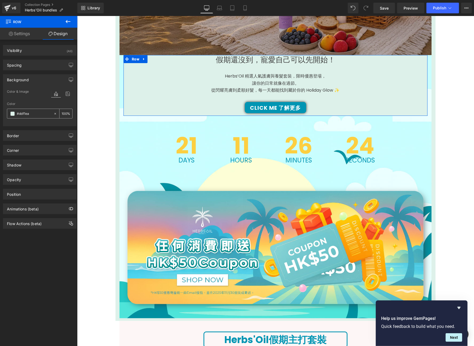
click at [39, 111] on input "#ddf1ea" at bounding box center [34, 114] width 34 height 6
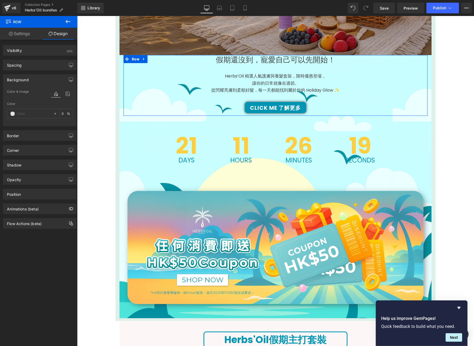
click at [71, 93] on div "Color & Image color Color 0 % Image Replace Image Upload image or Browse galler…" at bounding box center [39, 108] width 73 height 38
click at [65, 95] on icon at bounding box center [68, 93] width 10 height 7
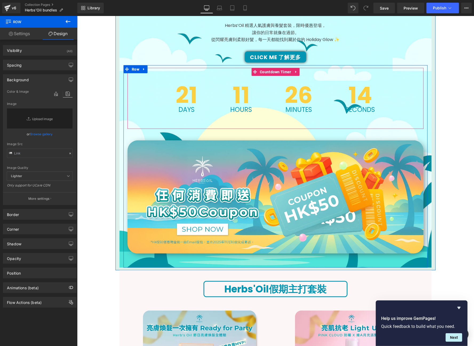
scroll to position [199, 0]
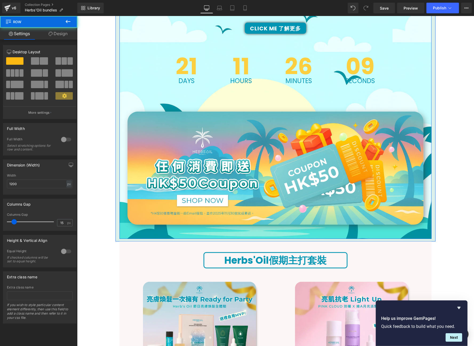
click at [119, 67] on div "假期還沒到，寵愛自己可以先開始！ Heading Herbs’Oil 精選人氣護膚與養髮套裝，限時優惠登場， 讓你的日常就像在過節。 從閃耀亮膚到柔順好髮，每…" at bounding box center [275, 106] width 312 height 263
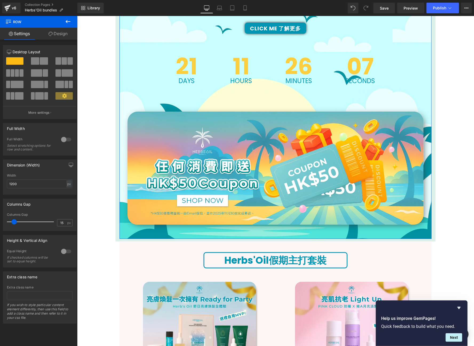
click at [66, 40] on div "12 12 12 Column Size Customizer 12 Desktop Layout Laptop Layout Tablet Layout M…" at bounding box center [40, 182] width 80 height 284
click at [66, 35] on link "Design" at bounding box center [58, 34] width 39 height 12
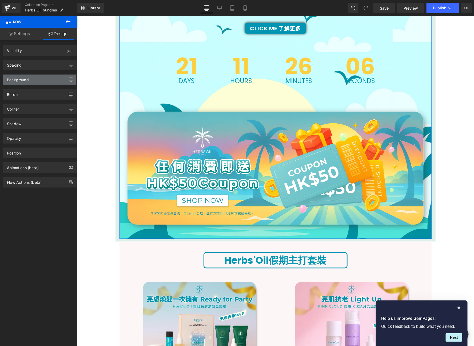
click at [53, 79] on div "Background" at bounding box center [39, 80] width 73 height 10
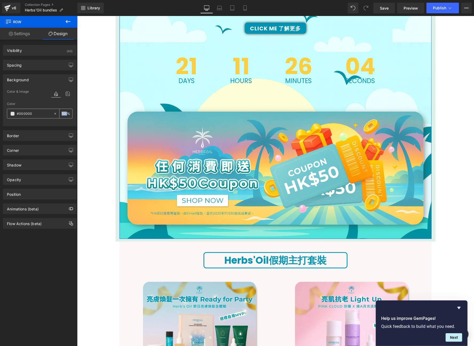
drag, startPoint x: 66, startPoint y: 113, endPoint x: 63, endPoint y: 112, distance: 3.1
click at [54, 113] on div "100 %" at bounding box center [62, 113] width 19 height 9
click at [65, 96] on icon at bounding box center [68, 93] width 10 height 7
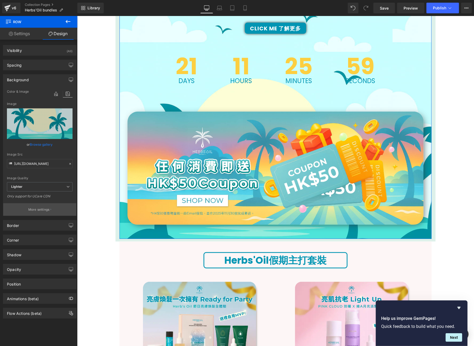
click at [38, 210] on p "More settings" at bounding box center [38, 209] width 21 height 5
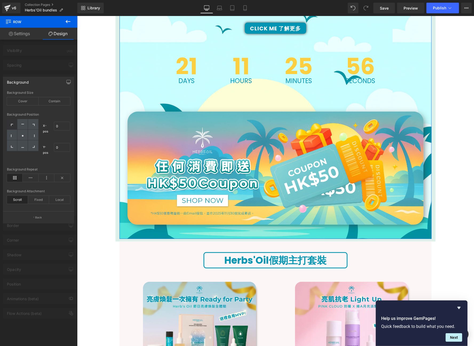
click at [51, 66] on div at bounding box center [38, 182] width 77 height 333
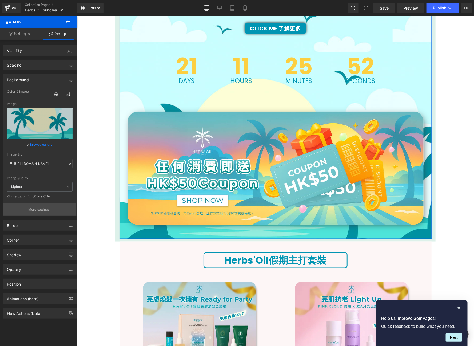
click at [39, 210] on p "More settings" at bounding box center [38, 209] width 21 height 5
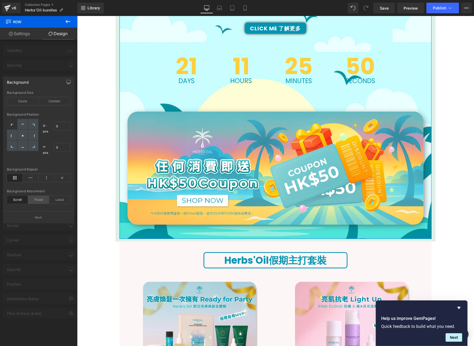
click at [45, 202] on div "Fixed" at bounding box center [38, 200] width 21 height 8
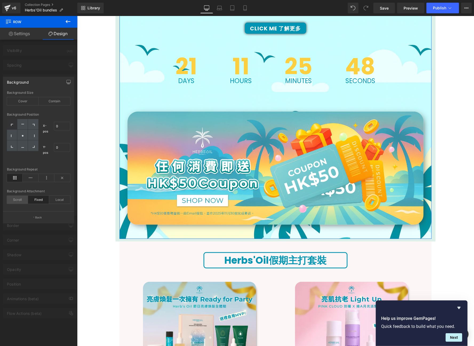
click at [19, 198] on div "Scroll" at bounding box center [17, 200] width 21 height 8
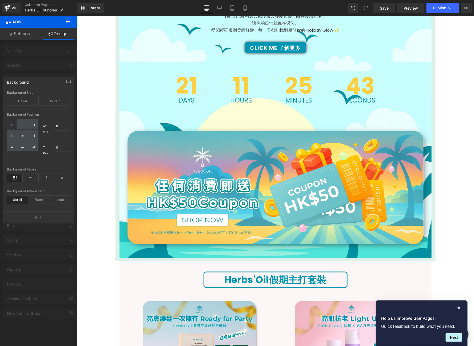
scroll to position [136, 0]
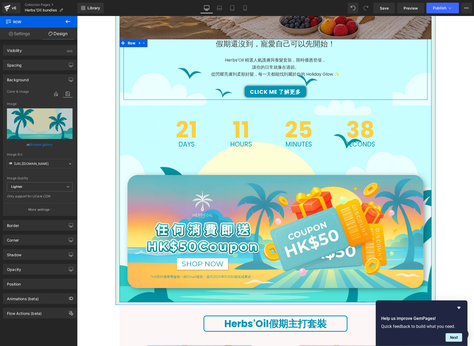
click at [378, 81] on div "假期還沒到，寵愛自己可以先開始！ Heading Herbs’Oil 精選人氣護膚與養髮套裝，限時優惠登場， 讓你的日常就像在過節。 從閃耀亮膚到柔順好髮，每…" at bounding box center [275, 68] width 304 height 58
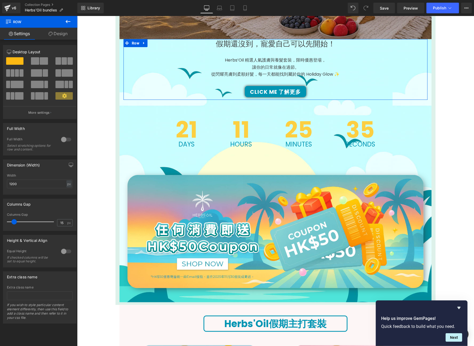
click at [63, 34] on link "Design" at bounding box center [58, 34] width 39 height 12
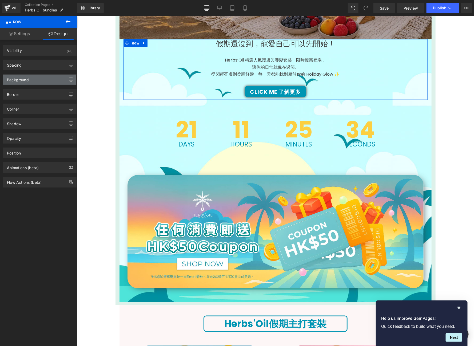
click at [59, 75] on div "Background" at bounding box center [39, 80] width 73 height 10
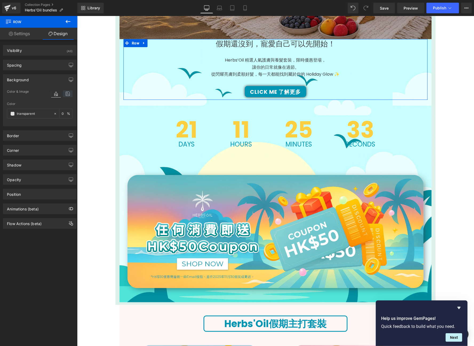
click at [67, 94] on icon at bounding box center [68, 93] width 10 height 7
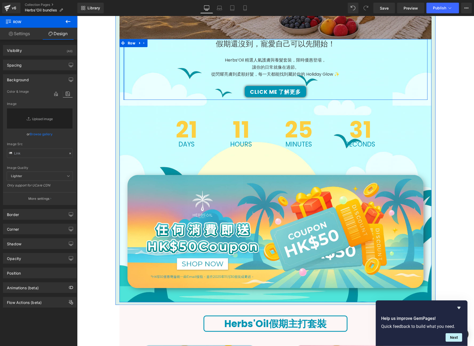
click at [123, 67] on div at bounding box center [123, 69] width 1 height 61
click at [119, 67] on div "假期還沒到，寵愛自己可以先開始！ Heading Herbs’Oil 精選人氣護膚與養髮套裝，限時優惠登場， 讓你的日常就像在過節。 從閃耀亮膚到柔順好髮，每…" at bounding box center [275, 170] width 312 height 263
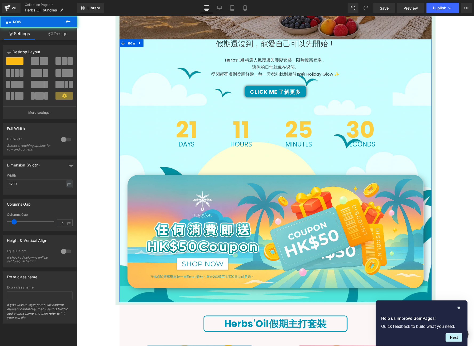
click at [71, 30] on link "Design" at bounding box center [58, 34] width 39 height 12
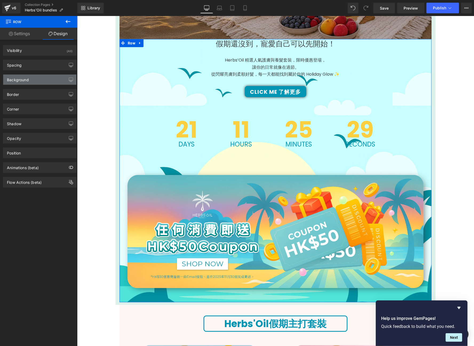
click at [51, 79] on div "Background" at bounding box center [39, 80] width 73 height 10
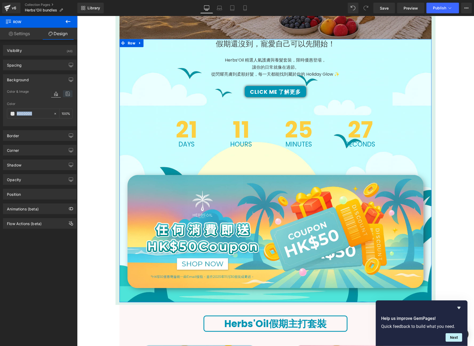
drag, startPoint x: 53, startPoint y: 115, endPoint x: 67, endPoint y: 92, distance: 26.5
click at [67, 92] on div "Color & Image color https://ucarecdn.com/146d73d4-c80c-4ec5-8e57-dcb81e2ad1f5/-…" at bounding box center [39, 108] width 73 height 38
click at [67, 92] on icon at bounding box center [68, 93] width 10 height 7
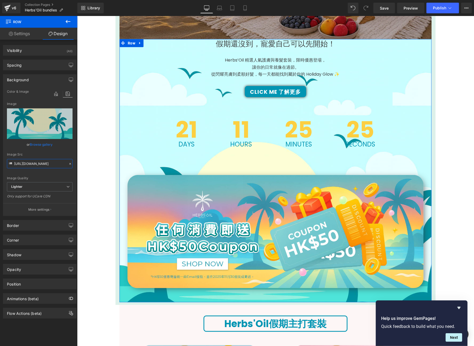
click at [67, 160] on input "https://ucarecdn.com/146d73d4-c80c-4ec5-8e57-dcb81e2ad1f5/-/format/auto/-/previ…" at bounding box center [40, 163] width 66 height 9
click at [68, 161] on div "Image Src https://ucarecdn.com/146d73d4-c80c-4ec5-8e57-dcb81e2ad1f5/-/format/au…" at bounding box center [40, 161] width 66 height 16
click at [68, 162] on icon at bounding box center [70, 164] width 4 height 4
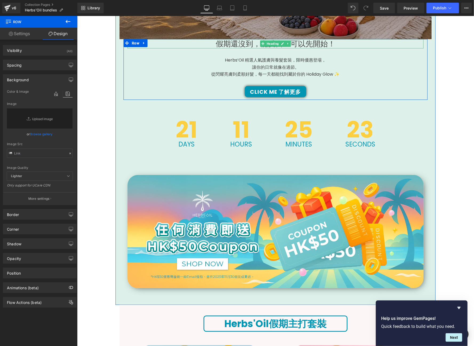
click at [271, 45] on span "Heading" at bounding box center [272, 43] width 14 height 6
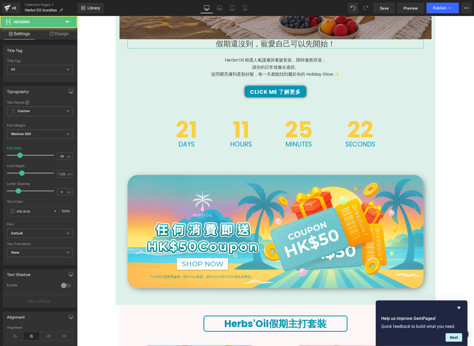
click at [49, 38] on link "Design" at bounding box center [59, 34] width 39 height 12
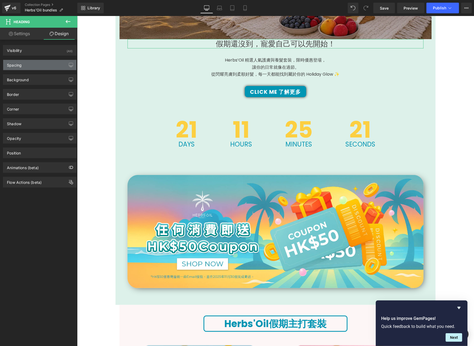
click at [37, 62] on div "Spacing" at bounding box center [39, 65] width 73 height 10
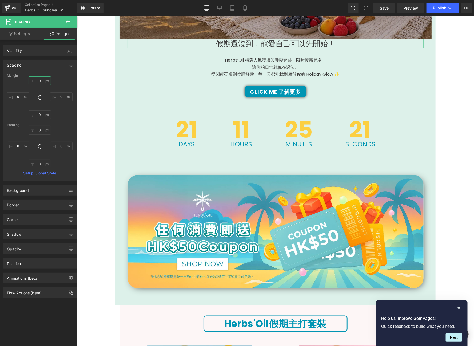
click at [41, 82] on input "0" at bounding box center [40, 81] width 22 height 9
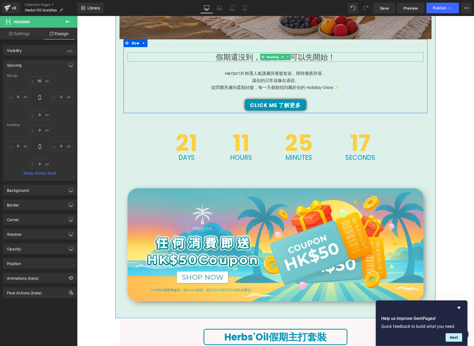
click at [321, 58] on h1 "假期還沒到，寵愛自己可以先開始！" at bounding box center [275, 56] width 296 height 9
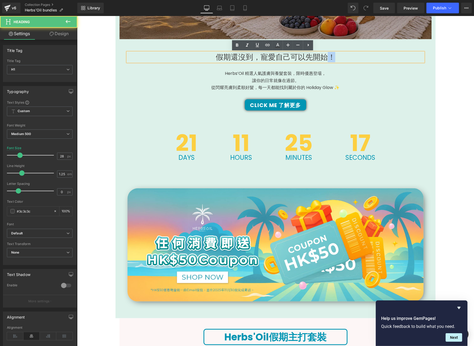
click at [321, 58] on h1 "假期還沒到，寵愛自己可以先開始！" at bounding box center [275, 56] width 296 height 9
click at [287, 46] on icon at bounding box center [288, 45] width 6 height 6
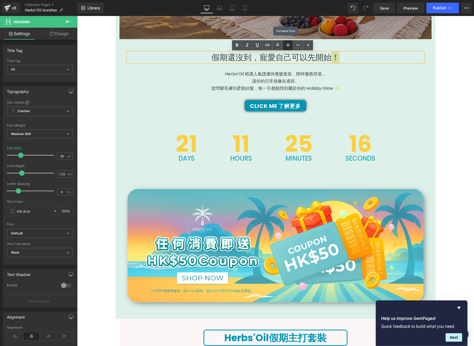
click at [287, 46] on icon at bounding box center [288, 45] width 6 height 6
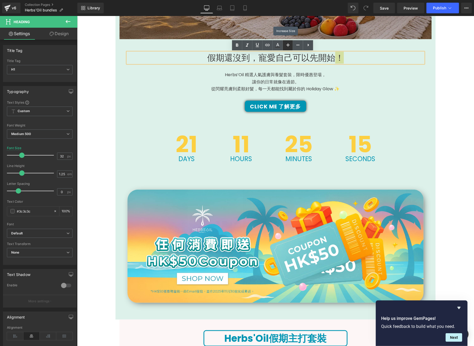
click at [287, 46] on icon at bounding box center [288, 45] width 6 height 6
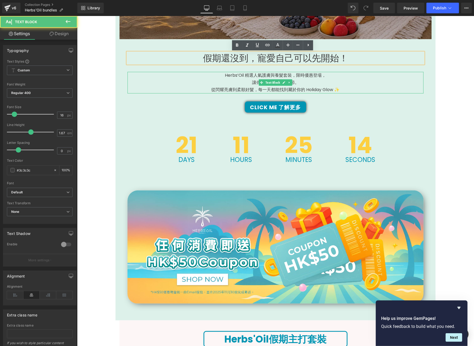
click at [308, 80] on p "讓你的日常就像在過節。" at bounding box center [275, 82] width 296 height 7
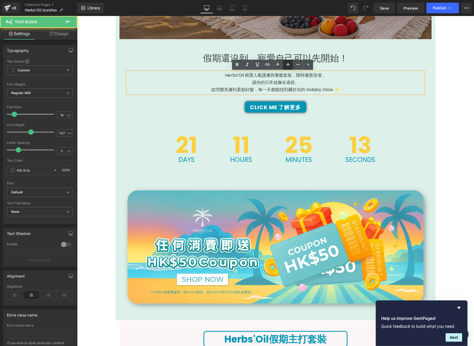
click at [291, 65] on link at bounding box center [288, 65] width 10 height 10
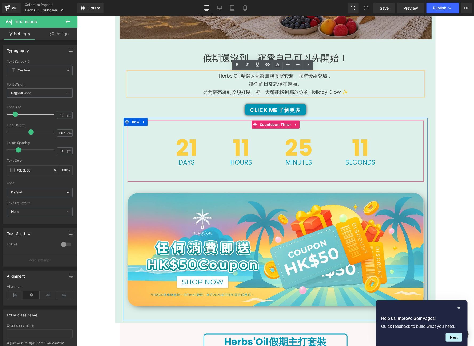
click at [318, 123] on div "25 Minutes" at bounding box center [298, 151] width 60 height 61
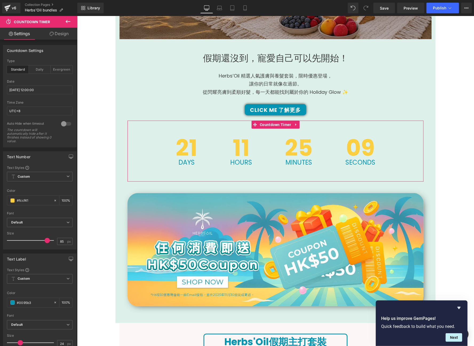
click at [55, 39] on link "Design" at bounding box center [59, 34] width 39 height 12
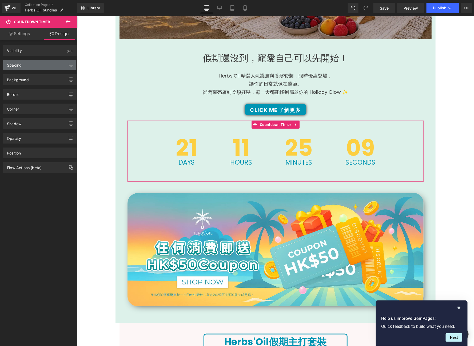
click at [46, 66] on div "Spacing" at bounding box center [39, 65] width 73 height 10
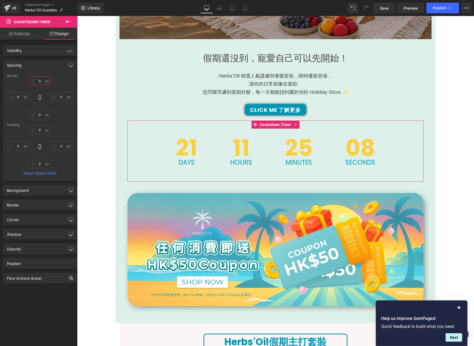
click at [42, 79] on input "0" at bounding box center [40, 81] width 22 height 9
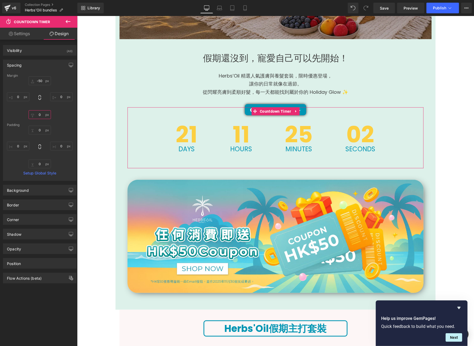
click at [40, 113] on input "0" at bounding box center [40, 114] width 22 height 9
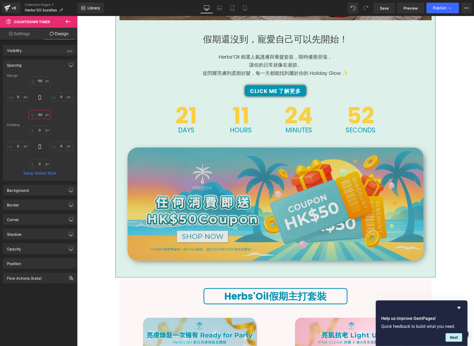
scroll to position [171, 0]
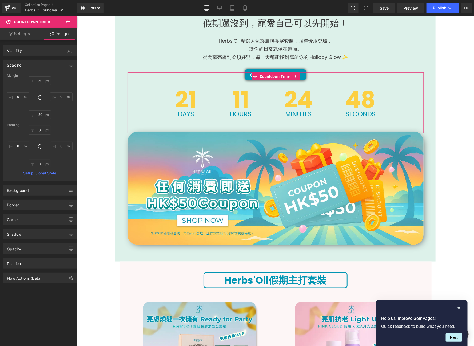
click at [30, 40] on div "Visibility (All) 0|0|0|0 1 Show on Desktop 1 Show on Laptop 1 Show on Tablet 1 …" at bounding box center [40, 162] width 80 height 244
click at [29, 37] on link "Settings" at bounding box center [19, 34] width 39 height 12
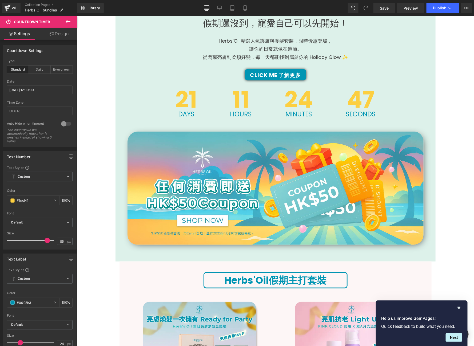
click at [67, 25] on icon at bounding box center [68, 21] width 6 height 6
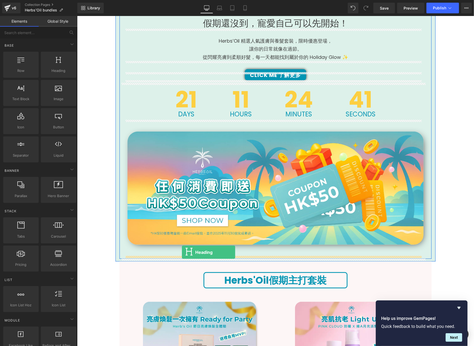
drag, startPoint x: 133, startPoint y: 90, endPoint x: 181, endPoint y: 252, distance: 169.5
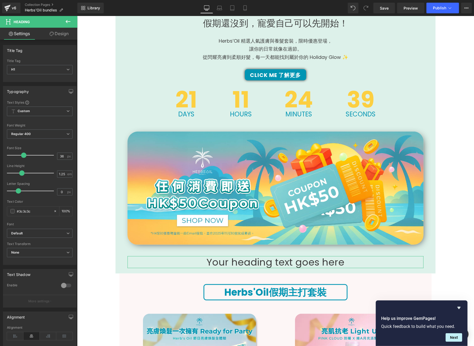
click at [56, 36] on link "Design" at bounding box center [59, 34] width 39 height 12
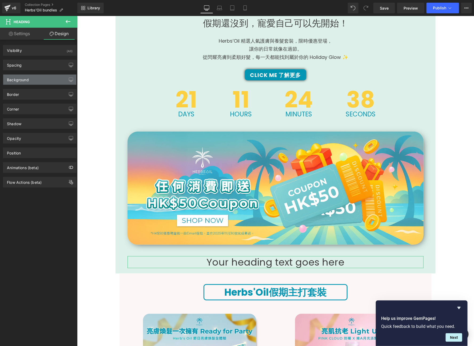
click at [45, 77] on div "Background" at bounding box center [39, 80] width 73 height 10
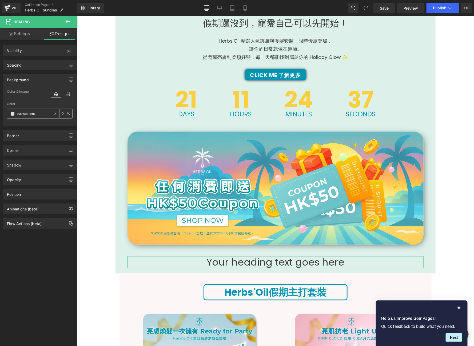
click at [39, 111] on input "transparent" at bounding box center [34, 114] width 34 height 6
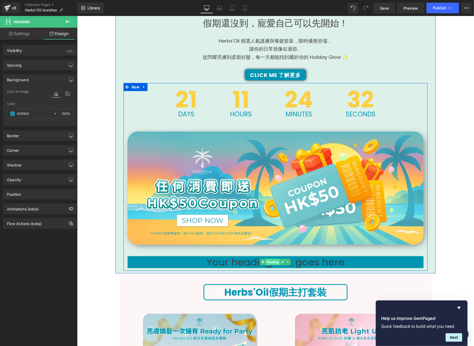
click at [266, 264] on span "Heading" at bounding box center [272, 262] width 14 height 6
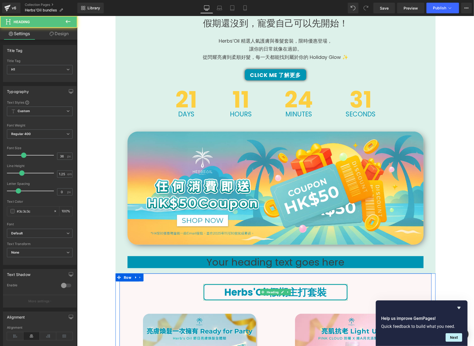
click at [270, 290] on span "Heading" at bounding box center [272, 292] width 14 height 6
click at [247, 290] on strong "Herbs'Oil" at bounding box center [246, 293] width 45 height 14
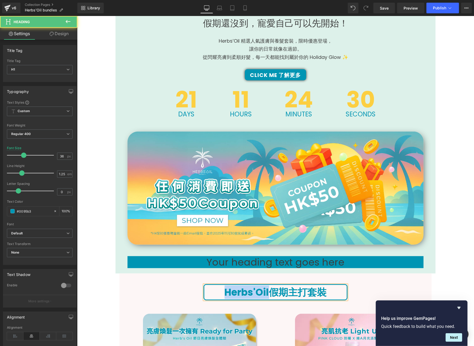
click at [247, 290] on strong "Herbs'Oil" at bounding box center [246, 293] width 45 height 14
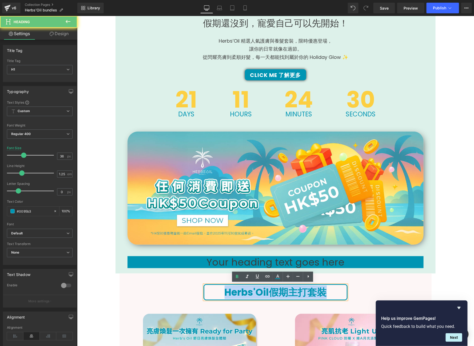
click at [247, 290] on strong "Herbs'Oil" at bounding box center [246, 293] width 45 height 14
copy h1 "Herbs'Oil 假期主打套裝"
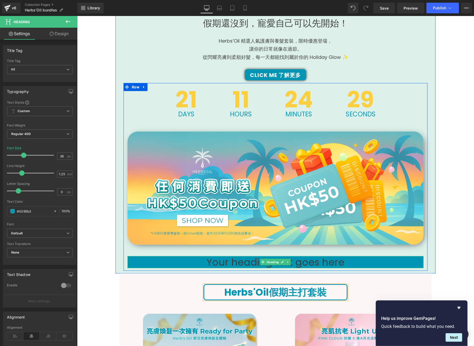
click at [328, 259] on h1 "Your heading text goes here" at bounding box center [275, 262] width 296 height 12
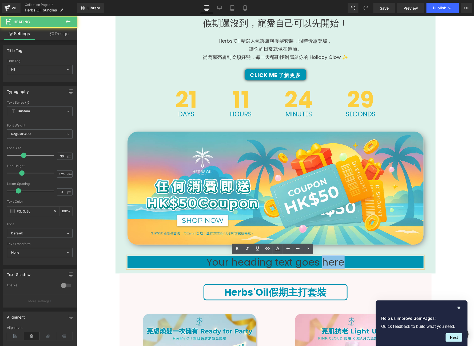
click at [328, 259] on h1 "Your heading text goes here" at bounding box center [275, 262] width 296 height 12
paste div
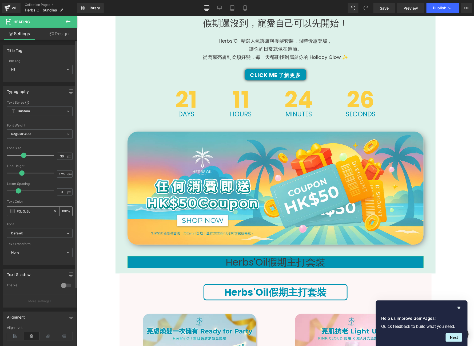
click at [34, 213] on input "#3c3c3c" at bounding box center [34, 212] width 34 height 6
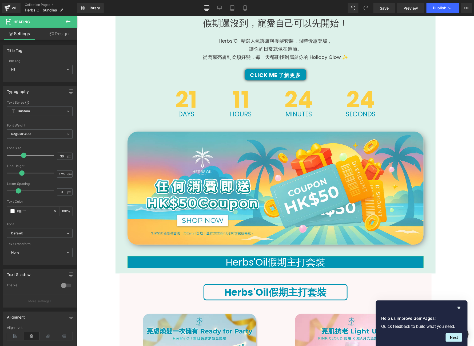
click at [67, 33] on link "Design" at bounding box center [59, 34] width 39 height 12
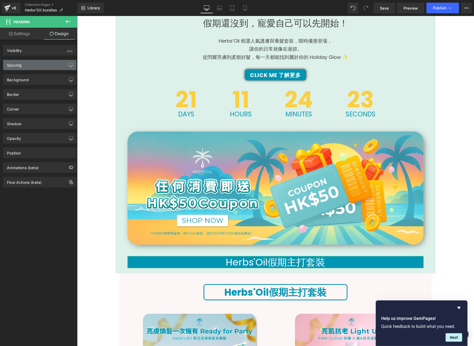
click at [42, 67] on div "Spacing" at bounding box center [39, 65] width 73 height 10
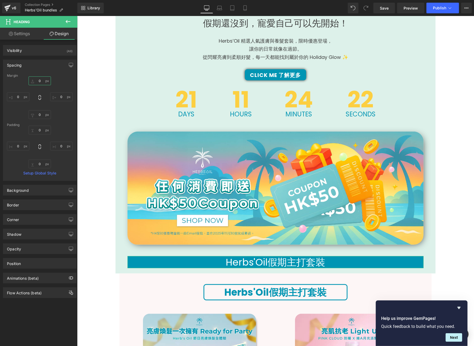
click at [39, 82] on input "0" at bounding box center [40, 81] width 22 height 9
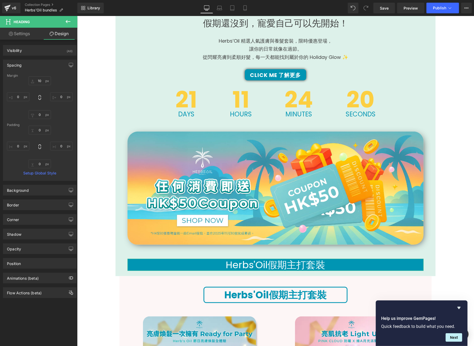
click at [43, 88] on div "10 10 0px 0 0px 0 0px 0" at bounding box center [40, 98] width 66 height 43
click at [39, 81] on input "10" at bounding box center [40, 81] width 22 height 9
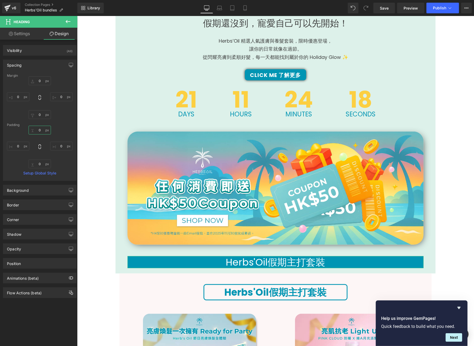
click at [40, 130] on input "0" at bounding box center [40, 130] width 22 height 9
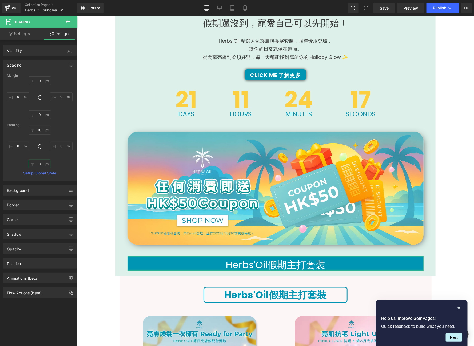
click at [37, 164] on input "0" at bounding box center [40, 164] width 22 height 9
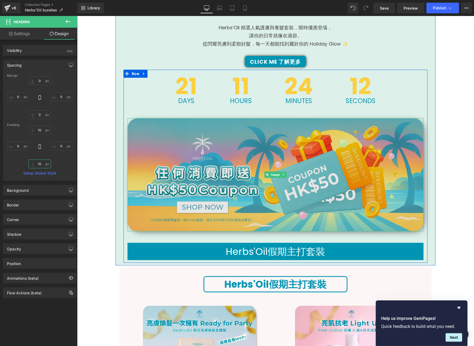
scroll to position [228, 0]
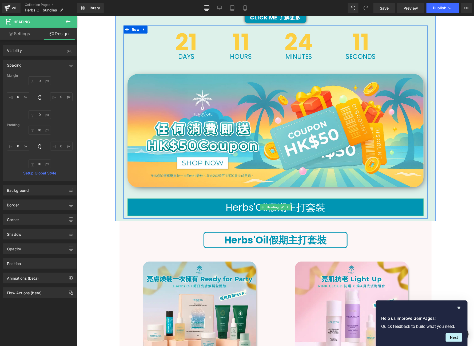
click at [287, 208] on link at bounding box center [288, 207] width 6 height 6
click at [314, 208] on h1 "Herbs'Oil假期主打套裝" at bounding box center [275, 207] width 296 height 12
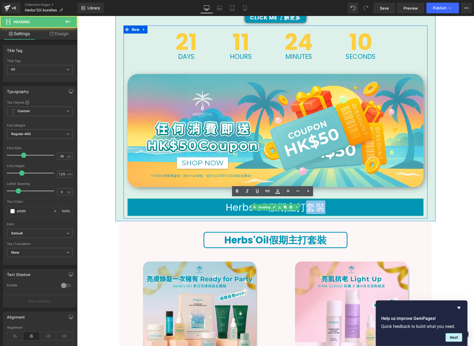
click at [314, 208] on h1 "Herbs'Oil假期主打套裝" at bounding box center [275, 207] width 296 height 12
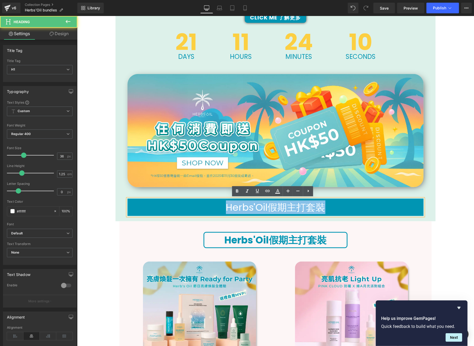
click at [314, 208] on h1 "Herbs'Oil假期主打套裝" at bounding box center [275, 207] width 296 height 12
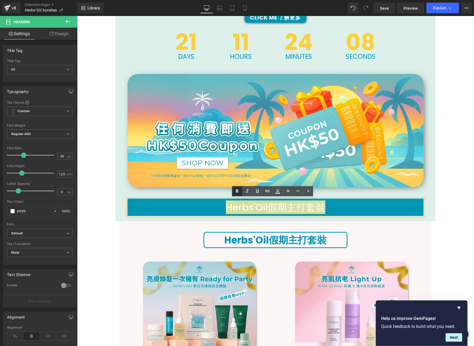
click at [238, 189] on icon at bounding box center [237, 191] width 6 height 6
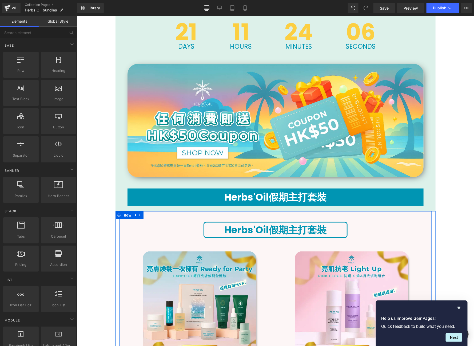
scroll to position [240, 0]
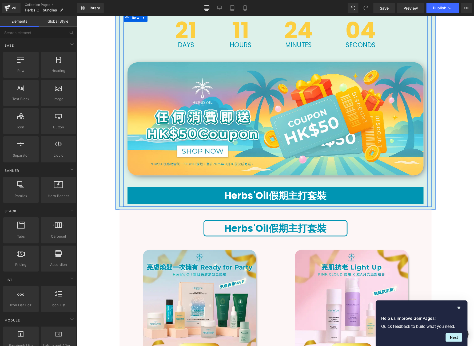
click at [158, 185] on div "21 Days 11 Hours 24 Minutes 04 Seconds Countdown Timer Image Herbs'Oil假期主打套裝 He…" at bounding box center [275, 110] width 304 height 188
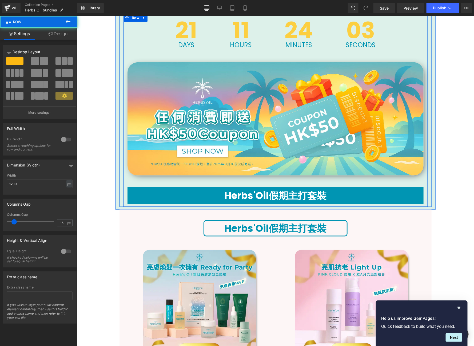
click at [77, 16] on div at bounding box center [77, 16] width 0 height 0
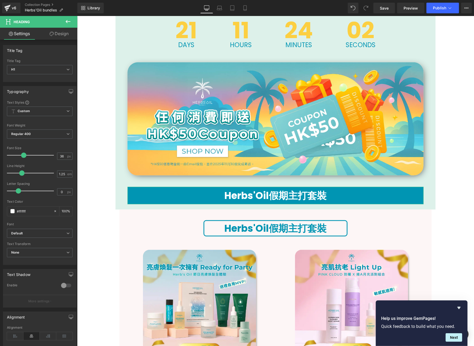
click at [66, 38] on link "Design" at bounding box center [59, 34] width 39 height 12
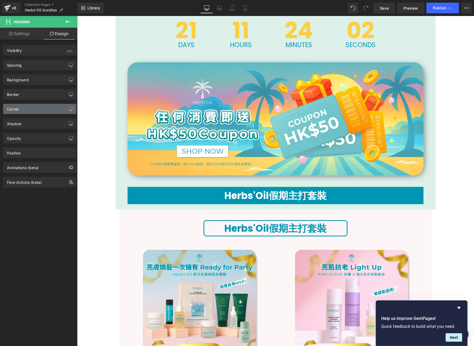
click at [19, 109] on div "Corner" at bounding box center [13, 107] width 12 height 7
click at [31, 104] on div "Corner" at bounding box center [39, 109] width 73 height 10
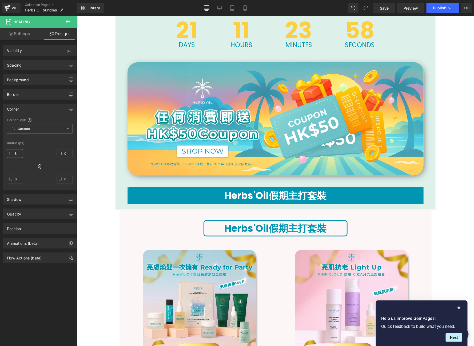
drag, startPoint x: 14, startPoint y: 149, endPoint x: 29, endPoint y: 149, distance: 14.4
click at [24, 147] on div "8px 8 0px 0 0px 0 0px 0" at bounding box center [40, 168] width 66 height 43
click at [39, 162] on div "8px 8 0px 0 0px 0 0px 0" at bounding box center [40, 168] width 66 height 43
click at [39, 164] on icon at bounding box center [39, 166] width 5 height 5
click at [19, 154] on input "10" at bounding box center [15, 153] width 16 height 9
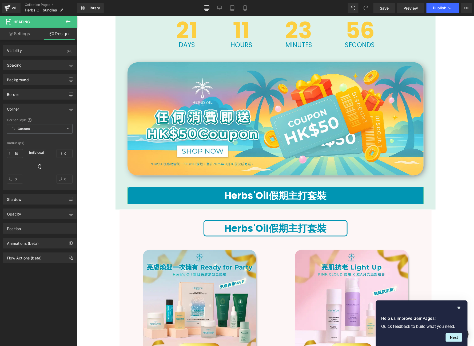
click at [41, 165] on icon at bounding box center [39, 166] width 5 height 5
drag, startPoint x: 16, startPoint y: 153, endPoint x: 18, endPoint y: 145, distance: 8.4
click at [18, 145] on div "Corner Style Custom Custom Setup Global Style Custom Setup Global Style Radius …" at bounding box center [39, 154] width 73 height 72
drag, startPoint x: 20, startPoint y: 151, endPoint x: 19, endPoint y: 143, distance: 7.8
click at [19, 143] on div "Corner Style Custom Custom Setup Global Style Custom Setup Global Style Radius …" at bounding box center [39, 154] width 73 height 72
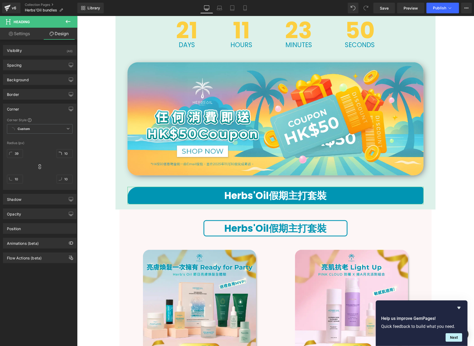
click at [41, 168] on div "39px 39 10px 10 10px 10 10px 10" at bounding box center [40, 168] width 66 height 43
click at [41, 168] on icon at bounding box center [39, 166] width 5 height 5
click at [13, 156] on input "39" at bounding box center [15, 153] width 16 height 9
click at [35, 167] on div "25px 25 25px 25 25px 25 25px 25" at bounding box center [40, 168] width 66 height 43
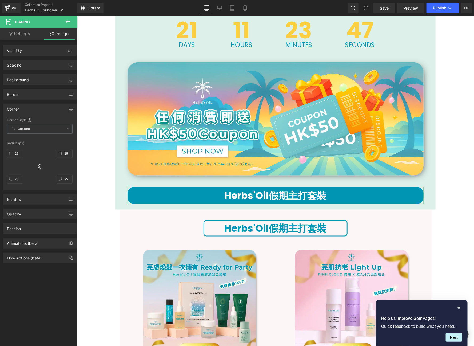
click at [35, 167] on div "25px 25 25px 25 25px 25 25px 25" at bounding box center [40, 168] width 66 height 43
click at [18, 155] on input "25" at bounding box center [15, 153] width 16 height 9
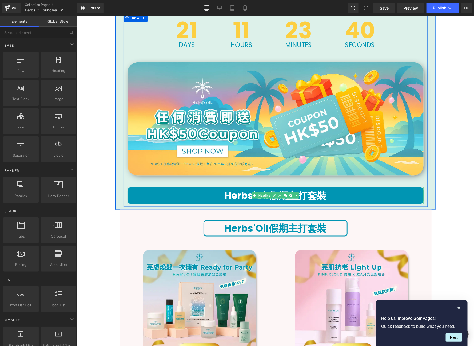
click at [174, 197] on h1 "Herbs'Oil假期主打套裝" at bounding box center [275, 196] width 296 height 12
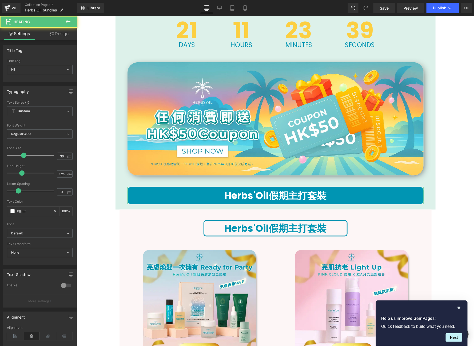
click at [70, 38] on link "Design" at bounding box center [59, 34] width 39 height 12
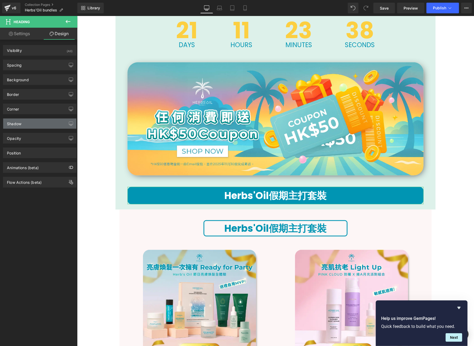
click at [28, 119] on div "Shadow" at bounding box center [39, 124] width 73 height 10
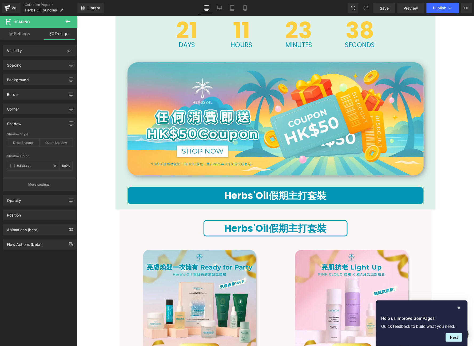
click at [24, 147] on div "Shadow Style Drop Shadow Outer Shadow" at bounding box center [40, 143] width 66 height 21
click at [24, 146] on div "Drop Shadow" at bounding box center [23, 143] width 33 height 8
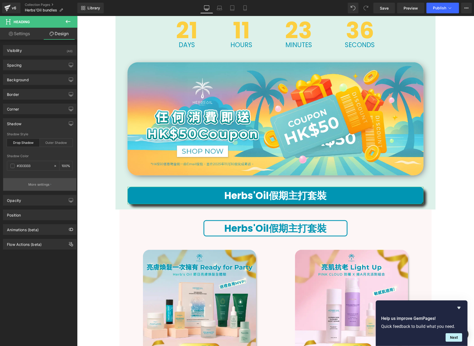
click at [17, 186] on button "More settings" at bounding box center [39, 184] width 73 height 13
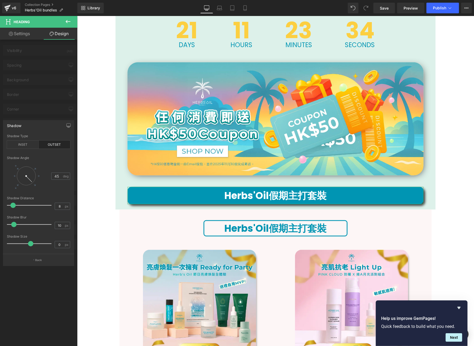
click at [13, 208] on div at bounding box center [31, 205] width 42 height 11
click at [29, 245] on span at bounding box center [29, 243] width 5 height 5
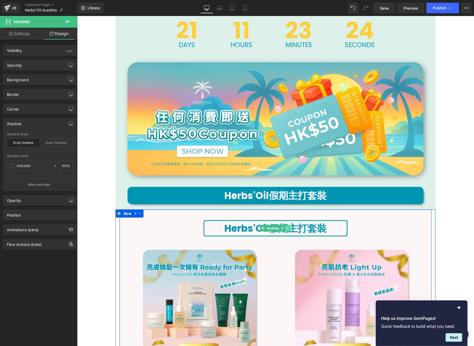
click at [285, 230] on link at bounding box center [288, 228] width 6 height 6
click at [288, 228] on link at bounding box center [291, 228] width 6 height 6
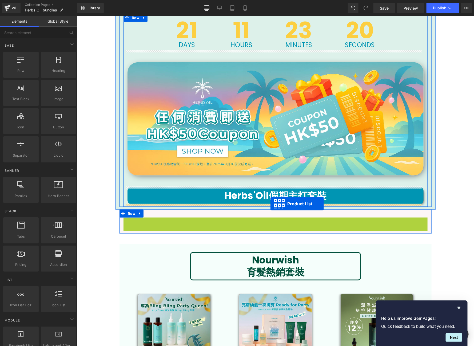
drag, startPoint x: 270, startPoint y: 222, endPoint x: 270, endPoint y: 204, distance: 18.4
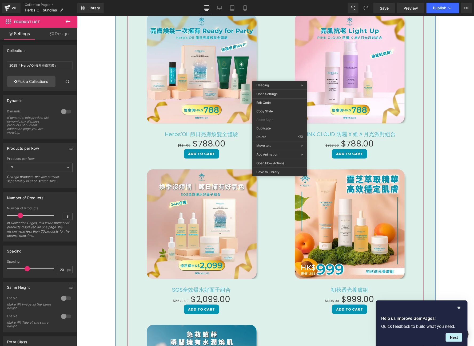
scroll to position [353, 0]
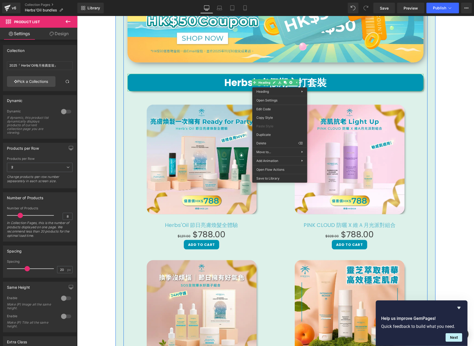
click at [325, 83] on h1 "Herbs'Oil假期主打套裝" at bounding box center [275, 83] width 296 height 12
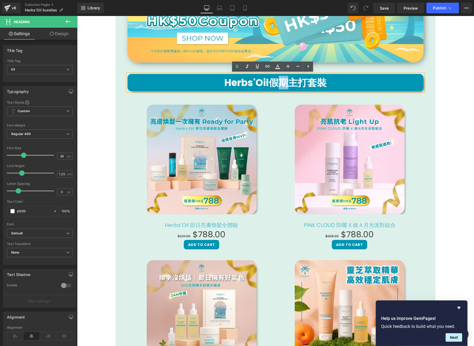
drag, startPoint x: 281, startPoint y: 80, endPoint x: 276, endPoint y: 81, distance: 5.2
click at [276, 81] on strong "Herbs'Oil假期主打套裝" at bounding box center [275, 83] width 102 height 14
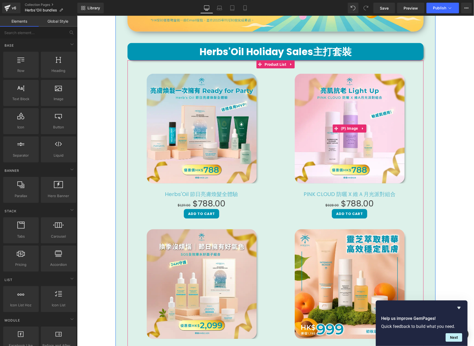
scroll to position [396, 0]
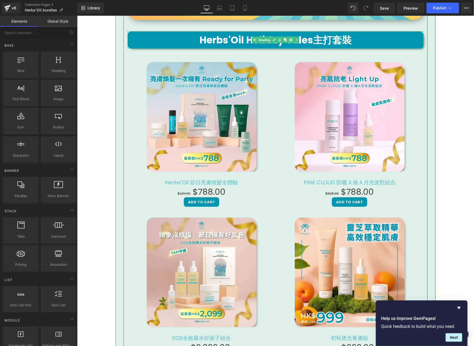
click at [331, 39] on strong "Herbs'Oil Holiday Sales主打套裝" at bounding box center [275, 40] width 152 height 14
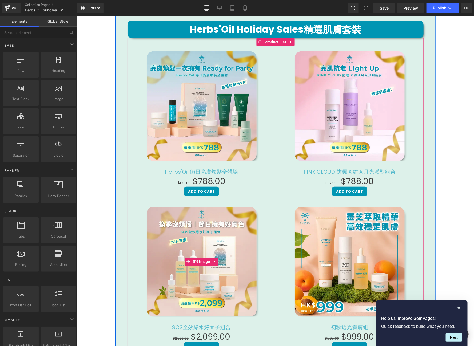
scroll to position [379, 0]
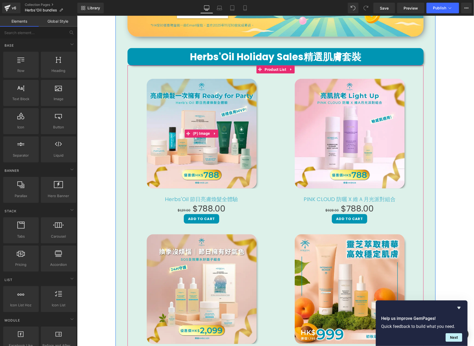
click at [219, 120] on img at bounding box center [201, 134] width 110 height 110
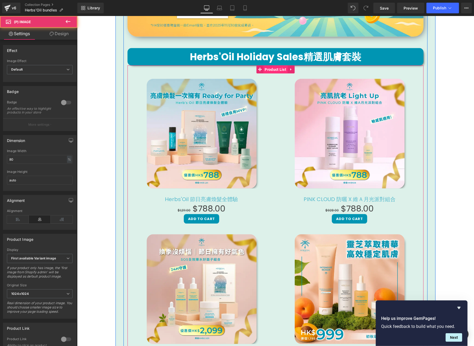
click at [275, 70] on span "Product List" at bounding box center [275, 69] width 24 height 8
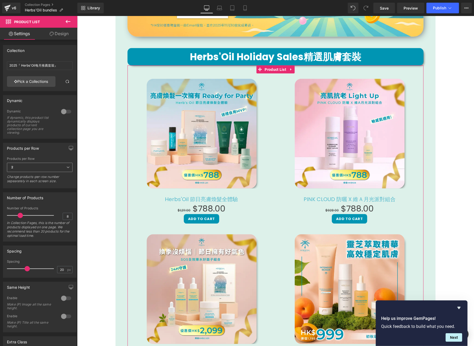
click at [45, 166] on span "2" at bounding box center [40, 167] width 66 height 9
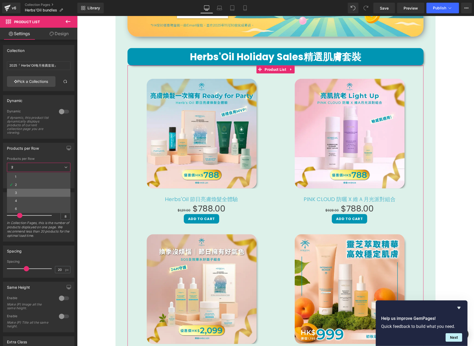
click at [22, 196] on li "3" at bounding box center [38, 193] width 63 height 8
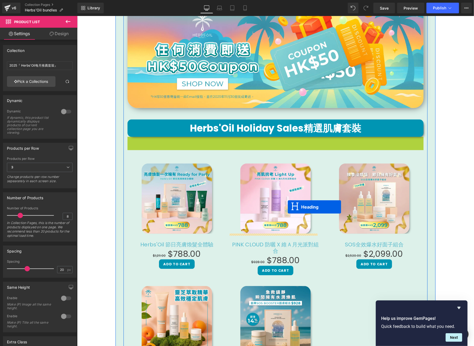
scroll to position [471, 0]
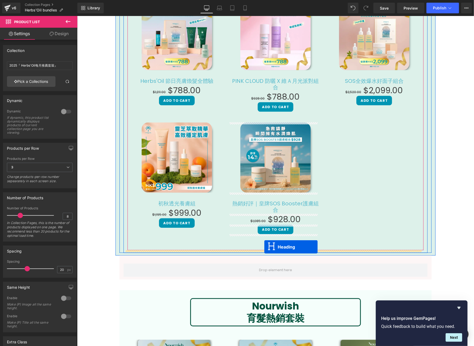
drag, startPoint x: 272, startPoint y: 145, endPoint x: 264, endPoint y: 247, distance: 102.2
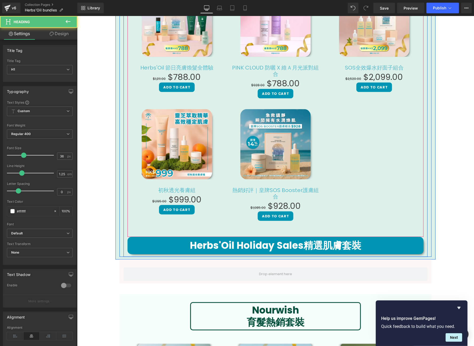
scroll to position [458, 0]
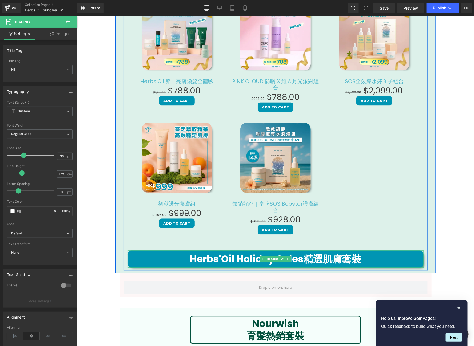
click at [254, 259] on strong "Herbs'Oil Holiday Sales精選肌膚套裝" at bounding box center [275, 259] width 171 height 14
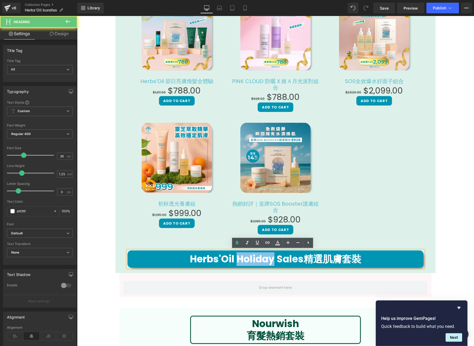
click at [254, 259] on strong "Herbs'Oil Holiday Sales精選肌膚套裝" at bounding box center [275, 259] width 171 height 14
click at [229, 257] on strong "Herbs'Oil Holiday Sales精選肌膚套裝" at bounding box center [275, 259] width 171 height 14
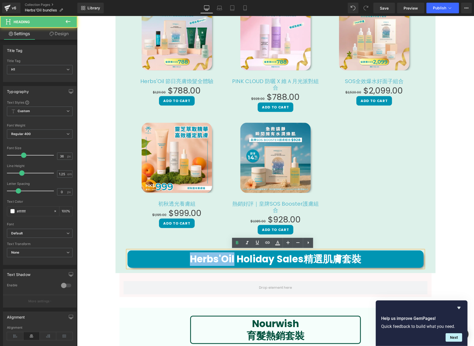
click at [229, 257] on strong "Herbs'Oil Holiday Sales精選肌膚套裝" at bounding box center [275, 259] width 171 height 14
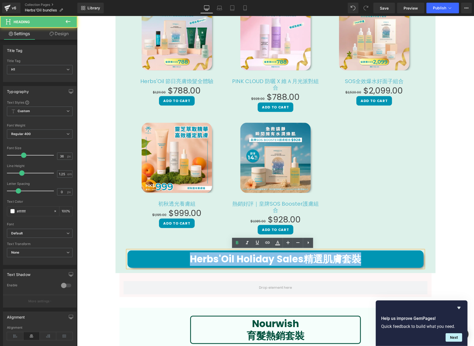
click at [229, 257] on strong "Herbs'Oil Holiday Sales精選肌膚套裝" at bounding box center [275, 259] width 171 height 14
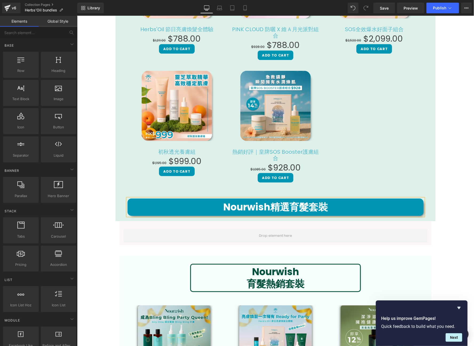
click at [444, 136] on div "Hero Banner 假期還沒到，寵愛自己可以先開始！ Heading Herbs’Oil 精選人氣護膚與養髮套裝，限時優惠登場， 讓你的日常就像在過節。 …" at bounding box center [275, 318] width 397 height 1546
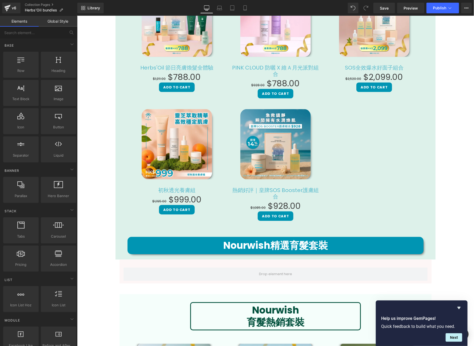
scroll to position [640, 0]
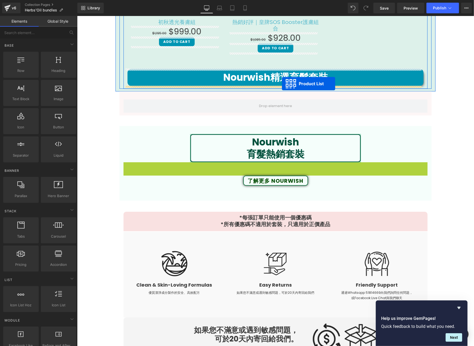
drag, startPoint x: 269, startPoint y: 166, endPoint x: 281, endPoint y: 83, distance: 83.8
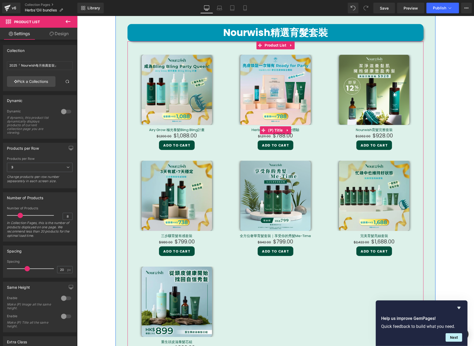
scroll to position [685, 0]
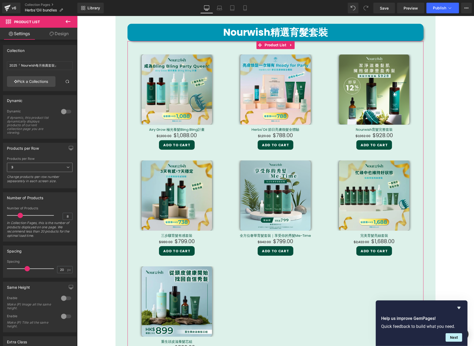
click at [50, 167] on span "3" at bounding box center [40, 167] width 66 height 9
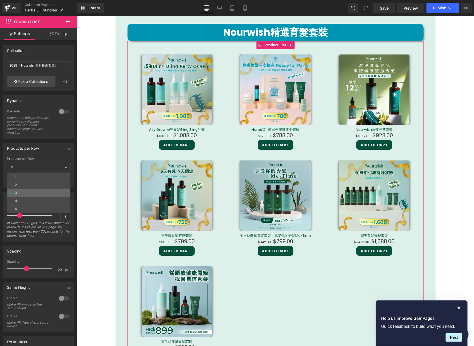
click at [41, 191] on li "3" at bounding box center [38, 193] width 63 height 8
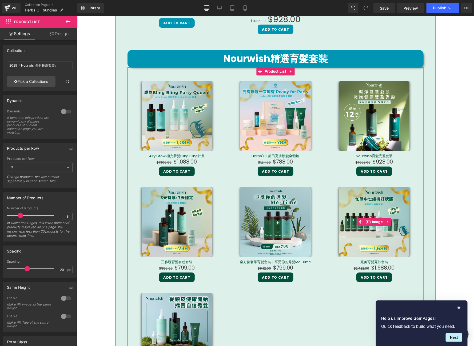
scroll to position [625, 0]
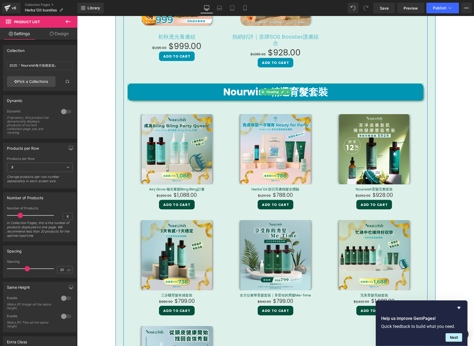
click at [387, 94] on h1 "Nourwish精選育髮套裝" at bounding box center [275, 92] width 296 height 12
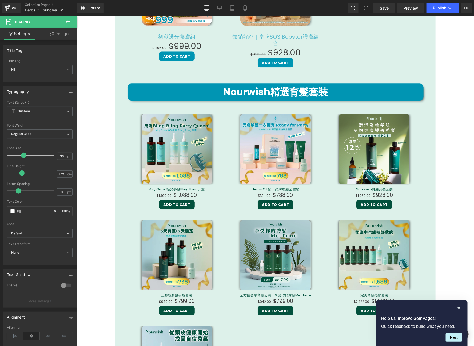
click at [63, 36] on link "Design" at bounding box center [59, 34] width 39 height 12
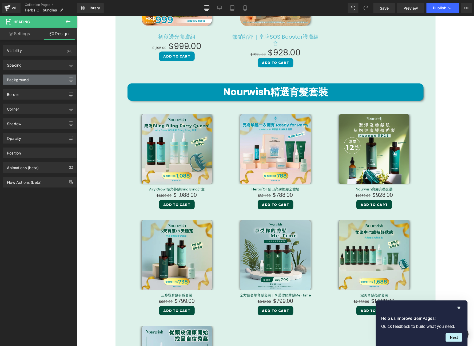
click at [39, 83] on div "Background" at bounding box center [39, 80] width 73 height 10
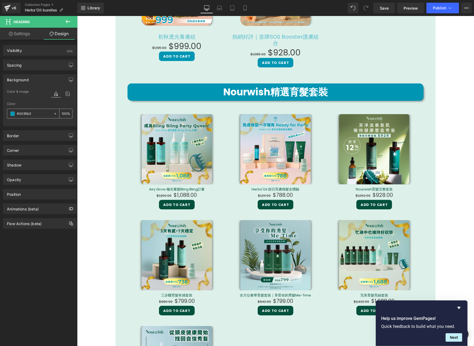
click at [33, 116] on input "#0095b3" at bounding box center [34, 114] width 34 height 6
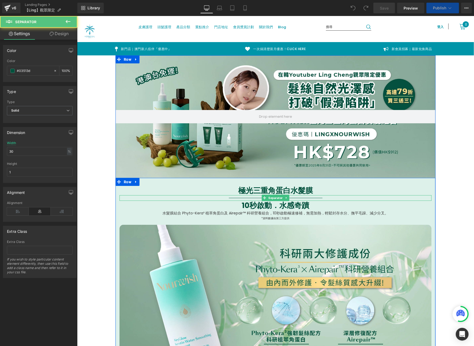
click at [147, 198] on div at bounding box center [275, 198] width 312 height 6
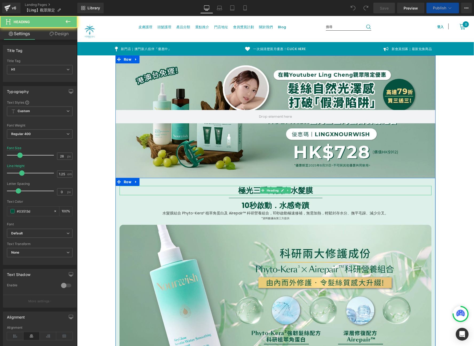
click at [149, 189] on h1 "極光三重角蛋白水髮膜" at bounding box center [275, 190] width 312 height 9
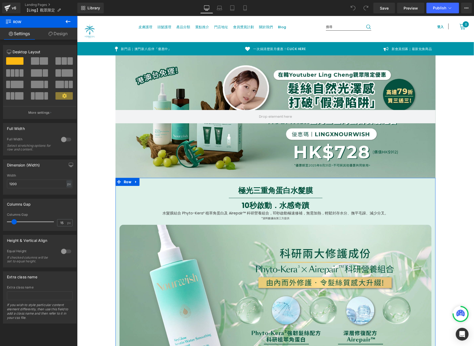
click at [60, 36] on link "Design" at bounding box center [58, 34] width 39 height 12
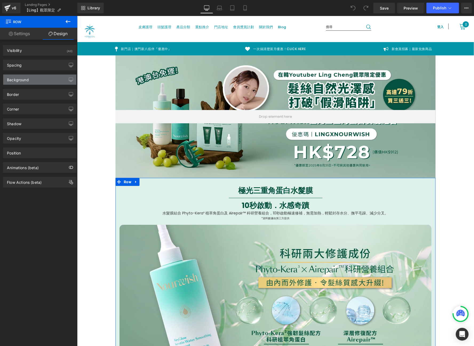
click at [49, 77] on div "Background" at bounding box center [39, 80] width 73 height 10
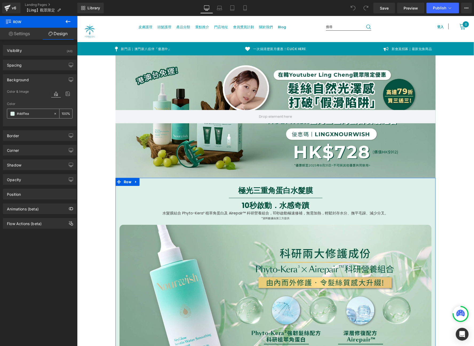
click at [35, 115] on input "#ddf1ea" at bounding box center [34, 114] width 34 height 6
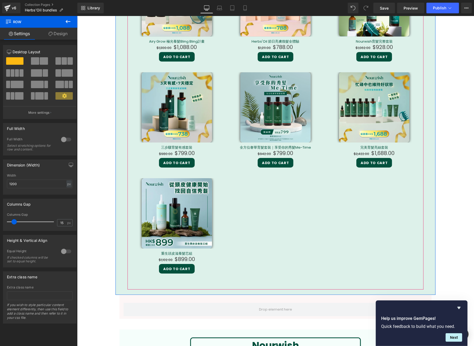
scroll to position [824, 0]
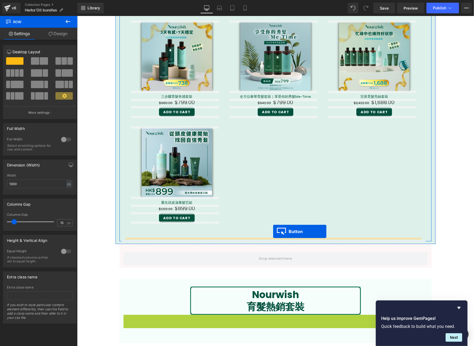
drag, startPoint x: 272, startPoint y: 319, endPoint x: 272, endPoint y: 231, distance: 87.2
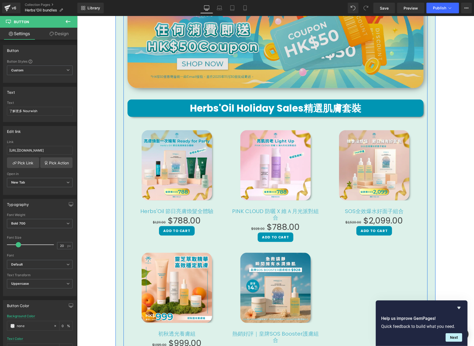
scroll to position [363, 0]
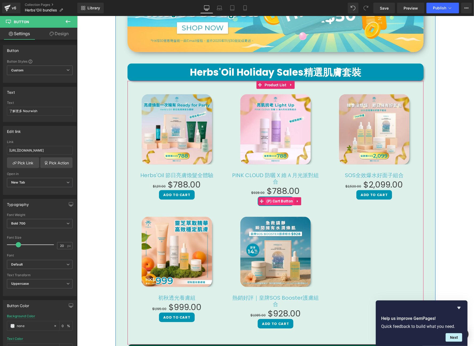
click at [274, 201] on span "(P) Cart Button" at bounding box center [279, 201] width 29 height 8
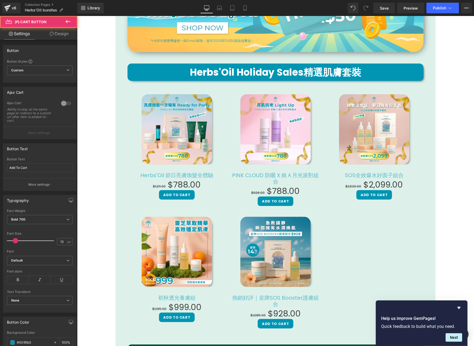
click at [59, 38] on link "Design" at bounding box center [59, 34] width 39 height 12
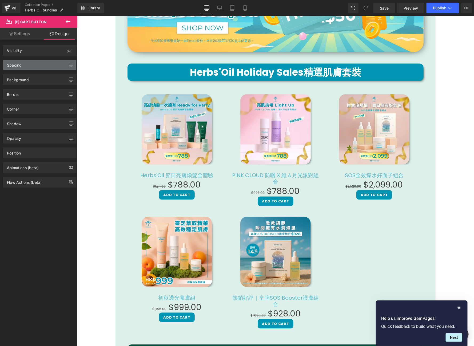
click at [46, 62] on div "Spacing" at bounding box center [39, 65] width 73 height 10
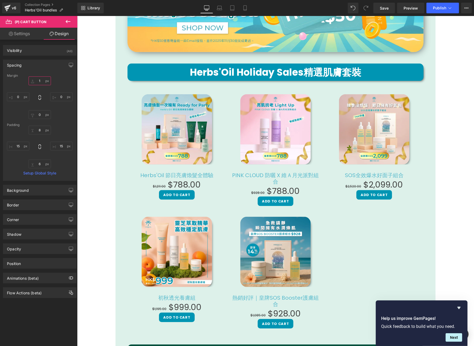
click at [40, 81] on input "1" at bounding box center [40, 81] width 22 height 9
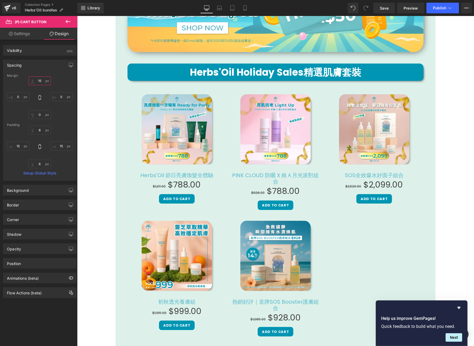
type input "15"
click at [19, 32] on link "Settings" at bounding box center [19, 34] width 39 height 12
type input "100"
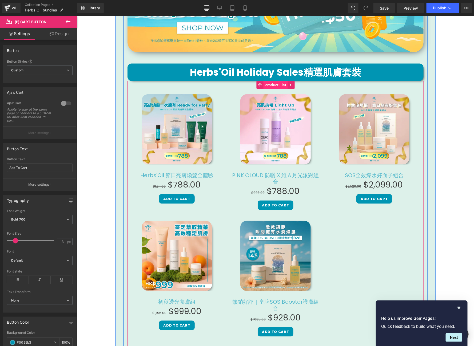
click at [268, 85] on span "Product List" at bounding box center [275, 85] width 24 height 8
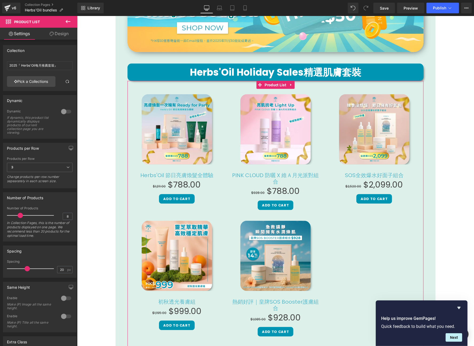
scroll to position [58, 0]
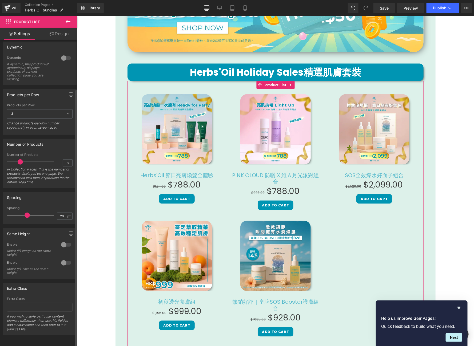
click at [61, 242] on div at bounding box center [66, 245] width 13 height 9
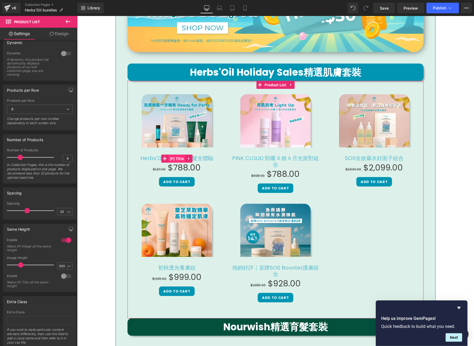
click at [179, 158] on span "(P) Title" at bounding box center [176, 159] width 17 height 8
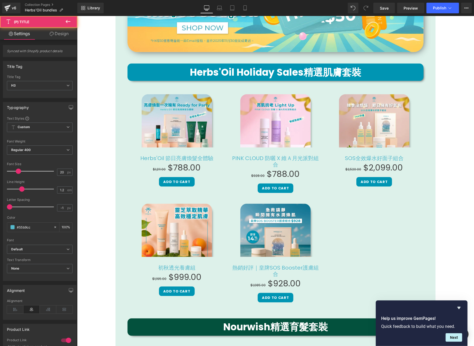
click at [59, 35] on link "Design" at bounding box center [59, 34] width 39 height 12
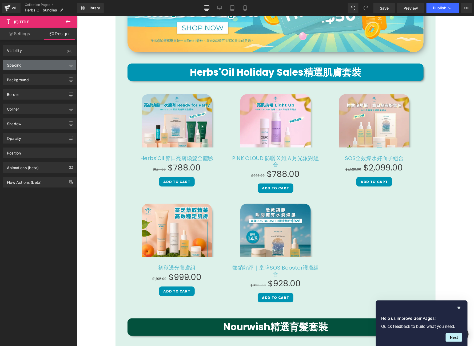
click at [42, 64] on div "Spacing" at bounding box center [39, 65] width 73 height 10
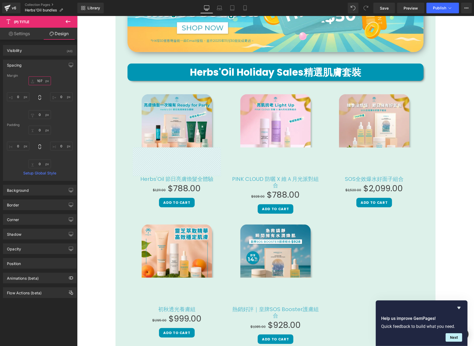
drag, startPoint x: 39, startPoint y: 78, endPoint x: 39, endPoint y: 57, distance: 20.8
click at [39, 57] on div "Spacing [GEOGRAPHIC_DATA] 107px 107 0px 0 0px 0 0px 0 [GEOGRAPHIC_DATA] 0px 0 0…" at bounding box center [40, 118] width 80 height 125
click at [39, 79] on input "107" at bounding box center [40, 81] width 22 height 9
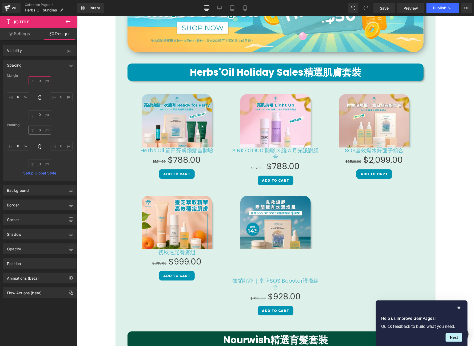
type input "0"
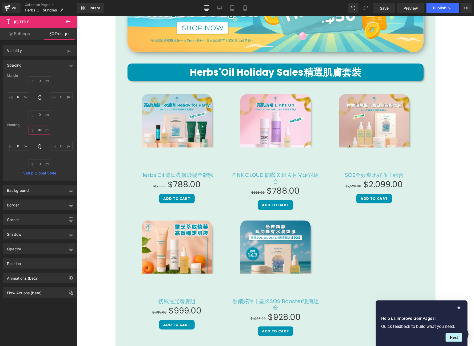
drag, startPoint x: 37, startPoint y: 130, endPoint x: 42, endPoint y: 105, distance: 25.0
click at [42, 105] on div "Margin 0 0 0px 0 0px 0 0px 0 [GEOGRAPHIC_DATA] 92px 92 0px 0 0px 0 0px 0 Setup …" at bounding box center [39, 127] width 73 height 107
click at [36, 131] on input "92" at bounding box center [40, 130] width 22 height 9
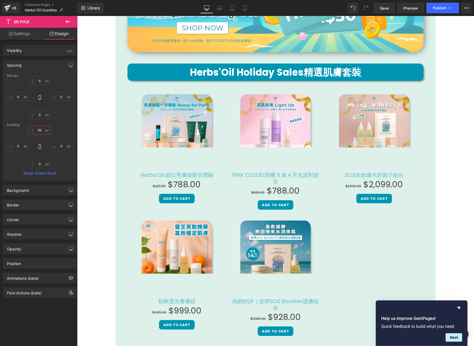
type input "0"
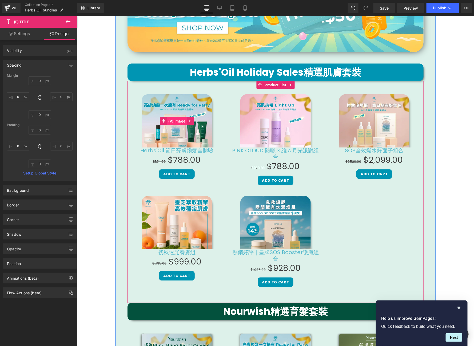
click at [177, 117] on span "(P) Image" at bounding box center [177, 121] width 20 height 8
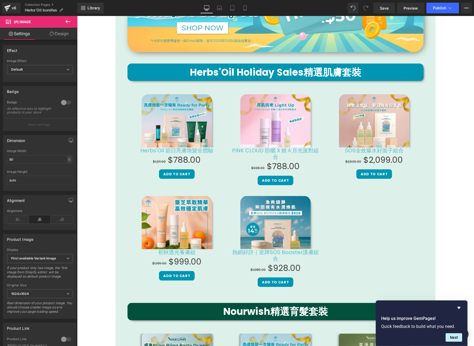
click at [57, 35] on link "Design" at bounding box center [59, 34] width 39 height 12
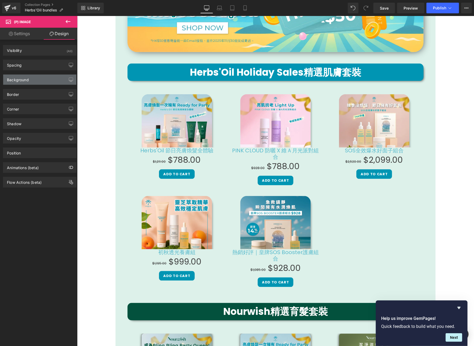
type input "0"
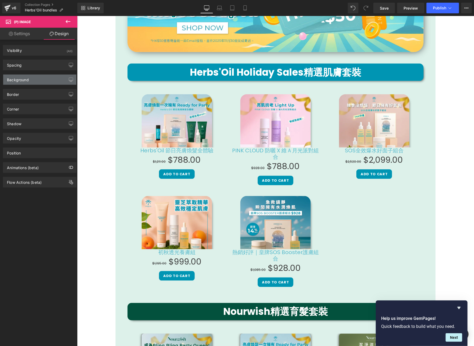
type input "0"
type input "transparent"
type input "0"
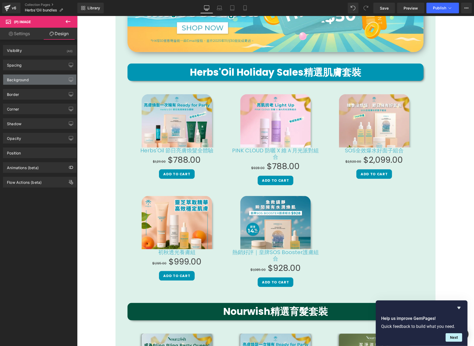
click at [42, 81] on div "Background" at bounding box center [39, 80] width 73 height 10
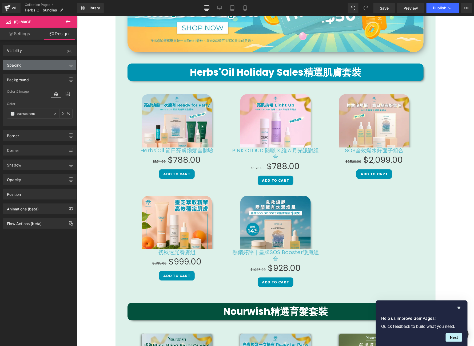
click at [42, 64] on div "Spacing" at bounding box center [39, 65] width 73 height 10
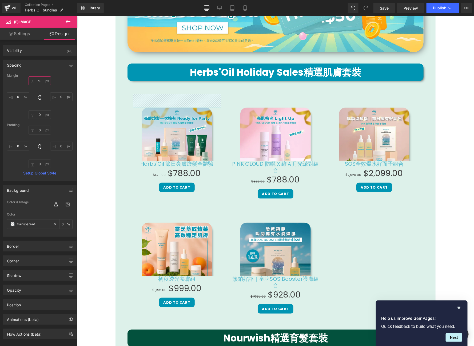
drag, startPoint x: 39, startPoint y: 81, endPoint x: 42, endPoint y: 67, distance: 13.8
click at [42, 67] on div "Spacing [GEOGRAPHIC_DATA] 50px 50 0px 0 0px 0 0px 0 [GEOGRAPHIC_DATA] 0px 0 0px…" at bounding box center [40, 120] width 74 height 121
click at [42, 77] on div "Margin" at bounding box center [40, 76] width 66 height 4
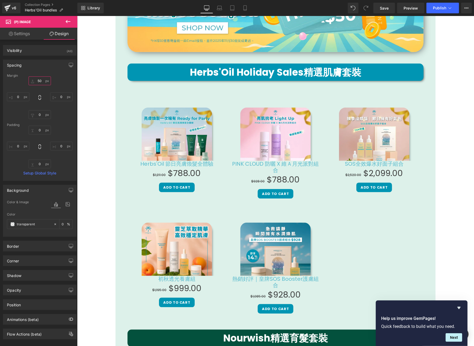
click at [41, 80] on input "50" at bounding box center [40, 81] width 22 height 9
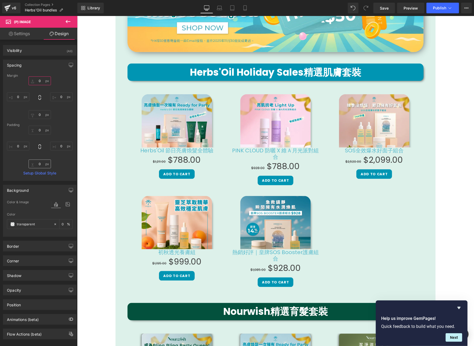
type input "0"
drag, startPoint x: 39, startPoint y: 166, endPoint x: 38, endPoint y: 150, distance: 15.5
click at [34, 175] on div "Margin 0 0 0px 0 0px 0 0px 0 [GEOGRAPHIC_DATA] 0px 0 0px 0 0px 0 0px 0 Setup Gl…" at bounding box center [39, 127] width 73 height 107
type input "0"
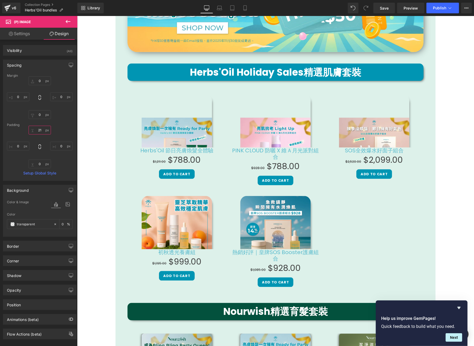
type input "0"
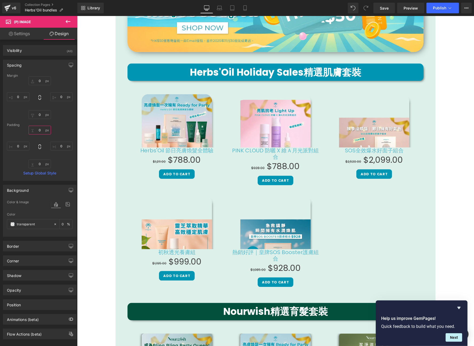
drag, startPoint x: 40, startPoint y: 131, endPoint x: 32, endPoint y: 145, distance: 16.6
click at [32, 145] on div "0px 0 0px 0 0px 0 0px 0" at bounding box center [40, 147] width 66 height 43
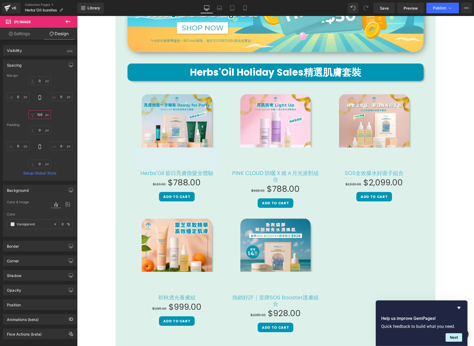
type input "106"
drag, startPoint x: 37, startPoint y: 114, endPoint x: 38, endPoint y: 86, distance: 28.3
click at [38, 86] on div "0 0 0px 0 106px 106 0px 0" at bounding box center [40, 98] width 66 height 43
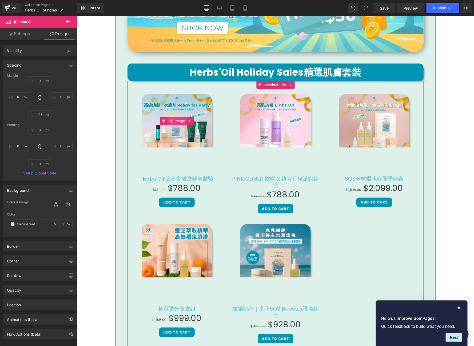
click at [170, 118] on span "(P) Image" at bounding box center [177, 121] width 20 height 8
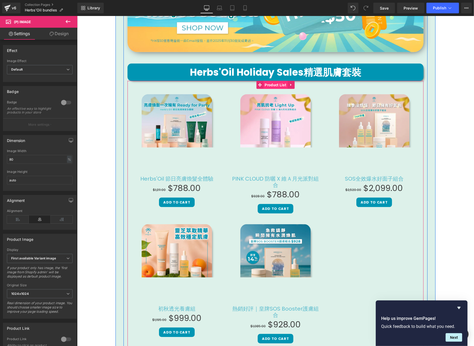
click at [265, 83] on span "Product List" at bounding box center [275, 85] width 24 height 8
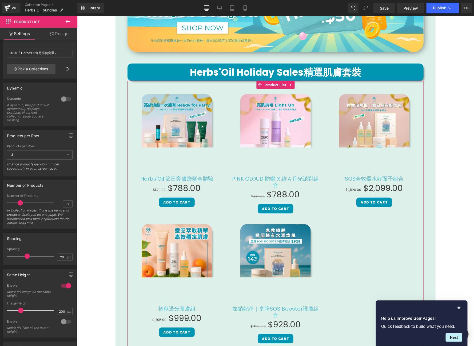
scroll to position [51, 0]
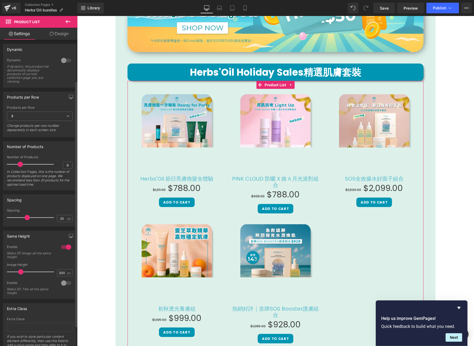
click at [66, 245] on div at bounding box center [66, 247] width 13 height 9
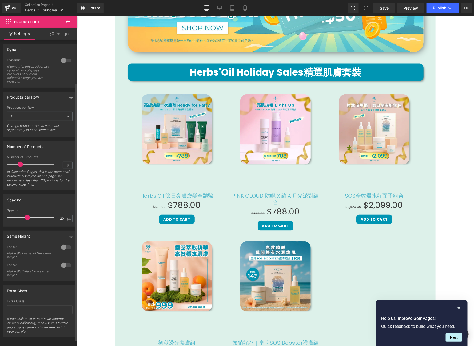
click at [64, 265] on div at bounding box center [66, 265] width 13 height 9
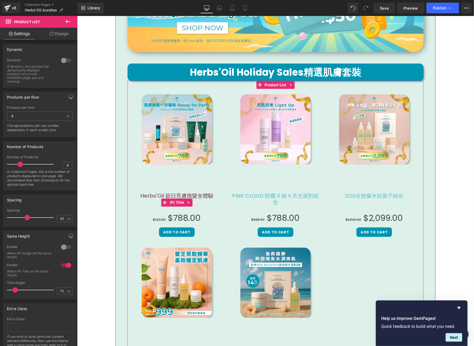
click at [174, 201] on span "(P) Title" at bounding box center [176, 203] width 17 height 8
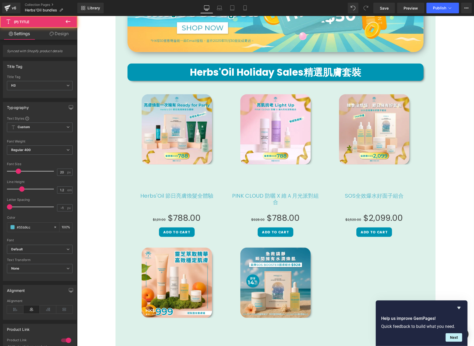
click at [66, 33] on link "Design" at bounding box center [59, 34] width 39 height 12
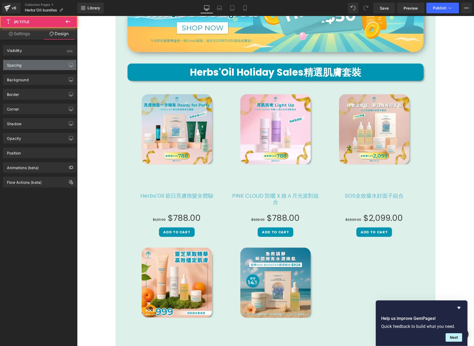
click at [46, 66] on div "Spacing" at bounding box center [39, 65] width 73 height 10
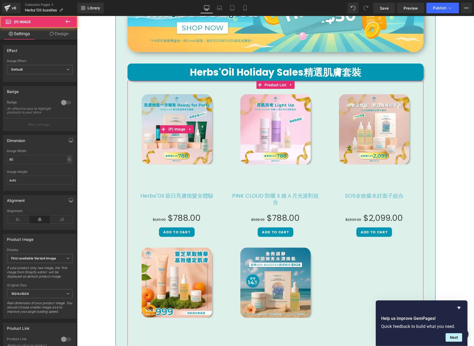
click at [189, 118] on img at bounding box center [176, 129] width 70 height 70
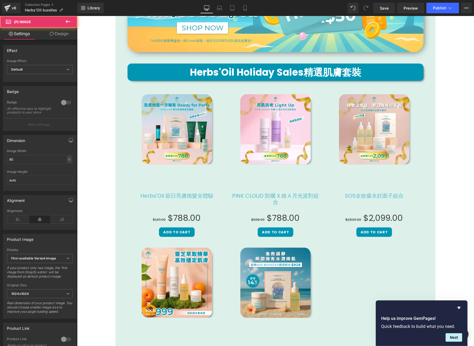
click at [58, 39] on link "Design" at bounding box center [59, 34] width 39 height 12
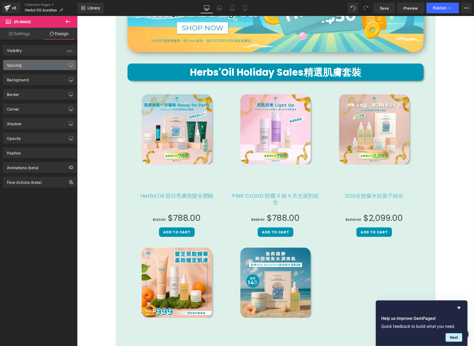
click at [50, 66] on div "Spacing" at bounding box center [39, 65] width 73 height 10
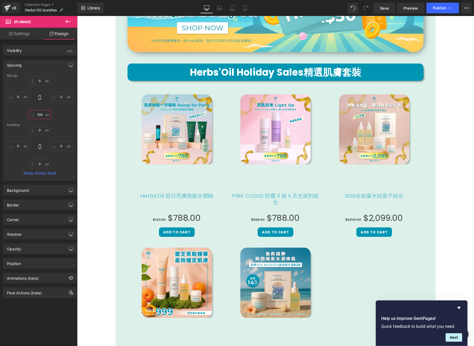
click at [39, 114] on input "106" at bounding box center [40, 114] width 22 height 9
type input "0"
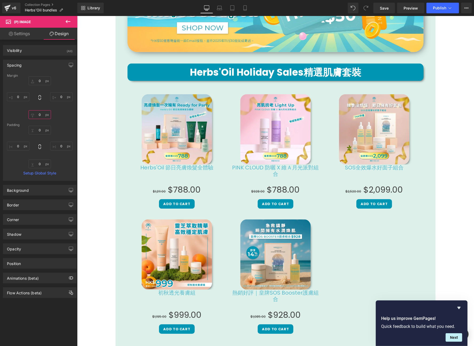
click at [36, 114] on input "0" at bounding box center [40, 114] width 22 height 9
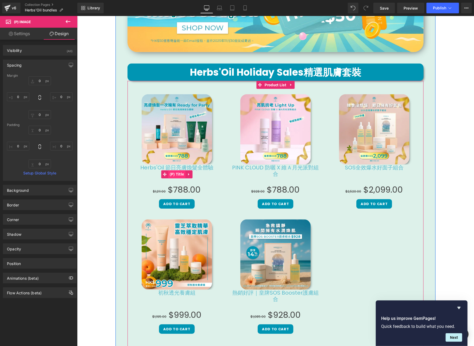
click at [176, 172] on span "(P) Title" at bounding box center [176, 174] width 17 height 8
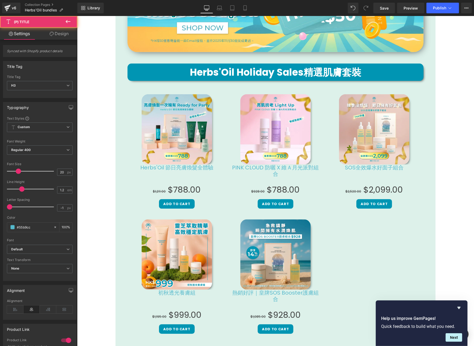
click at [55, 36] on link "Design" at bounding box center [59, 34] width 39 height 12
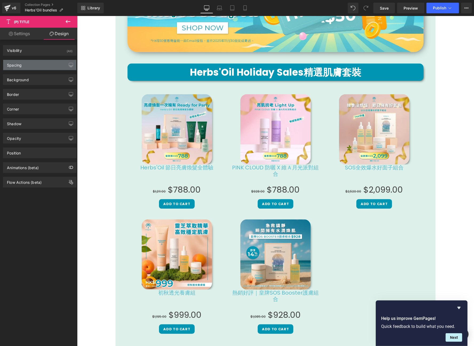
click at [46, 68] on div "Spacing" at bounding box center [39, 65] width 73 height 10
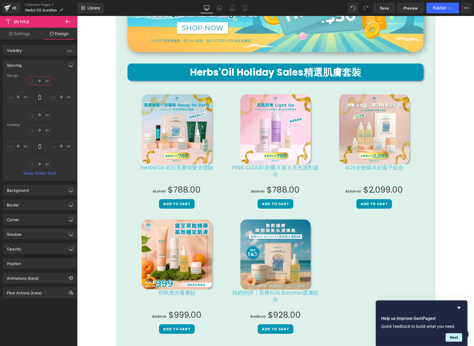
click at [39, 79] on input "0" at bounding box center [40, 81] width 22 height 9
type input "20"
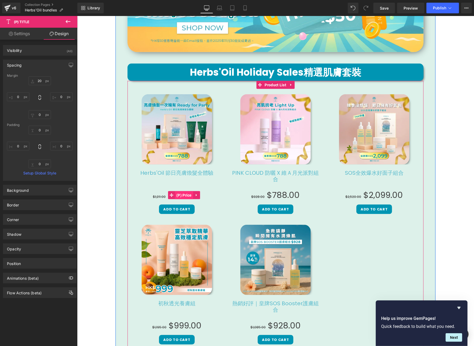
click at [181, 197] on span "(P) Price" at bounding box center [184, 195] width 18 height 8
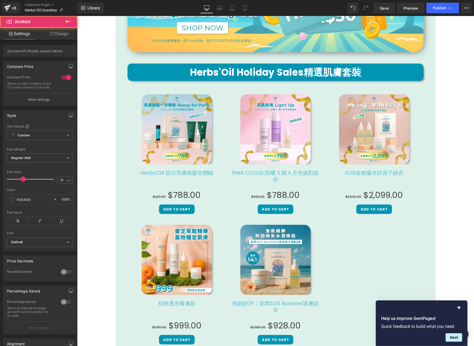
click at [63, 37] on link "Design" at bounding box center [59, 34] width 39 height 12
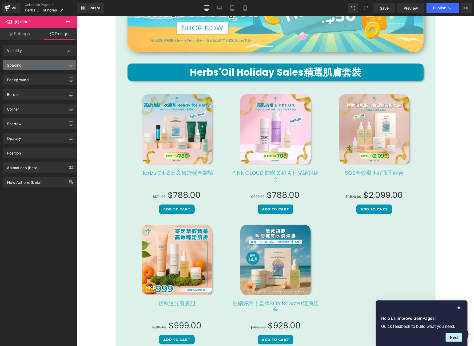
click at [46, 65] on div "Spacing" at bounding box center [39, 65] width 73 height 10
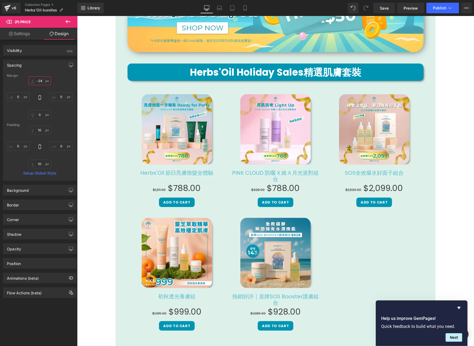
type input "-23"
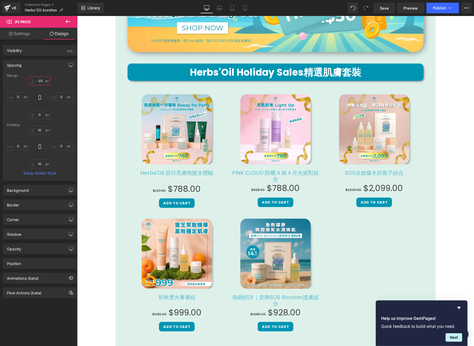
drag, startPoint x: 38, startPoint y: 82, endPoint x: 39, endPoint y: 89, distance: 6.2
click at [39, 89] on div "-23px -23 0px 0 0px 0 0px 0" at bounding box center [40, 98] width 66 height 43
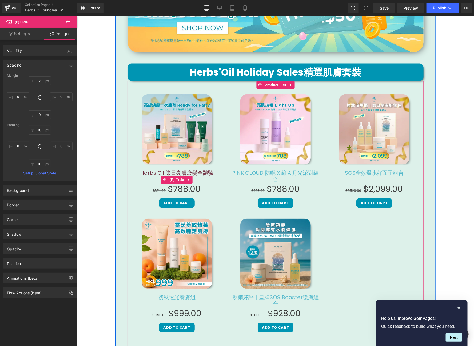
click at [178, 172] on link "Herbs'Oil 節日亮膚煥髮全體驗" at bounding box center [176, 179] width 73 height 19
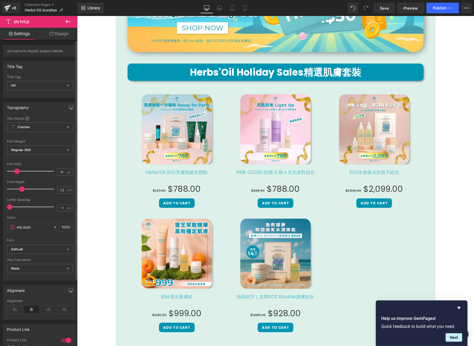
type input "18"
click at [17, 170] on span at bounding box center [17, 171] width 5 height 5
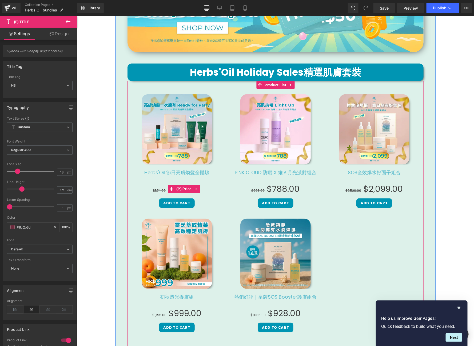
click at [176, 188] on span "(P) Price" at bounding box center [184, 189] width 18 height 8
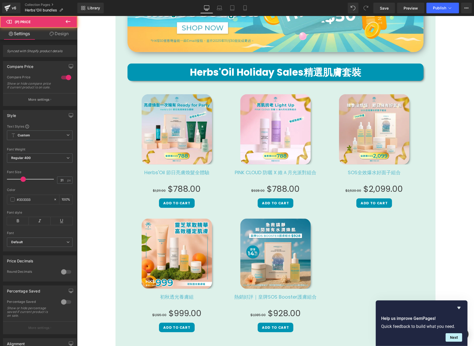
click at [51, 30] on link "Design" at bounding box center [59, 34] width 39 height 12
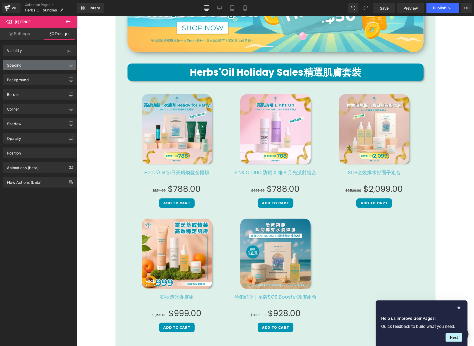
click at [39, 64] on div "Spacing" at bounding box center [39, 65] width 73 height 10
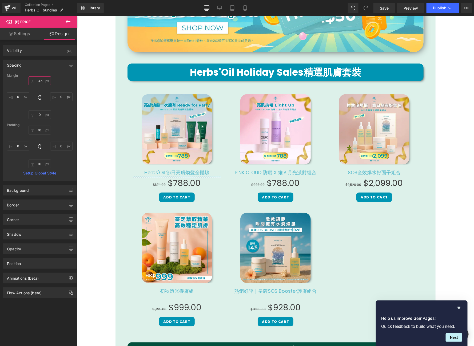
type input "-44"
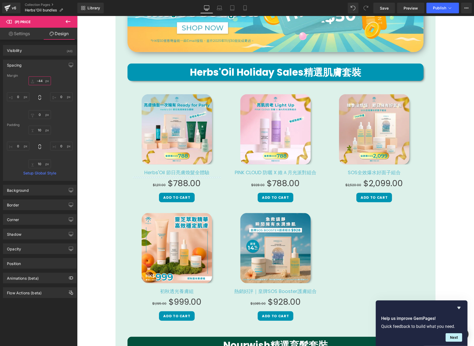
drag, startPoint x: 37, startPoint y: 82, endPoint x: 38, endPoint y: 87, distance: 5.9
click at [38, 87] on div "-44px -44 0px 0 0px 0 0px 0" at bounding box center [40, 98] width 66 height 43
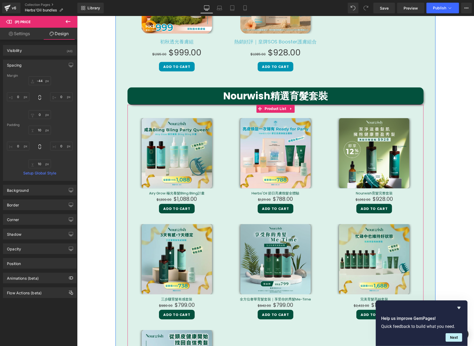
scroll to position [395, 0]
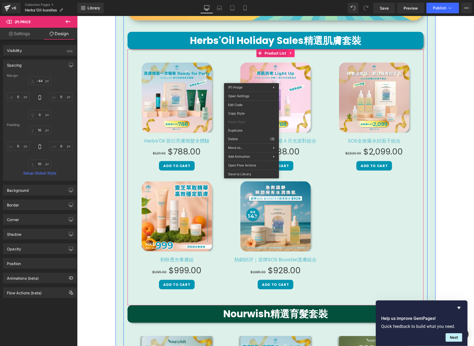
click at [287, 50] on link at bounding box center [290, 53] width 7 height 8
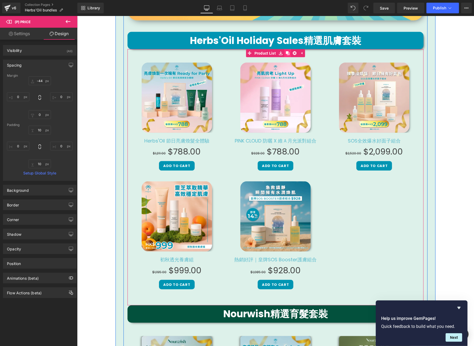
click at [285, 54] on icon at bounding box center [287, 53] width 4 height 4
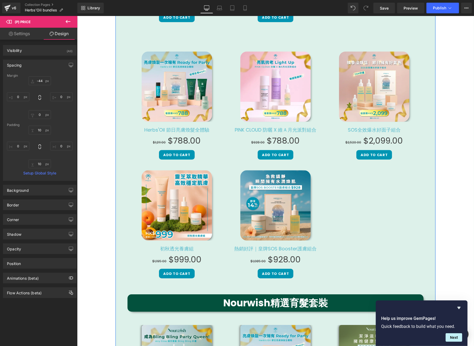
scroll to position [663, 0]
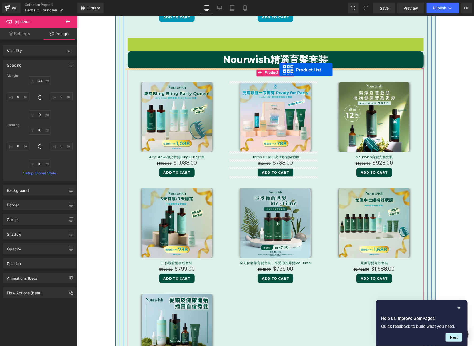
drag, startPoint x: 274, startPoint y: 39, endPoint x: 279, endPoint y: 70, distance: 31.3
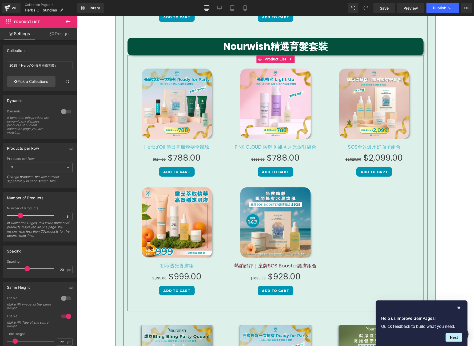
scroll to position [737, 0]
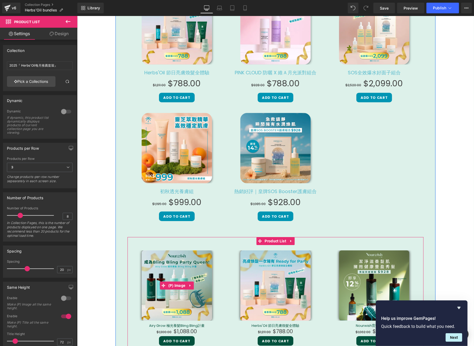
click at [183, 272] on img at bounding box center [176, 285] width 70 height 70
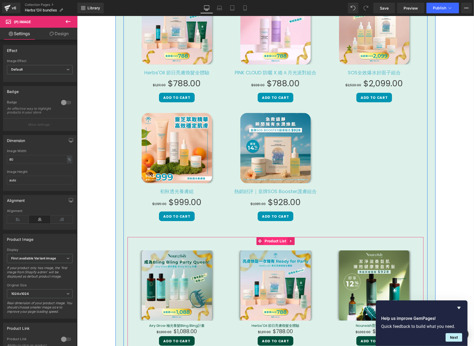
click at [263, 242] on span "Product List" at bounding box center [275, 241] width 24 height 8
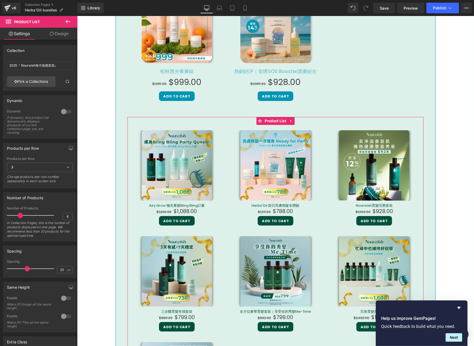
scroll to position [859, 0]
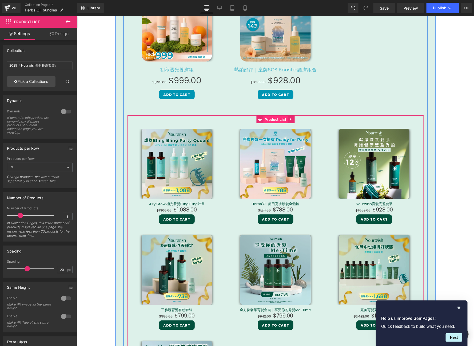
click at [272, 117] on span "Product List" at bounding box center [275, 119] width 24 height 8
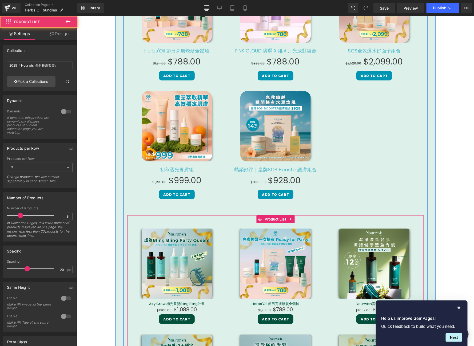
scroll to position [589, 0]
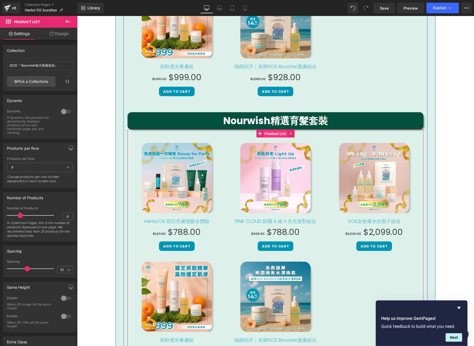
click at [268, 132] on span "Product List" at bounding box center [275, 134] width 24 height 8
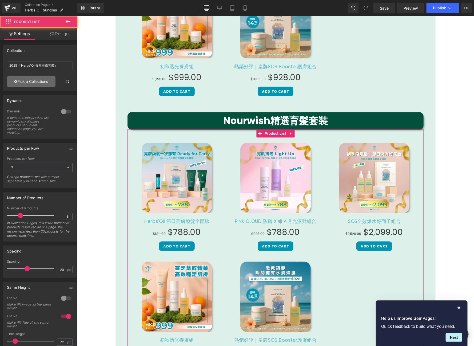
click at [44, 80] on link "Pick a Collections" at bounding box center [31, 81] width 49 height 11
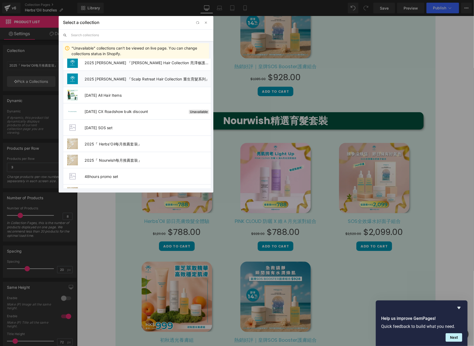
scroll to position [73, 0]
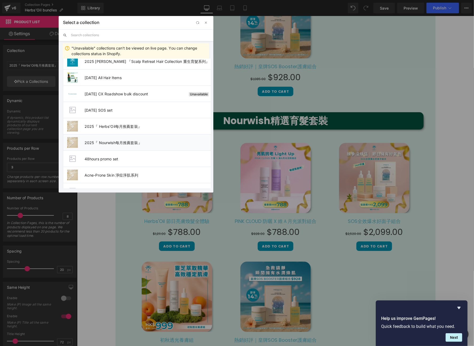
click at [148, 141] on span "2025『 Nourwish每月推薦套裝』" at bounding box center [148, 143] width 126 height 5
type input "2025『 Nourwish每月推薦套裝』"
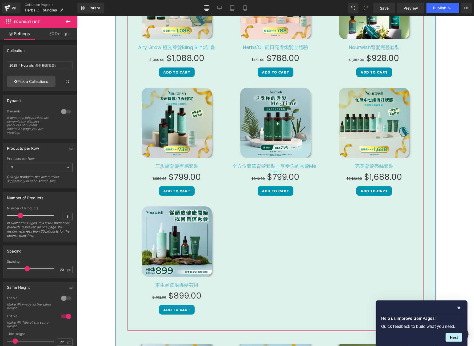
scroll to position [931, 0]
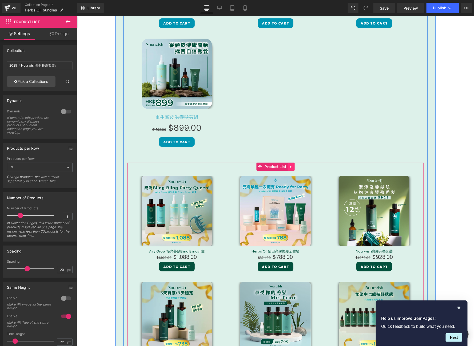
click at [289, 170] on link at bounding box center [290, 167] width 7 height 8
click at [292, 167] on icon at bounding box center [294, 167] width 4 height 4
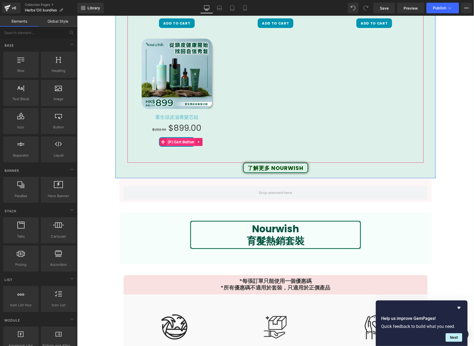
click at [177, 141] on span "(P) Cart Button" at bounding box center [180, 142] width 29 height 8
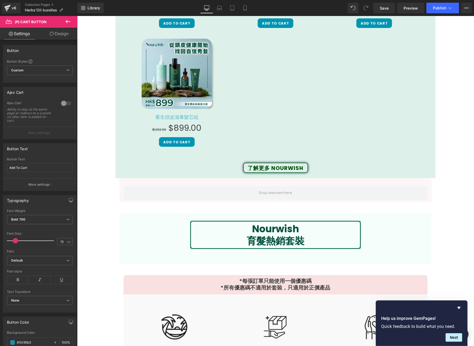
click at [56, 35] on link "Design" at bounding box center [59, 34] width 39 height 12
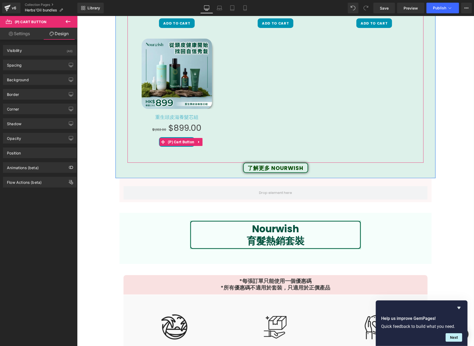
click at [176, 143] on span "(P) Cart Button" at bounding box center [180, 142] width 29 height 8
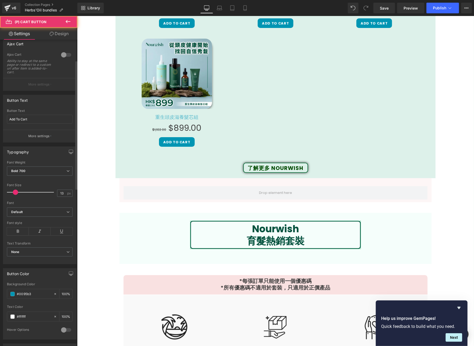
scroll to position [154, 0]
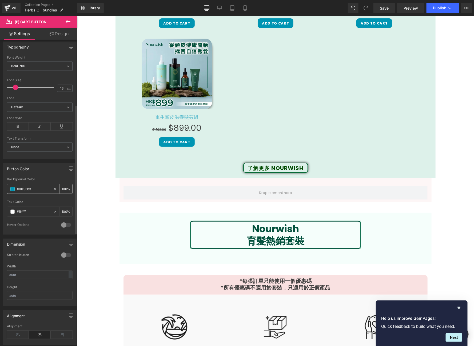
click at [33, 190] on input "#0095b3" at bounding box center [34, 189] width 34 height 6
type input "#03"
type input "0"
type input "#035"
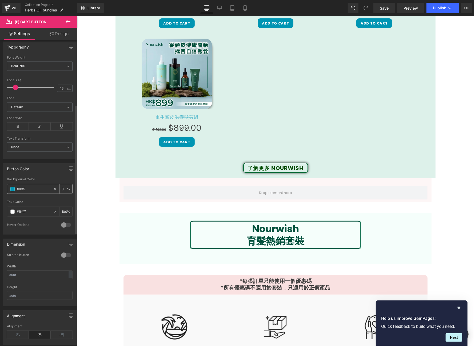
type input "100"
type input "#0351"
type input "7"
type input "#03513"
type input "0"
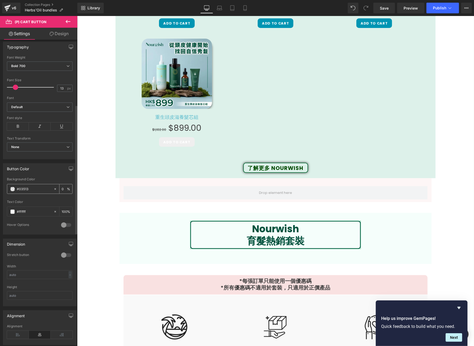
type input "#03513d"
type input "100"
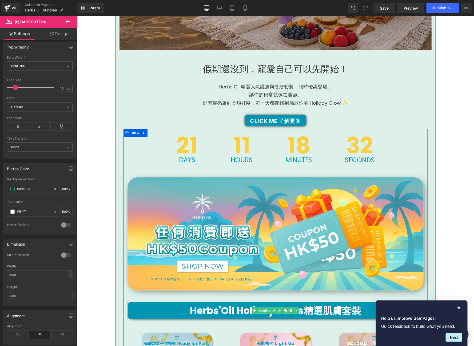
scroll to position [97, 0]
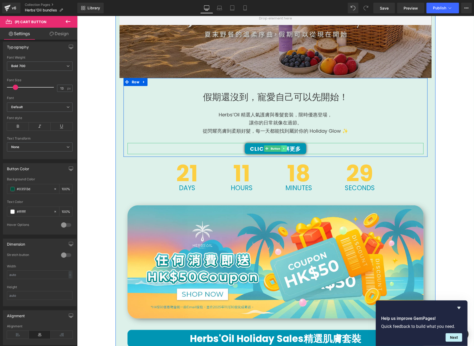
type input "#03513d"
click at [282, 145] on link at bounding box center [284, 148] width 6 height 6
click at [279, 145] on link at bounding box center [281, 148] width 6 height 6
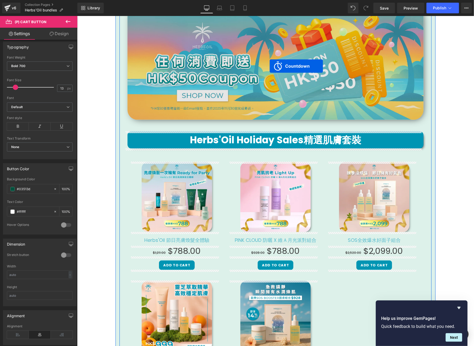
scroll to position [0, 0]
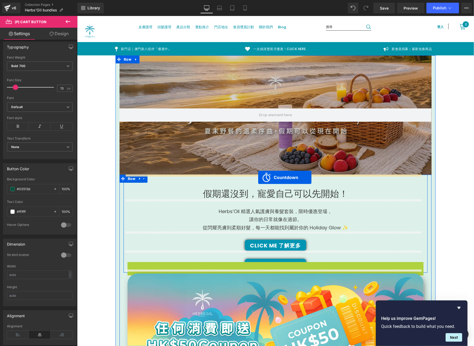
drag, startPoint x: 268, startPoint y: 166, endPoint x: 258, endPoint y: 177, distance: 14.9
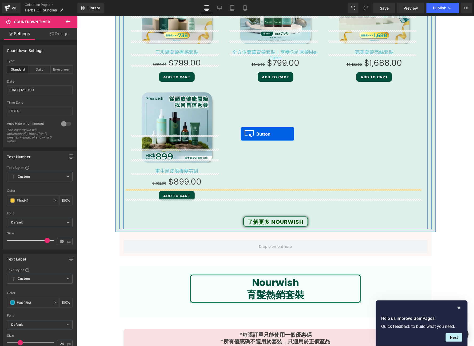
scroll to position [943, 0]
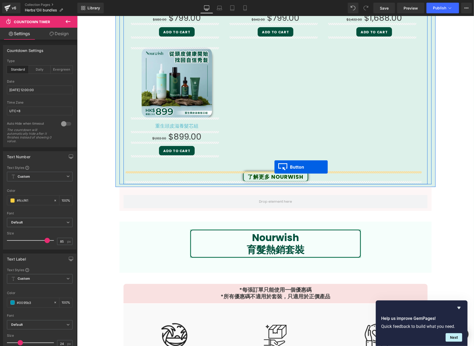
drag, startPoint x: 269, startPoint y: 298, endPoint x: 274, endPoint y: 167, distance: 130.7
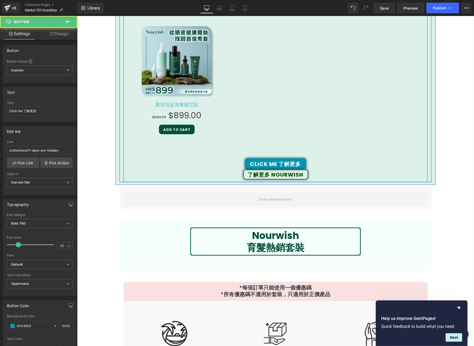
scroll to position [922, 0]
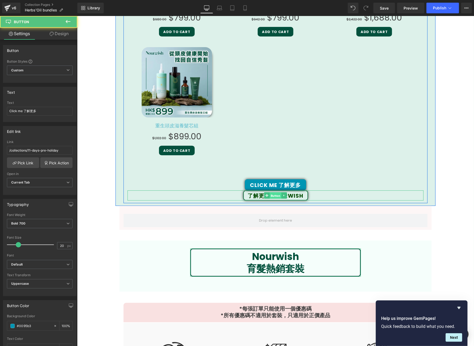
click at [273, 196] on span "Button" at bounding box center [275, 195] width 12 height 6
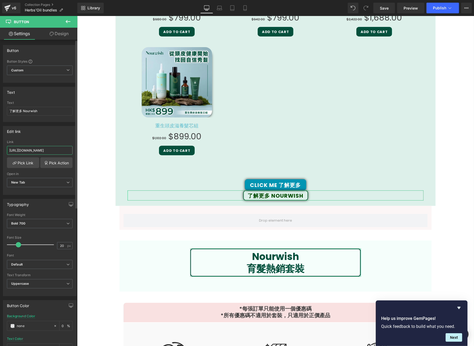
click at [26, 152] on input "[URL][DOMAIN_NAME]" at bounding box center [40, 150] width 66 height 9
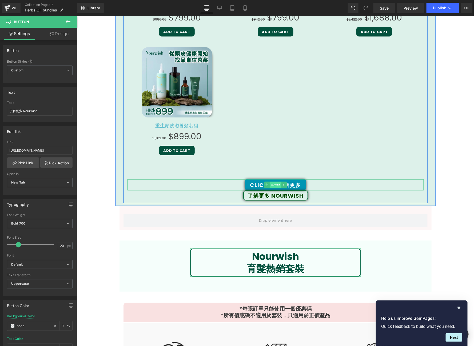
click at [271, 185] on span "Button" at bounding box center [275, 185] width 12 height 6
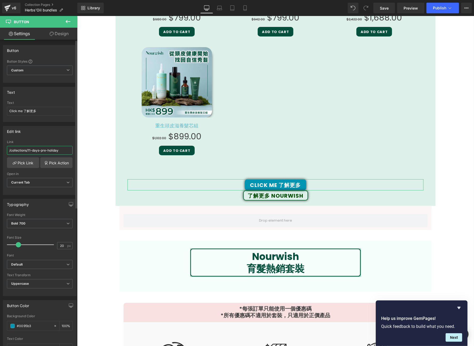
click at [36, 146] on input "/collections/11-days-pre-holiday" at bounding box center [40, 150] width 66 height 9
paste input "[URL][DOMAIN_NAME]"
type input "[URL][DOMAIN_NAME]"
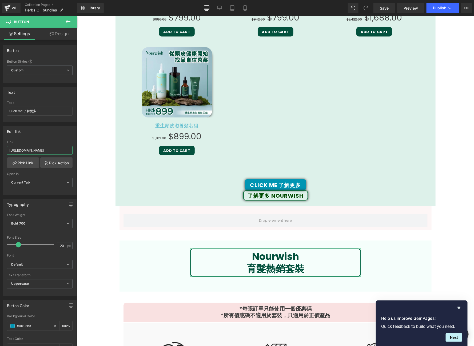
scroll to position [0, 34]
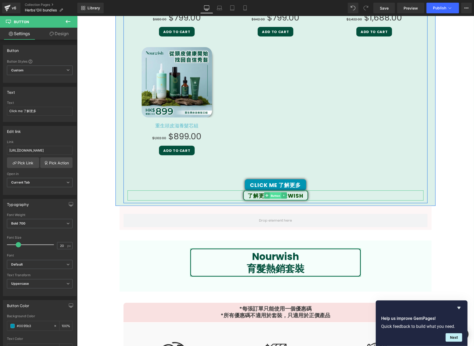
click at [270, 196] on span "Button" at bounding box center [275, 195] width 12 height 6
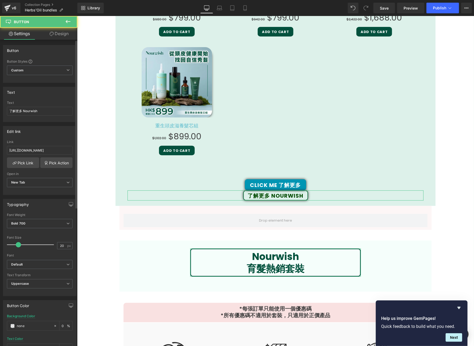
click at [27, 106] on div "Text 了解更多 Nourwish" at bounding box center [40, 111] width 66 height 21
click at [30, 112] on input "了解更多 Nourwish" at bounding box center [40, 111] width 66 height 9
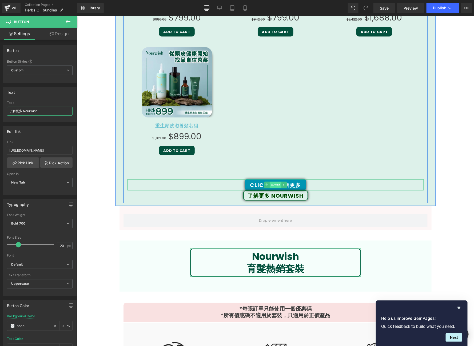
drag, startPoint x: 265, startPoint y: 186, endPoint x: 268, endPoint y: 186, distance: 2.9
click at [265, 186] on span at bounding box center [267, 185] width 6 height 6
click at [269, 186] on span "Button" at bounding box center [275, 185] width 12 height 6
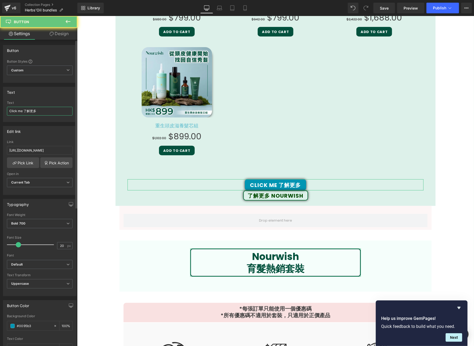
click at [37, 112] on input "Click me 了解更多" at bounding box center [40, 111] width 66 height 9
paste input "了解更多 Nourwish"
type input "了解更多 Nourwish"
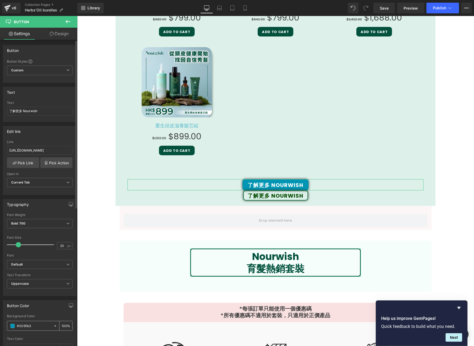
drag, startPoint x: 33, startPoint y: 323, endPoint x: 34, endPoint y: 326, distance: 3.1
click at [34, 325] on input "#0095b3" at bounding box center [34, 326] width 34 height 6
click at [35, 326] on input "#0095b3" at bounding box center [34, 326] width 34 height 6
type input "#03"
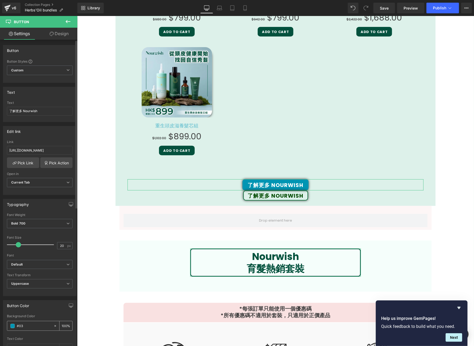
type input "0"
type input "#0351"
type input "7"
type input "#03513"
type input "0"
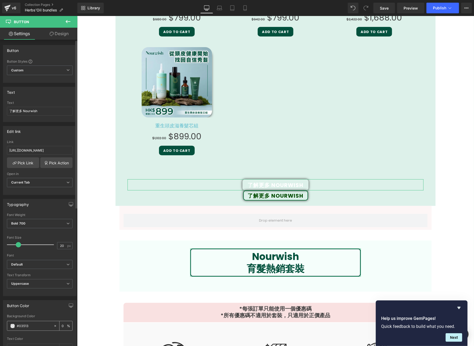
type input "#03513d"
type input "100"
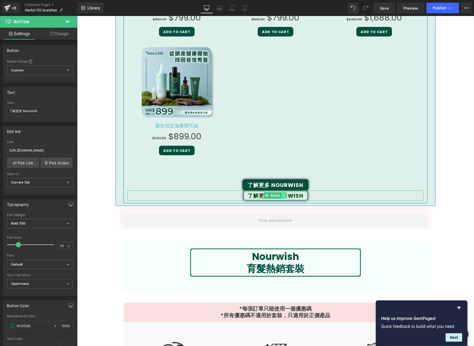
type input "#03513d"
click at [282, 194] on icon at bounding box center [283, 195] width 3 height 3
click at [284, 193] on link at bounding box center [287, 195] width 6 height 6
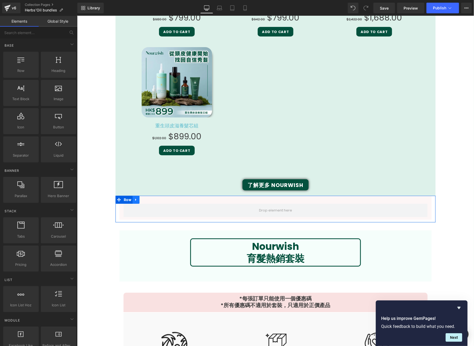
click at [136, 198] on link at bounding box center [135, 200] width 7 height 8
click at [148, 199] on icon at bounding box center [150, 200] width 4 height 4
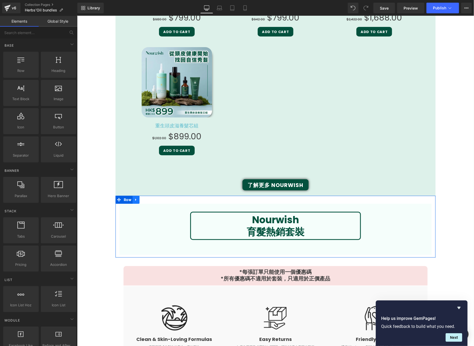
click at [134, 198] on icon at bounding box center [136, 200] width 4 height 4
click at [148, 200] on icon at bounding box center [150, 200] width 4 height 4
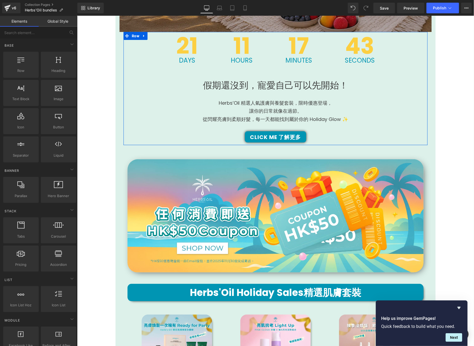
scroll to position [259, 0]
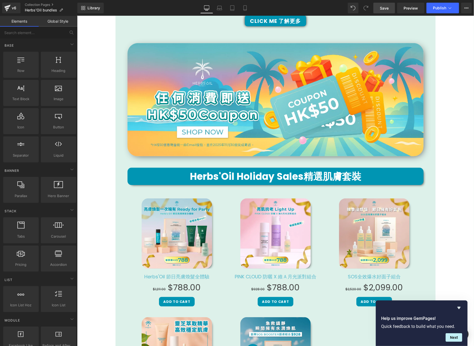
click at [387, 9] on span "Save" at bounding box center [384, 8] width 9 height 6
click at [412, 7] on span "Preview" at bounding box center [410, 8] width 14 height 6
